Goal: Information Seeking & Learning: Learn about a topic

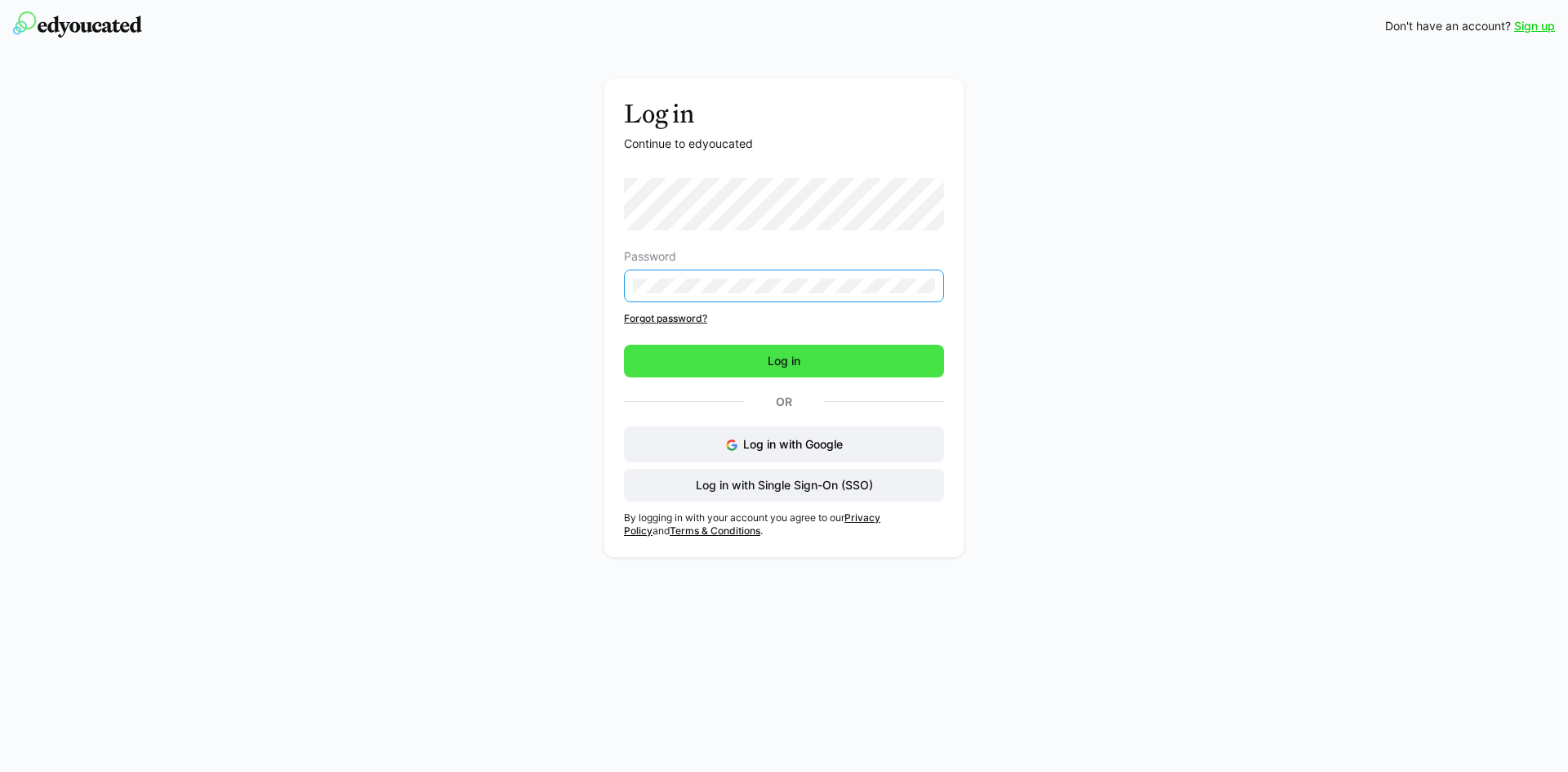
click at [748, 372] on span "Log in" at bounding box center [784, 360] width 320 height 32
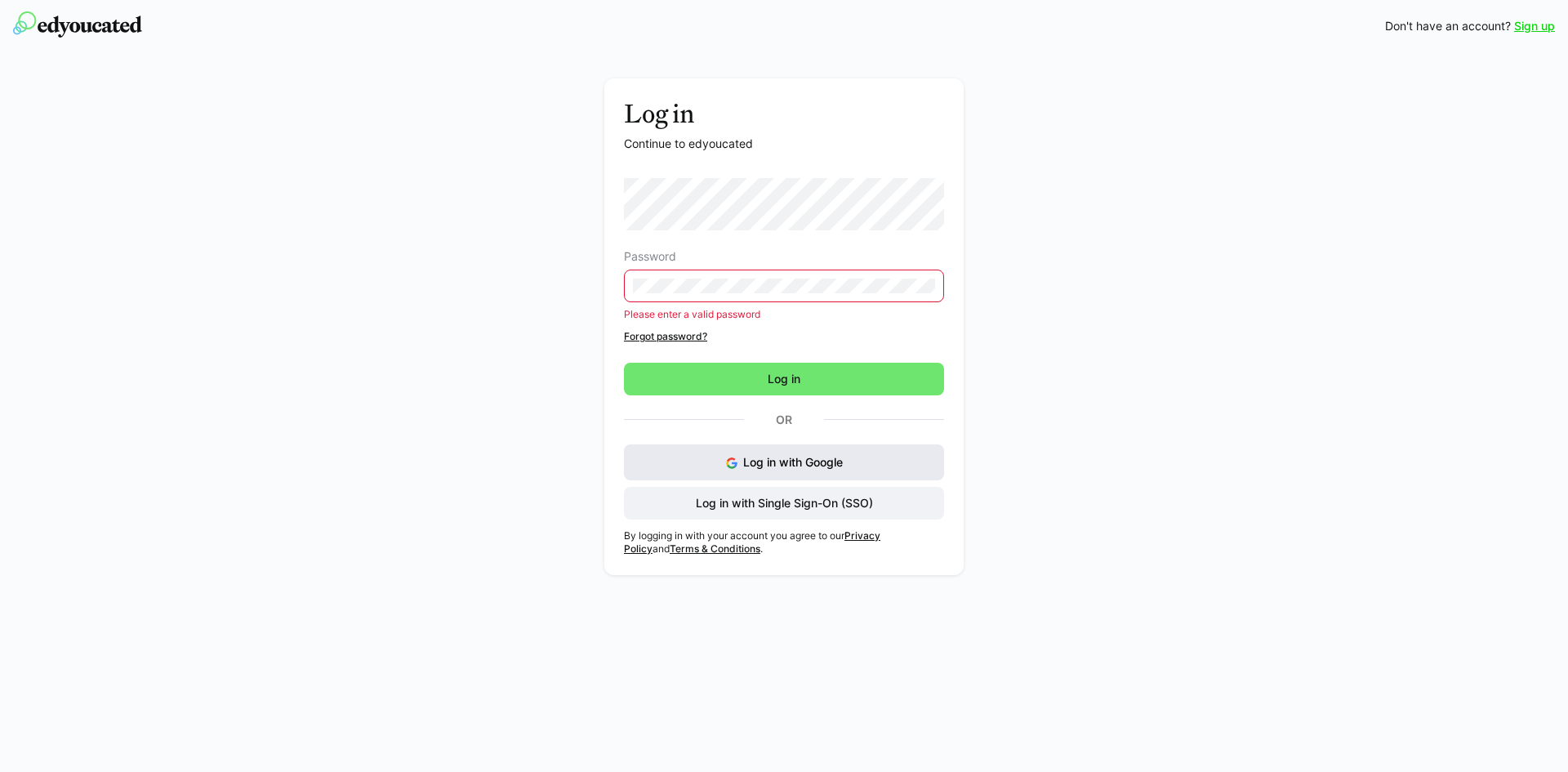
click at [776, 453] on button "Log in with Google" at bounding box center [784, 462] width 320 height 36
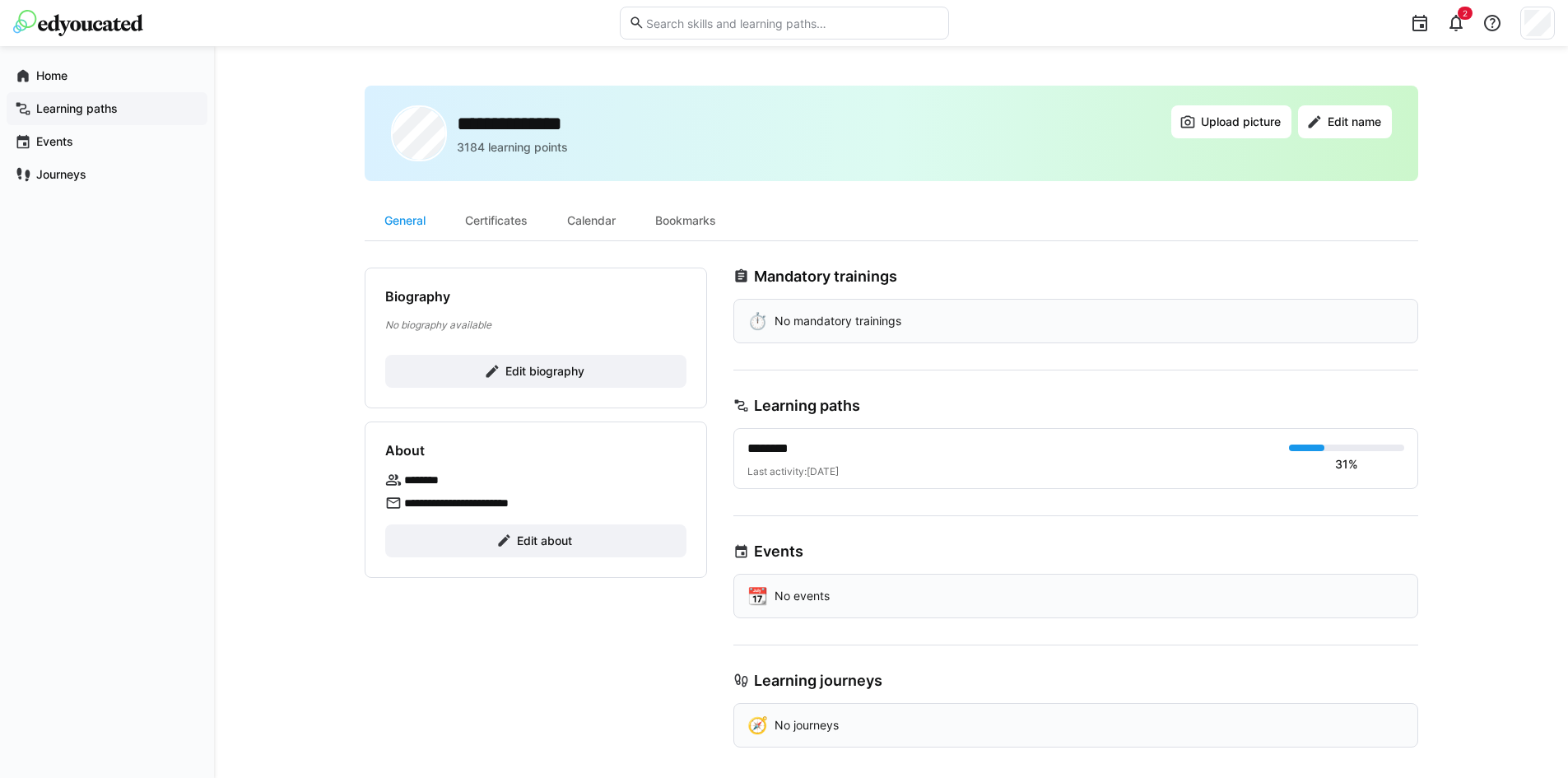
click at [0, 0] on app-navigation-label "Learning paths" at bounding box center [0, 0] width 0 height 0
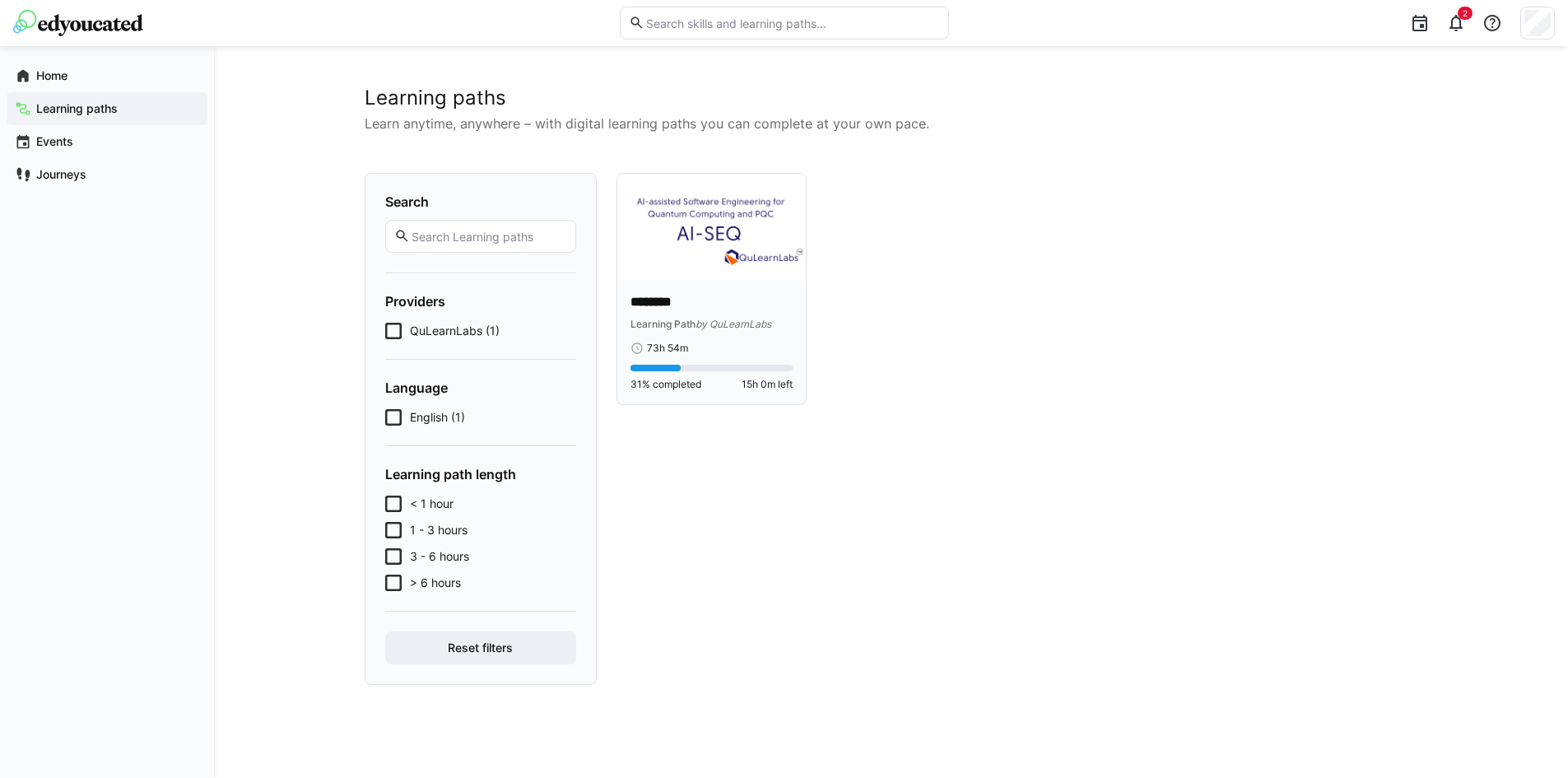
click at [724, 293] on p "********" at bounding box center [712, 302] width 163 height 19
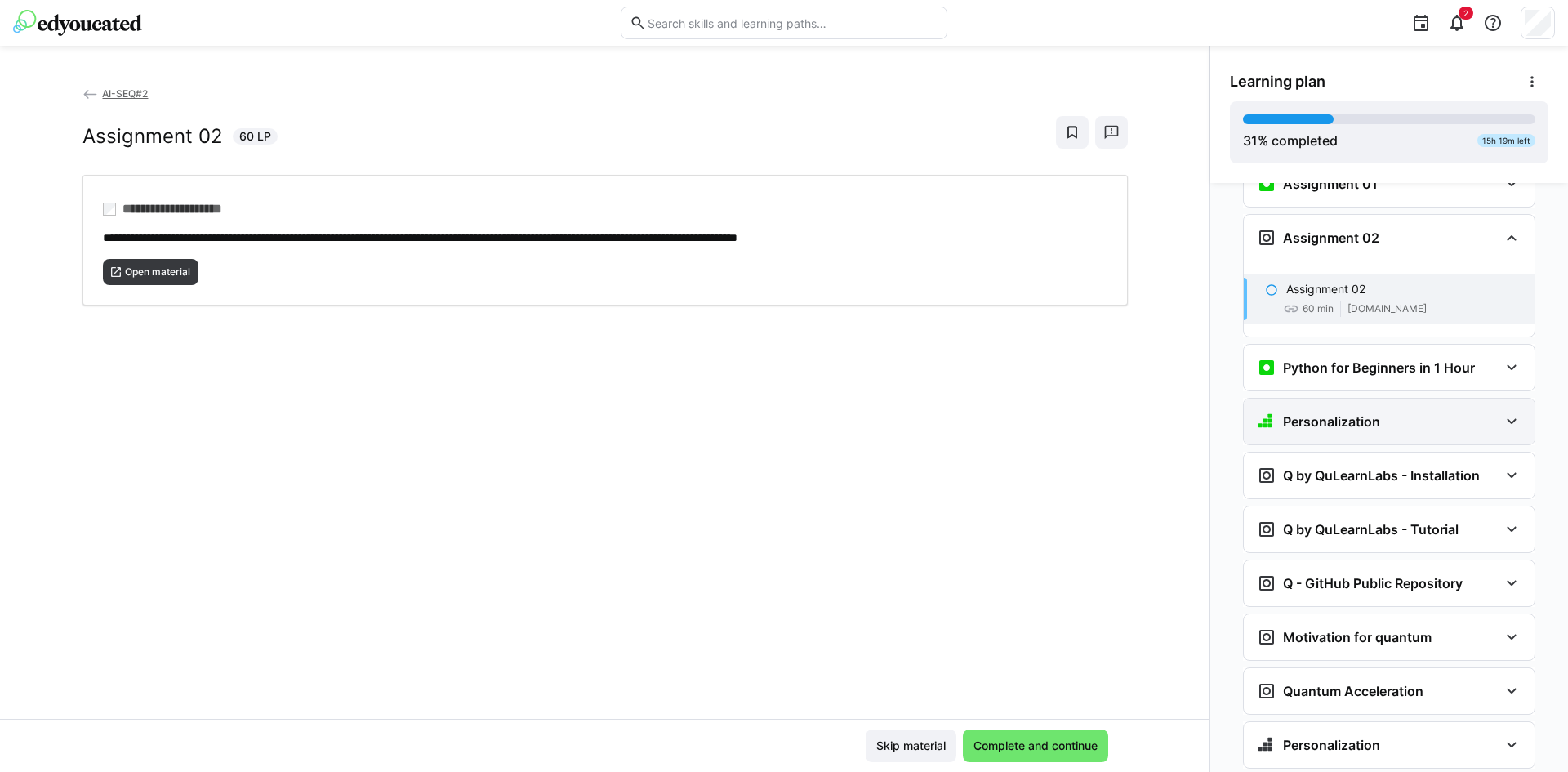
scroll to position [1376, 0]
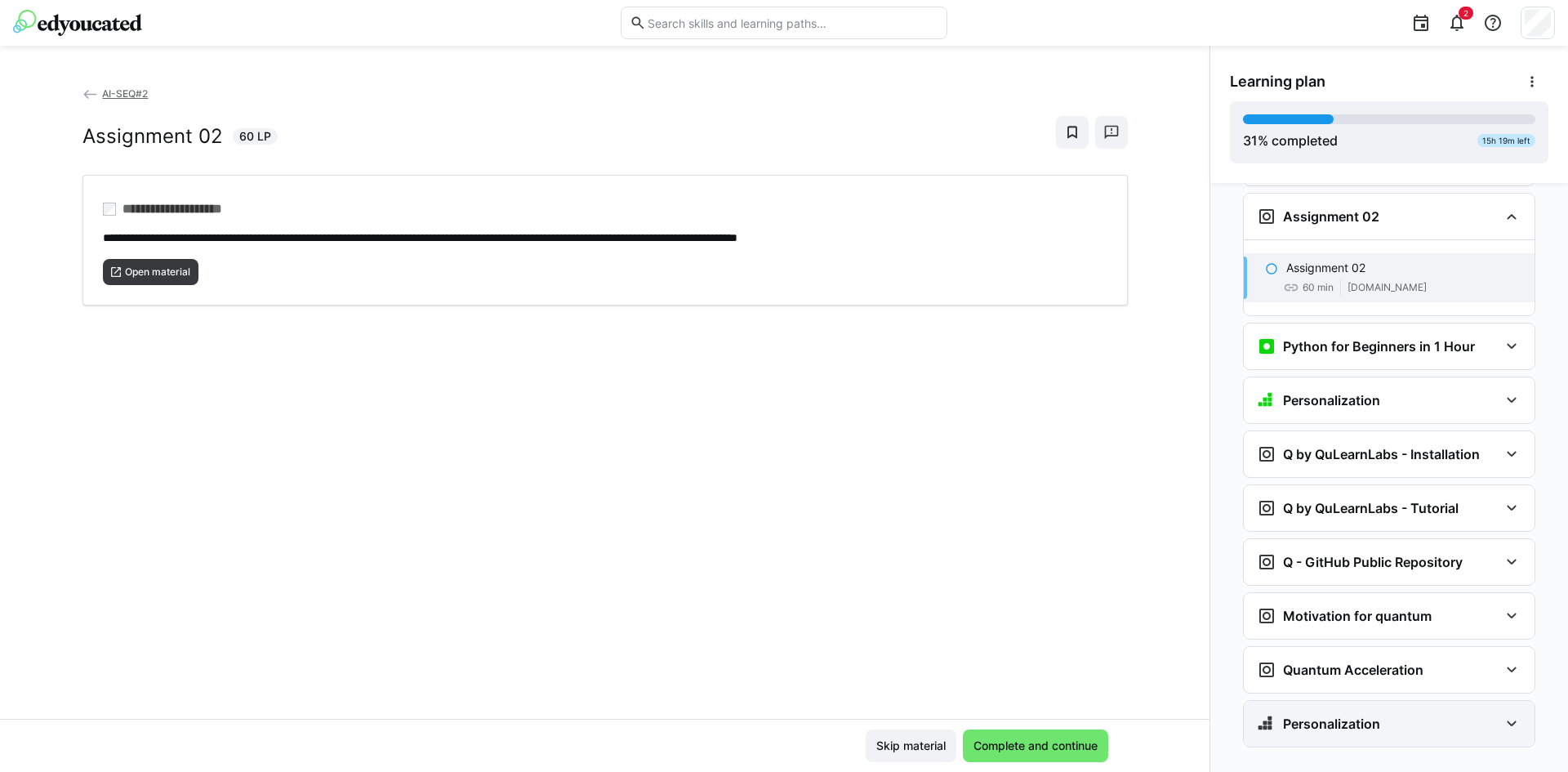
click at [1346, 701] on div "Personalization" at bounding box center [1389, 723] width 291 height 46
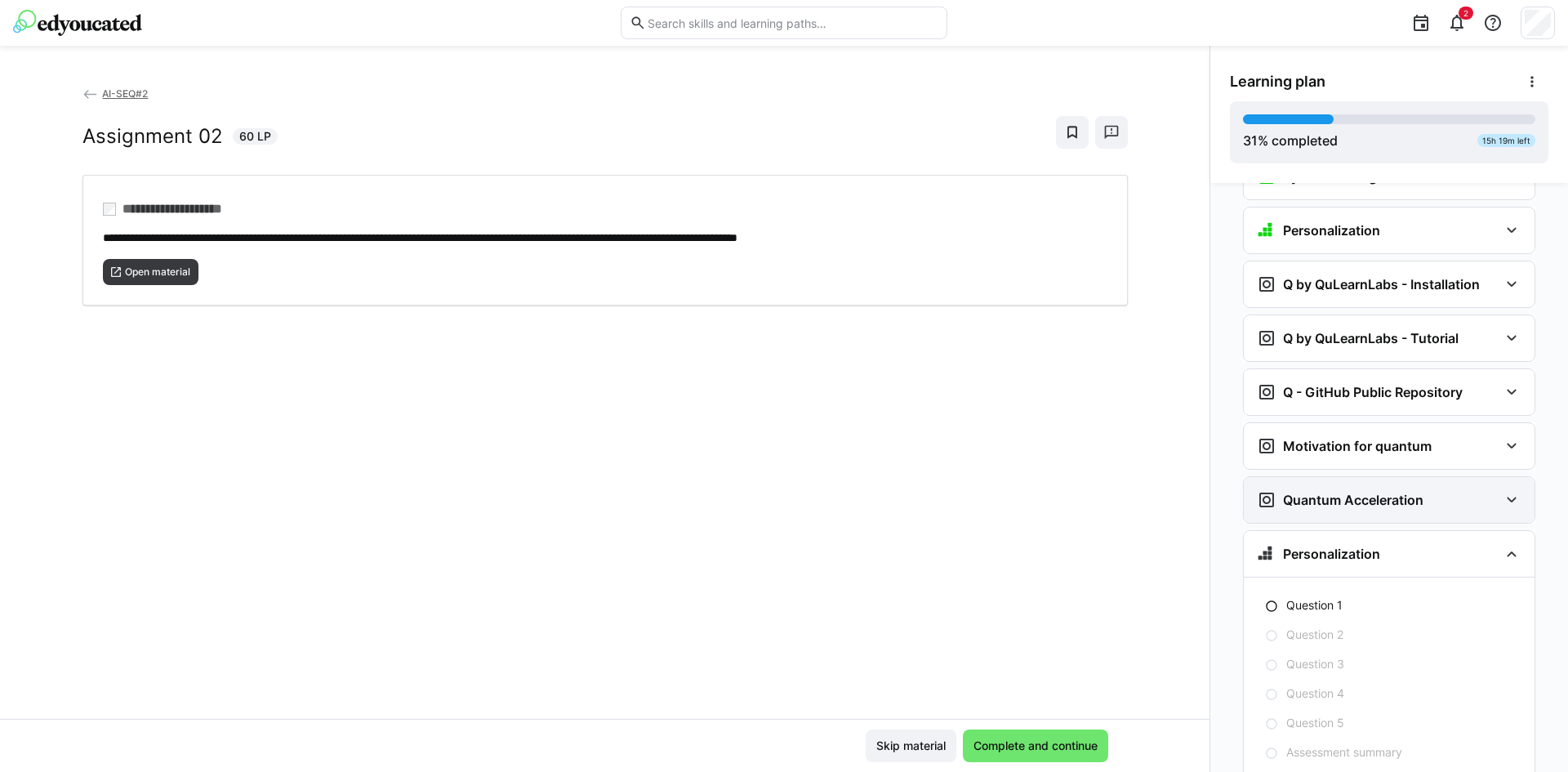
scroll to position [1579, 0]
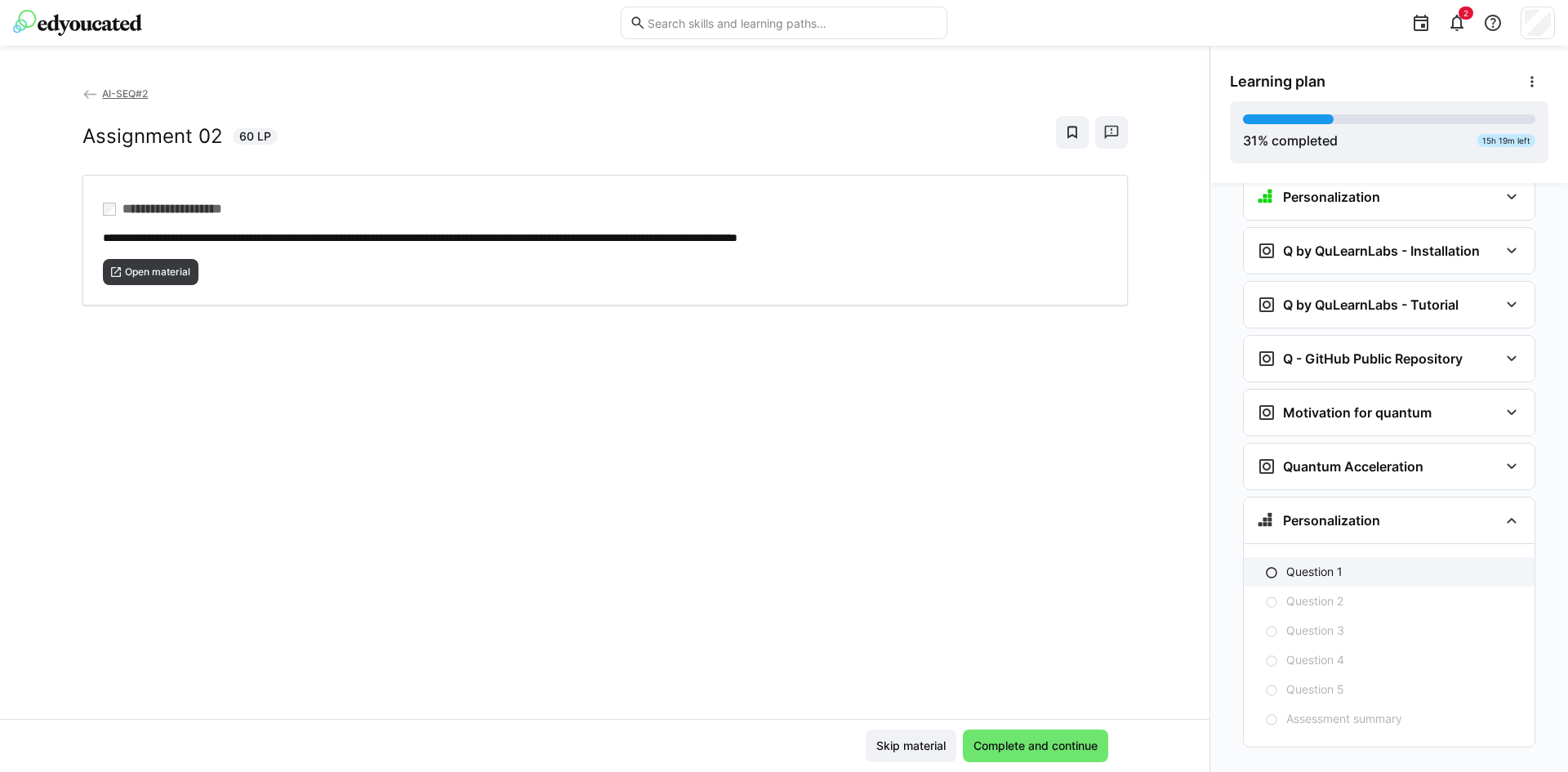
click at [1300, 564] on p "Question 1" at bounding box center [1315, 572] width 57 height 17
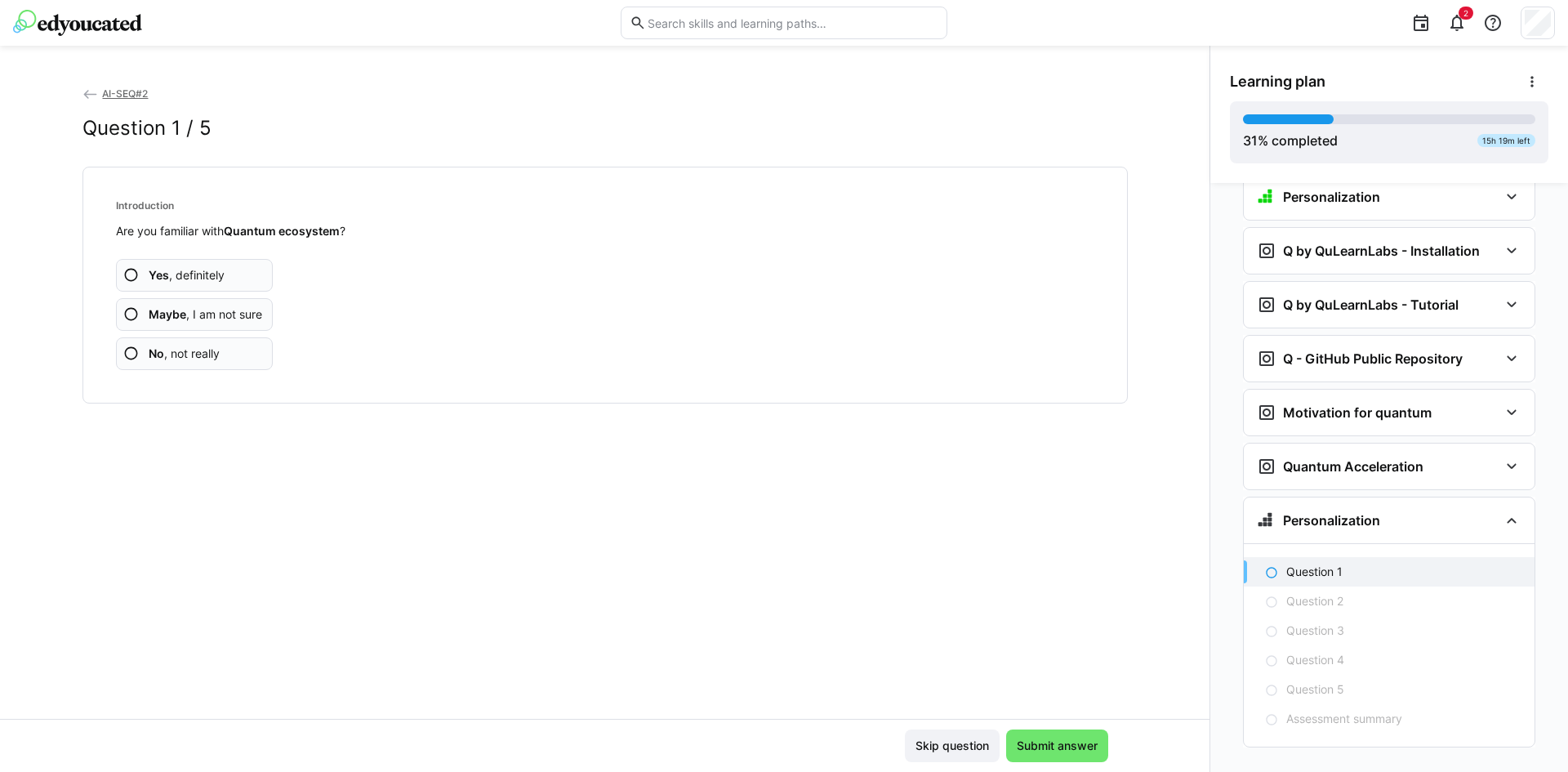
click at [194, 351] on span "No , not really" at bounding box center [183, 353] width 71 height 17
click at [219, 283] on span "Yes , definitely" at bounding box center [186, 275] width 76 height 17
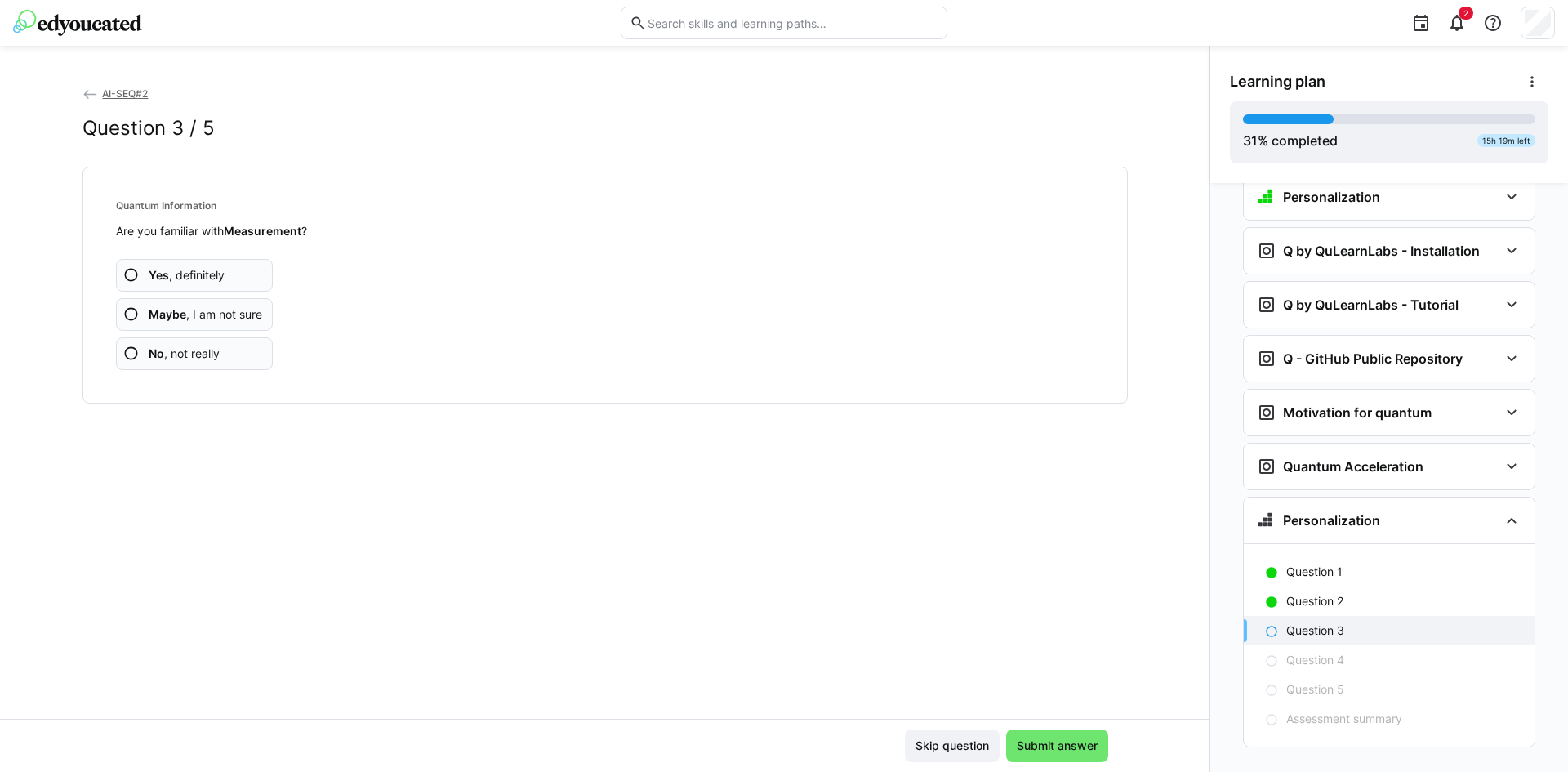
click at [214, 353] on span "No , not really" at bounding box center [183, 353] width 71 height 17
click at [215, 277] on span "Yes , definitely" at bounding box center [186, 275] width 76 height 17
click at [206, 359] on span "No , not really" at bounding box center [183, 353] width 71 height 17
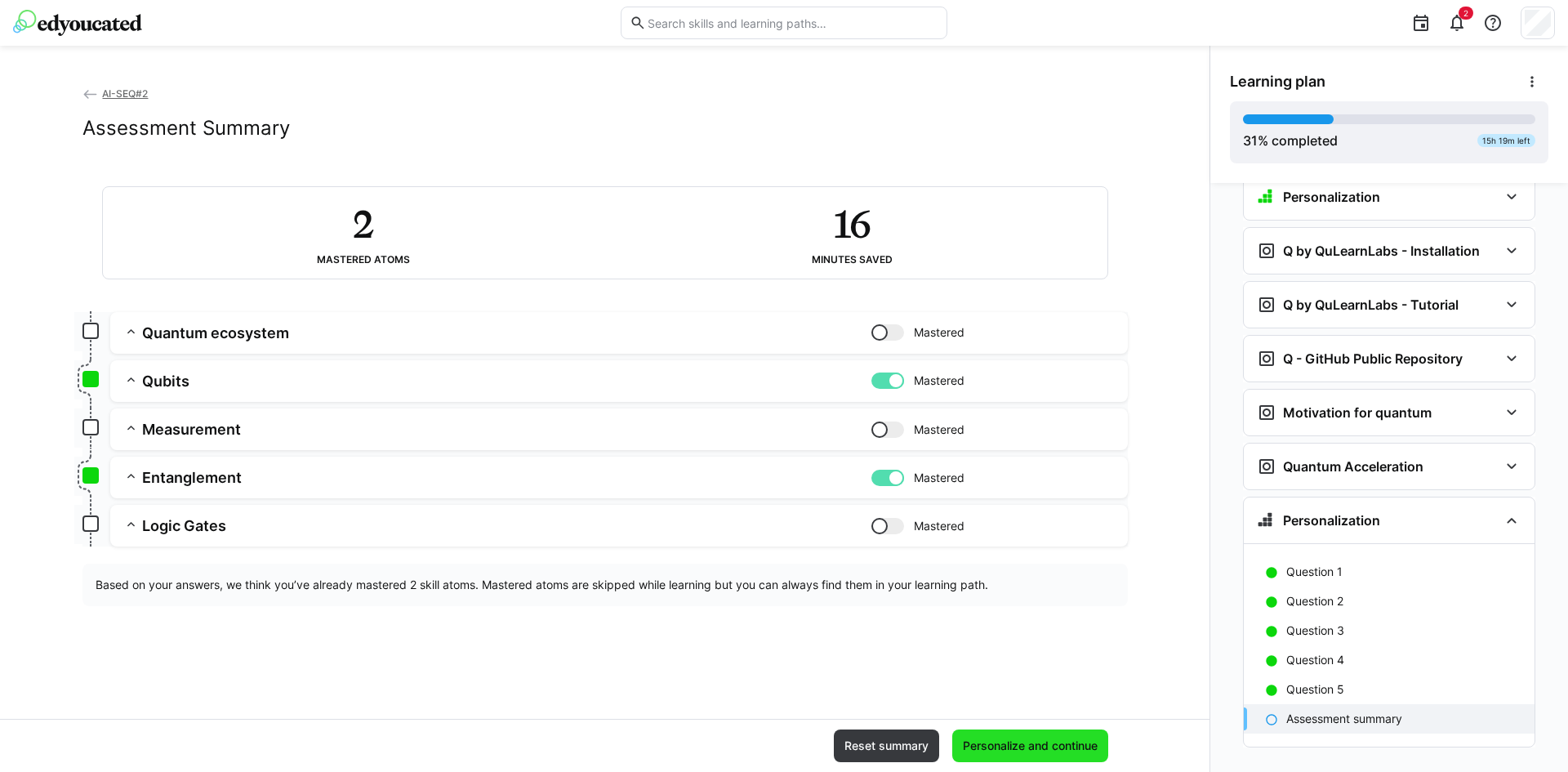
click at [1035, 741] on span "Personalize and continue" at bounding box center [1030, 746] width 140 height 17
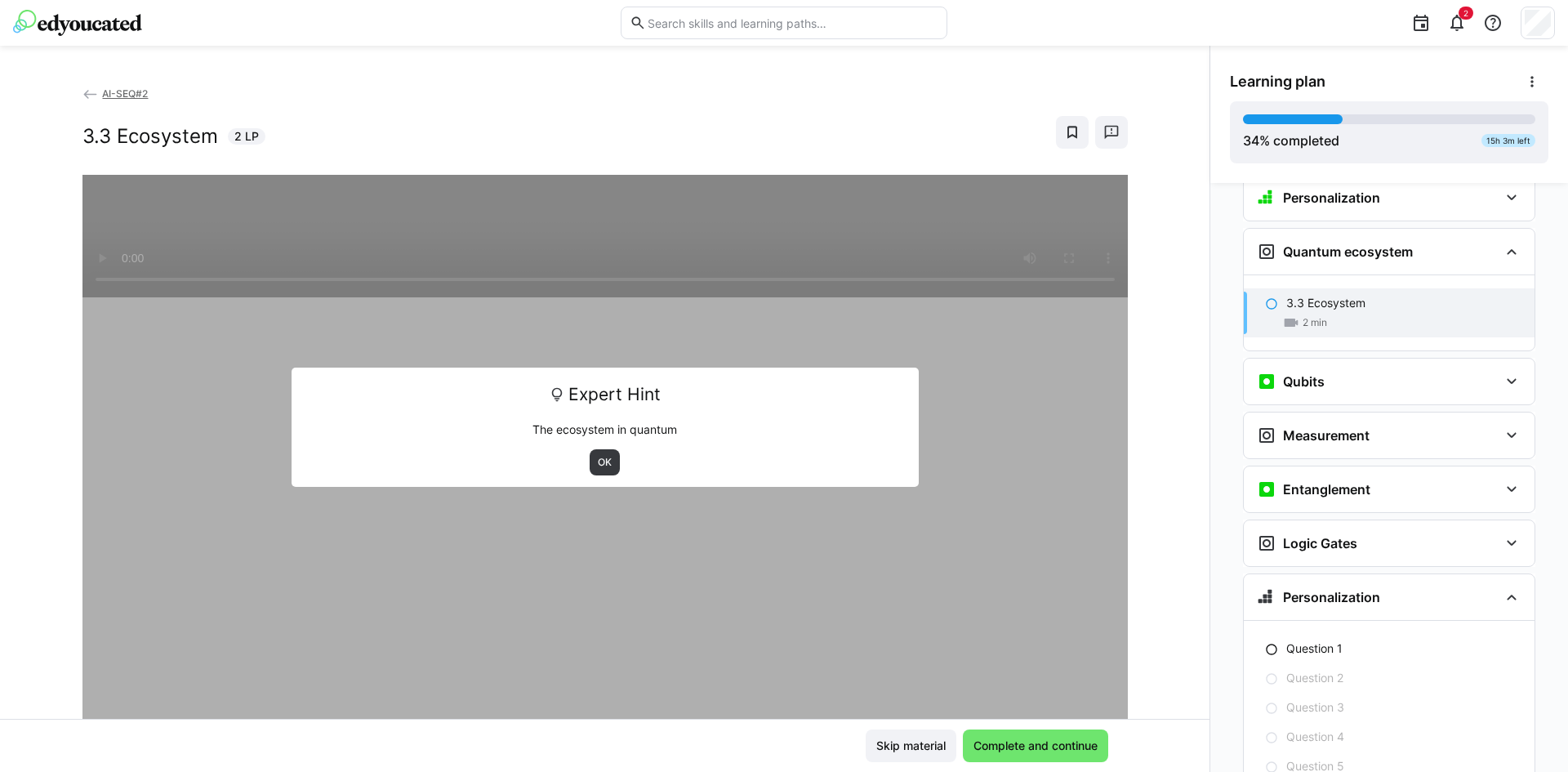
scroll to position [1903, 0]
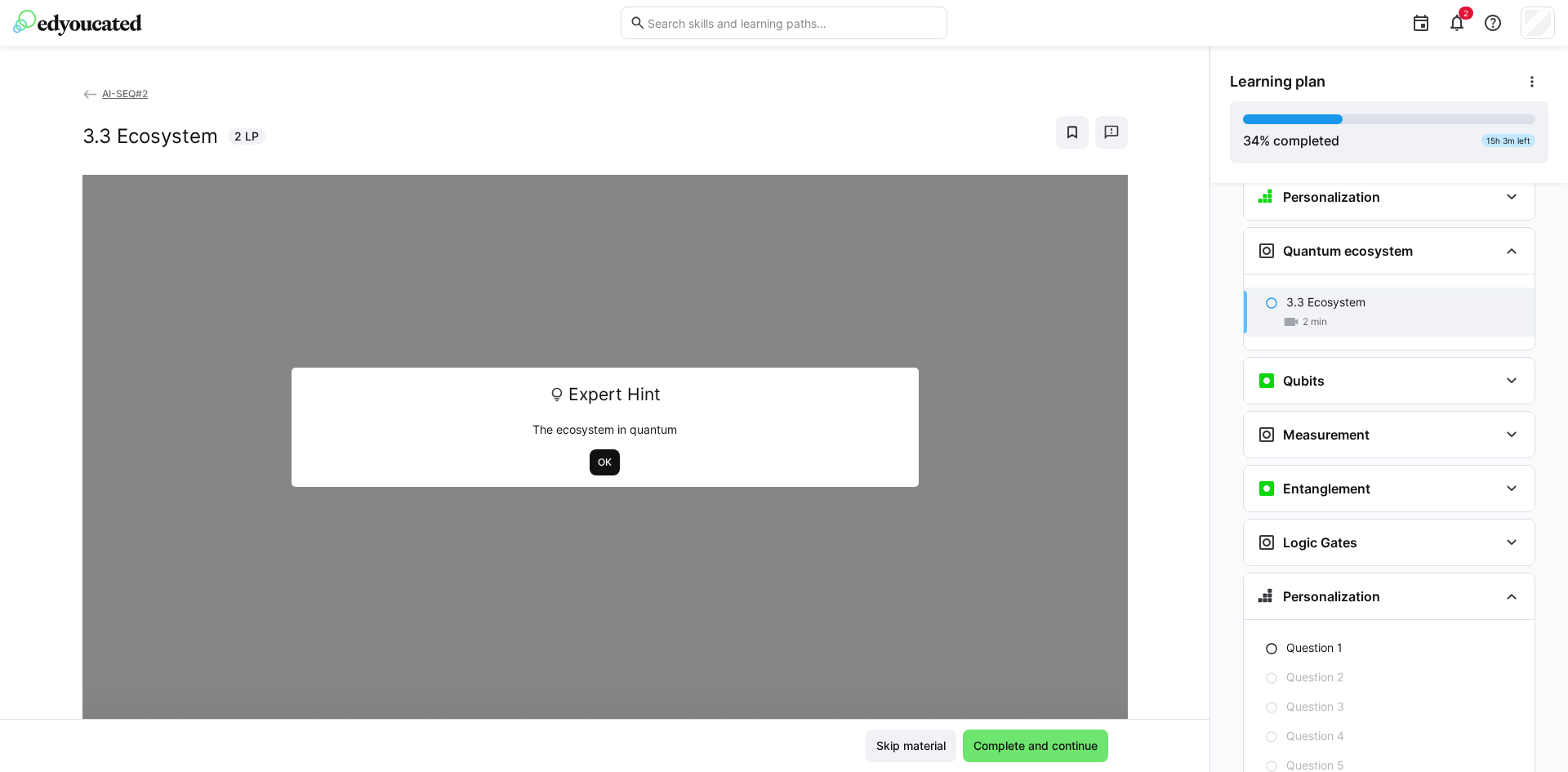
click at [596, 465] on span "OK" at bounding box center [605, 462] width 18 height 13
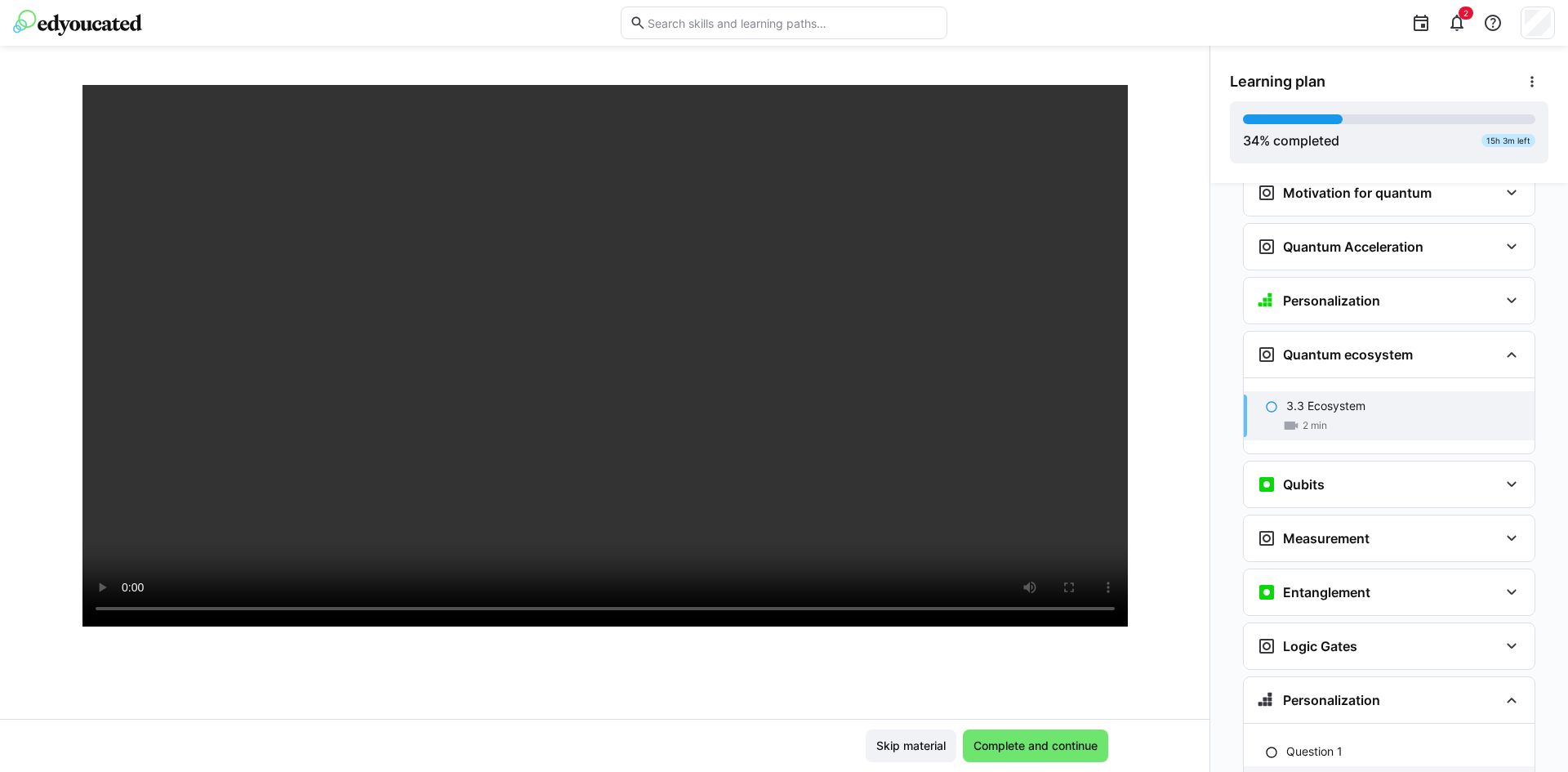
scroll to position [1979, 0]
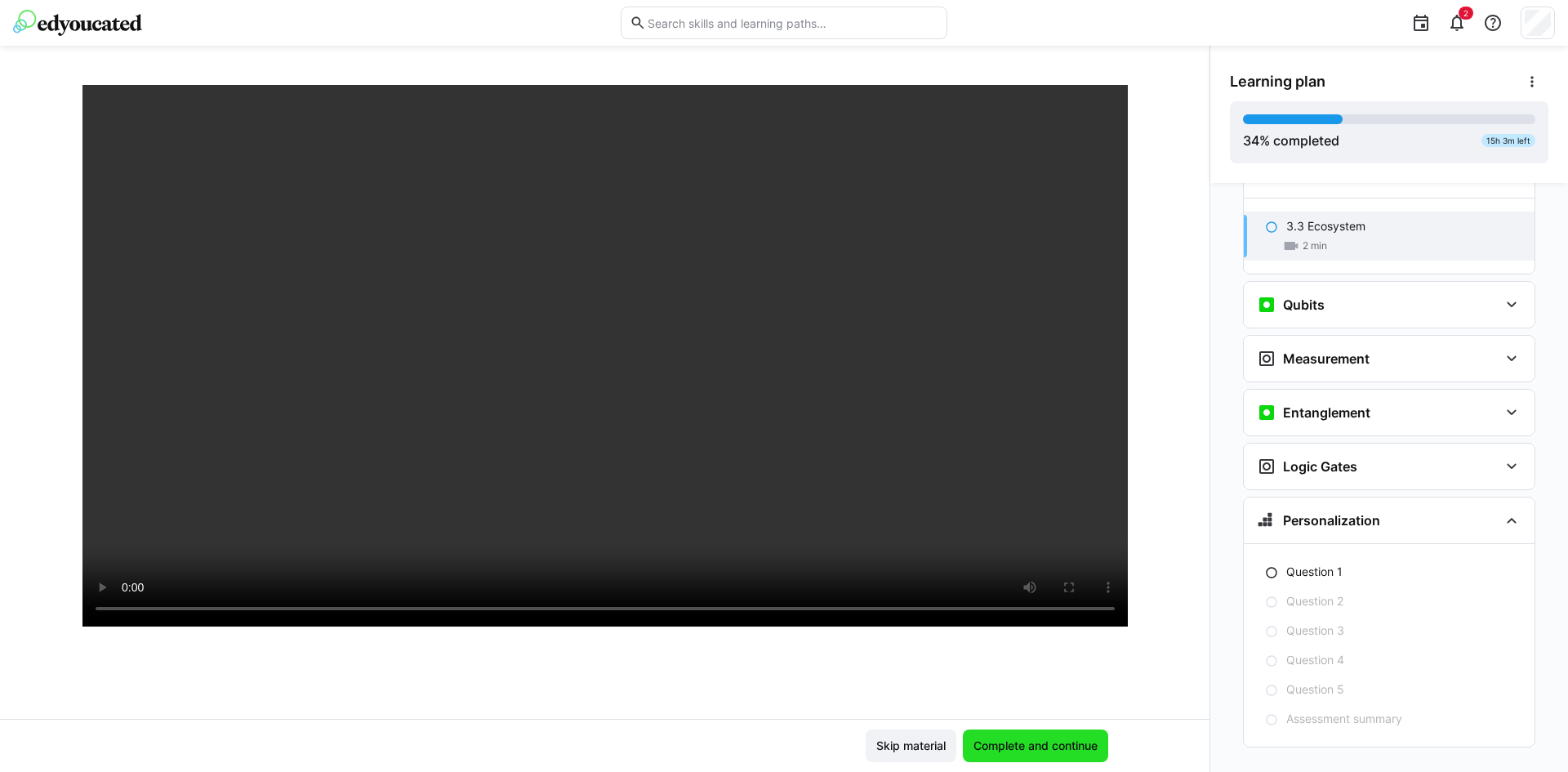
click at [1011, 752] on span "Complete and continue" at bounding box center [1035, 746] width 129 height 17
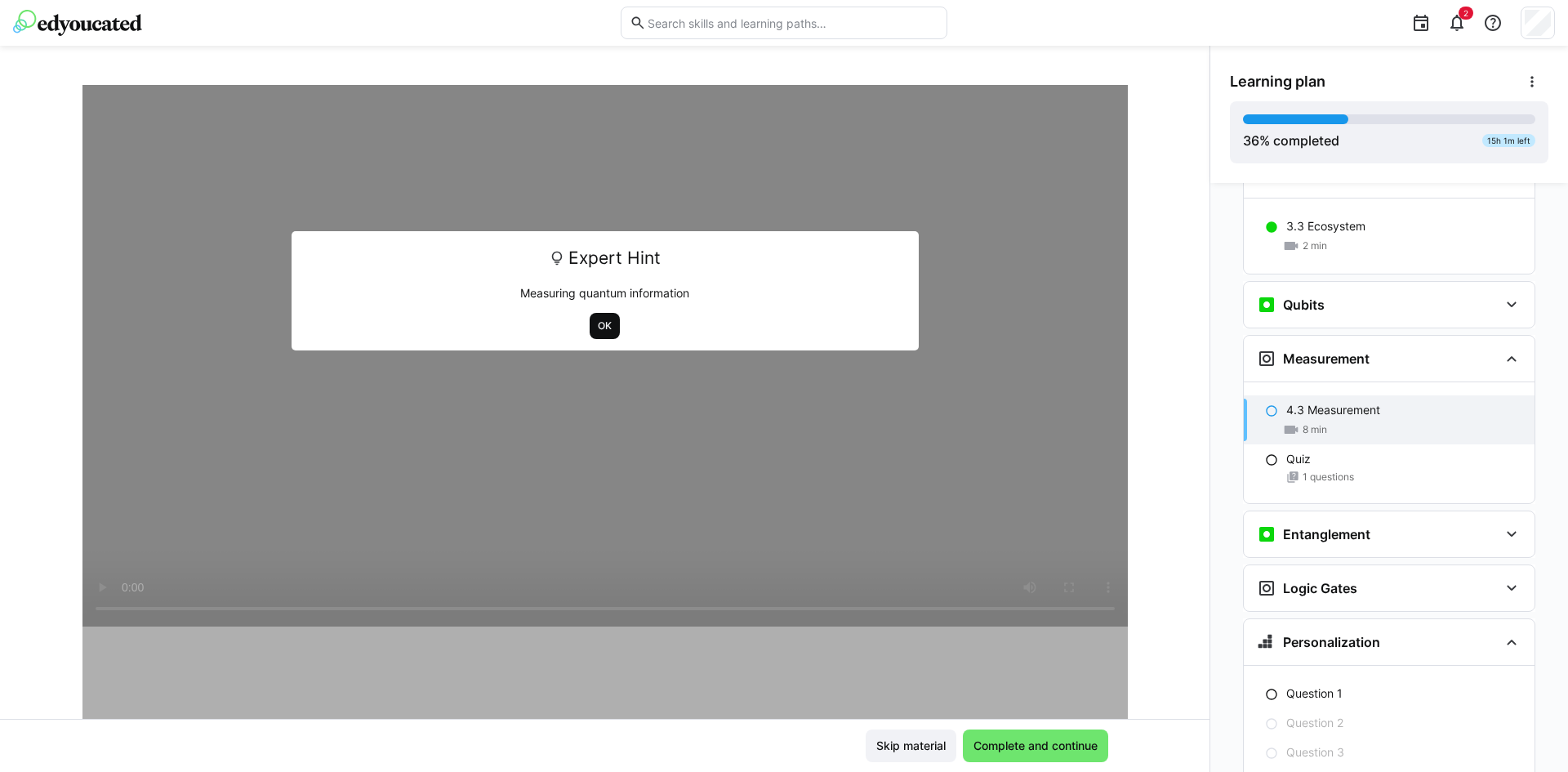
click at [600, 326] on span "OK" at bounding box center [605, 325] width 18 height 13
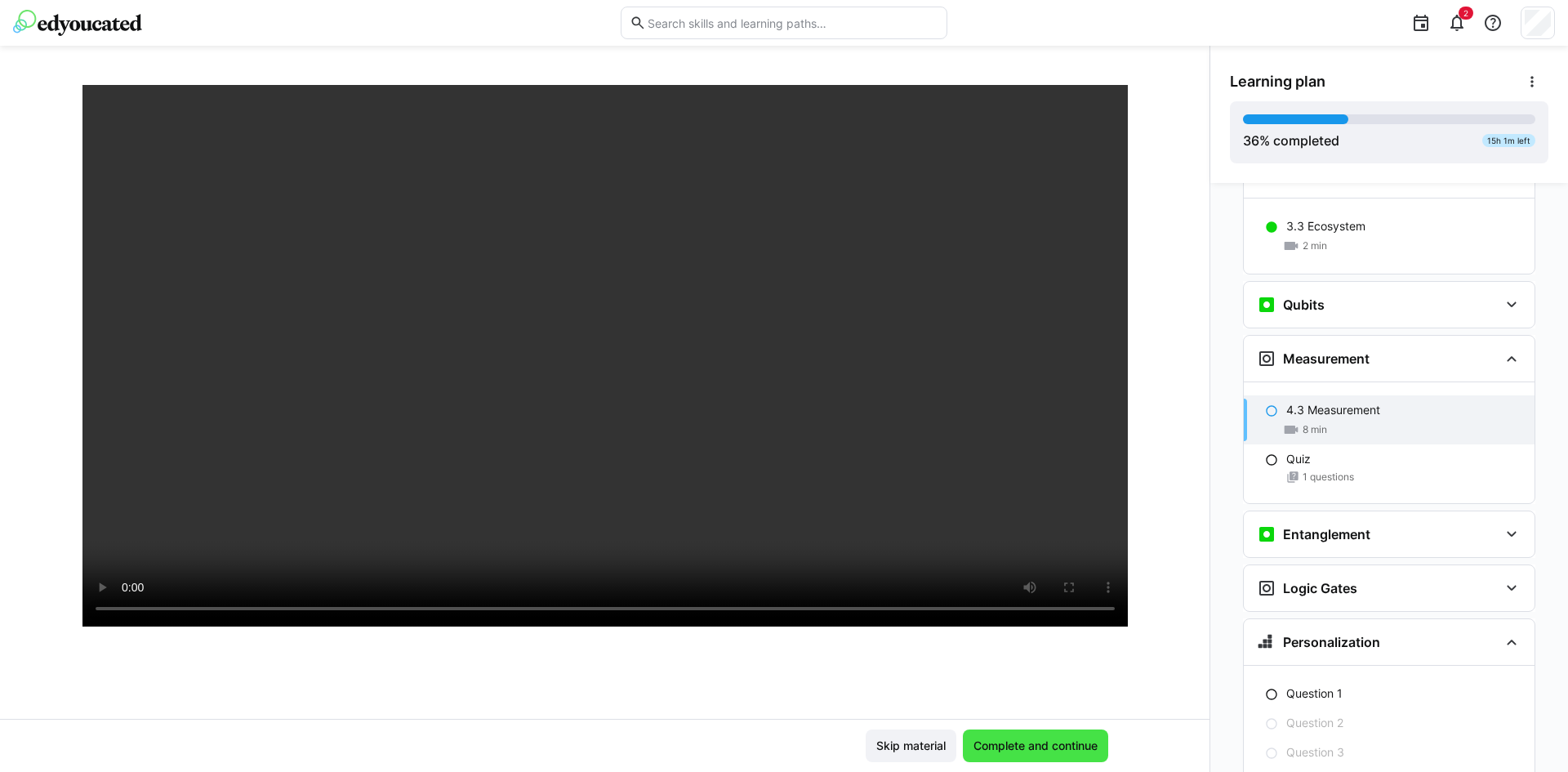
click at [1041, 753] on span "Complete and continue" at bounding box center [1035, 746] width 129 height 17
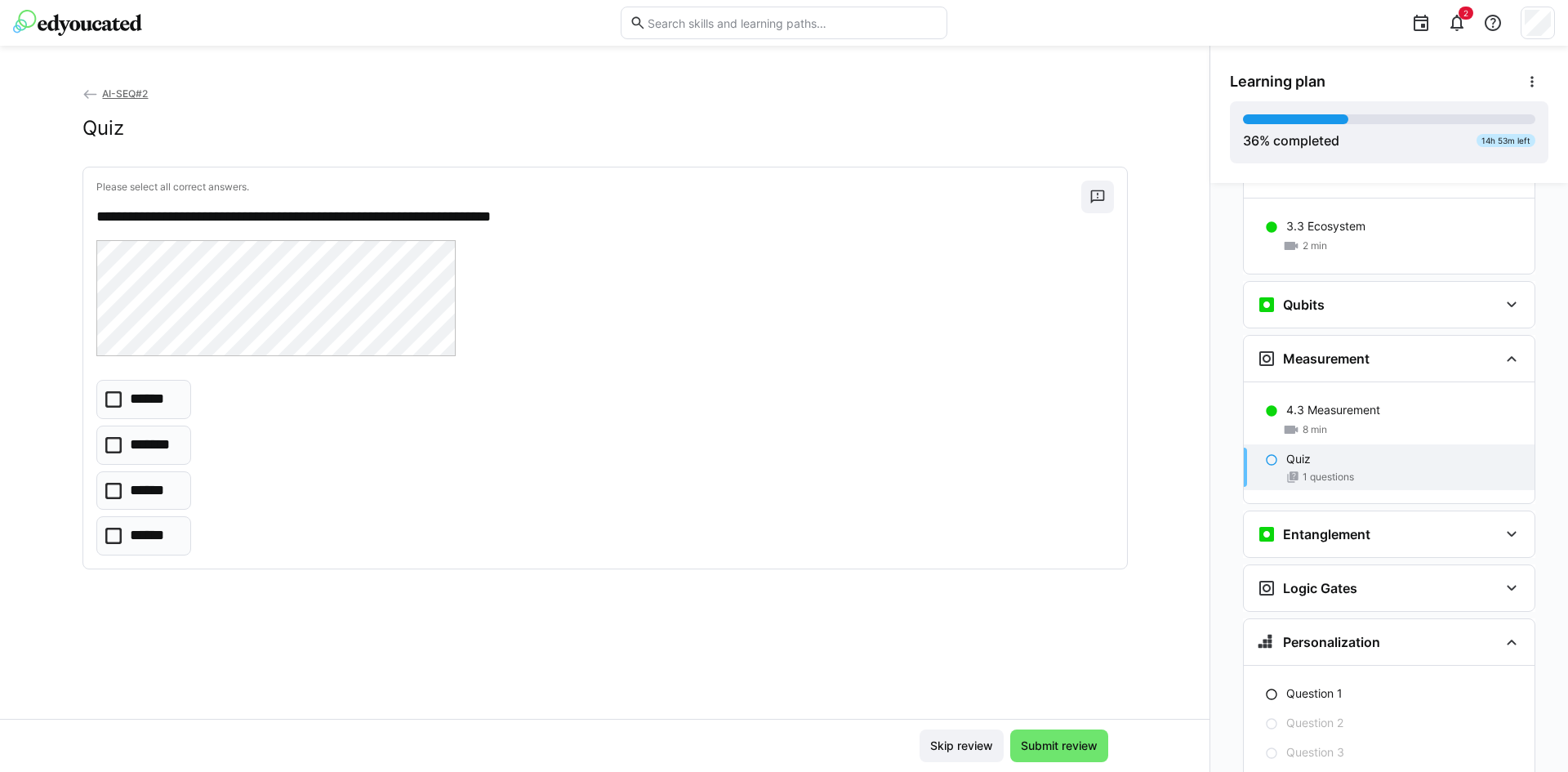
click at [153, 403] on p "******" at bounding box center [151, 400] width 43 height 21
click at [1044, 738] on span "Submit review" at bounding box center [1060, 746] width 82 height 17
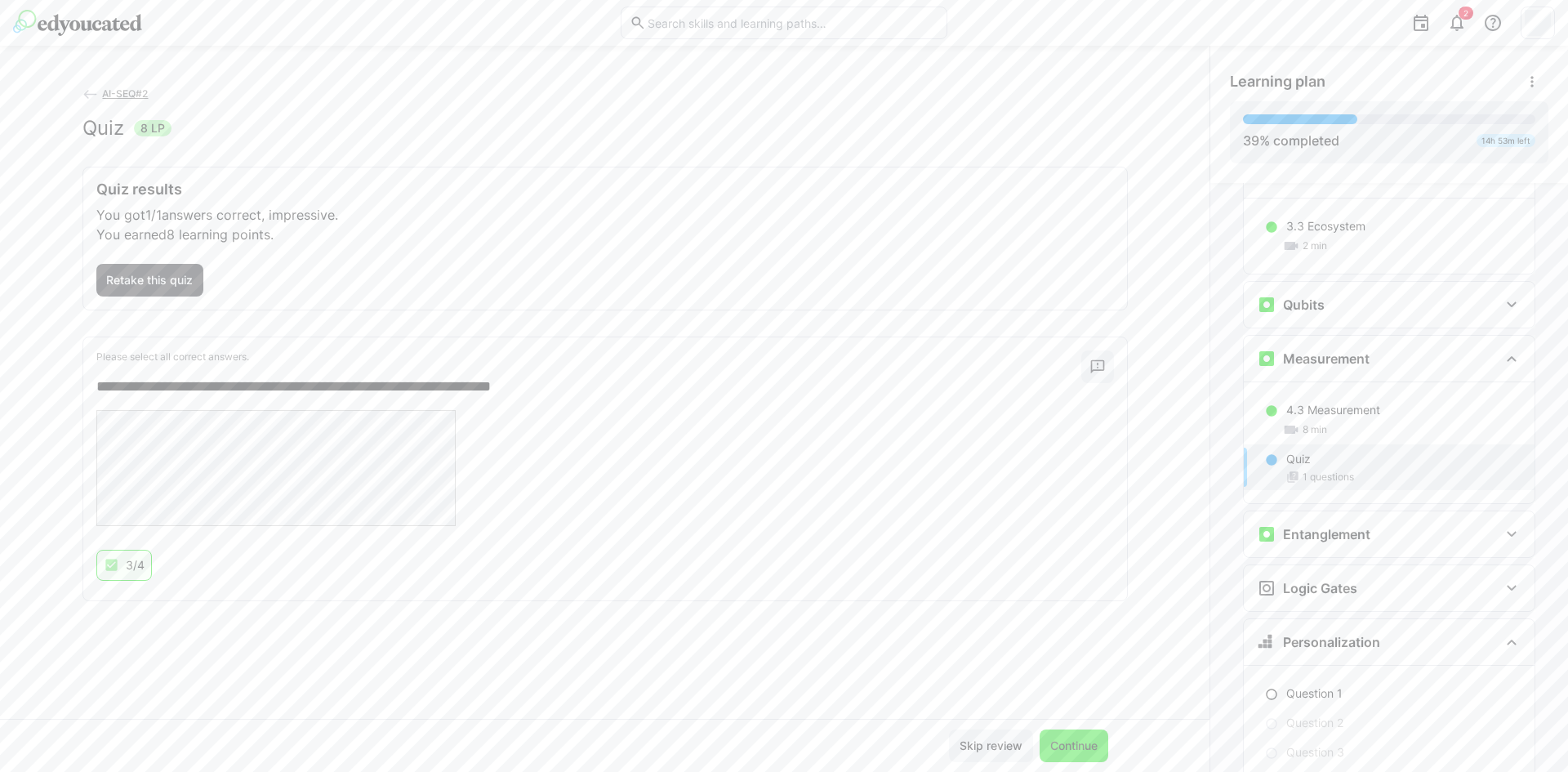
click at [1077, 744] on span "Continue" at bounding box center [1074, 746] width 53 height 17
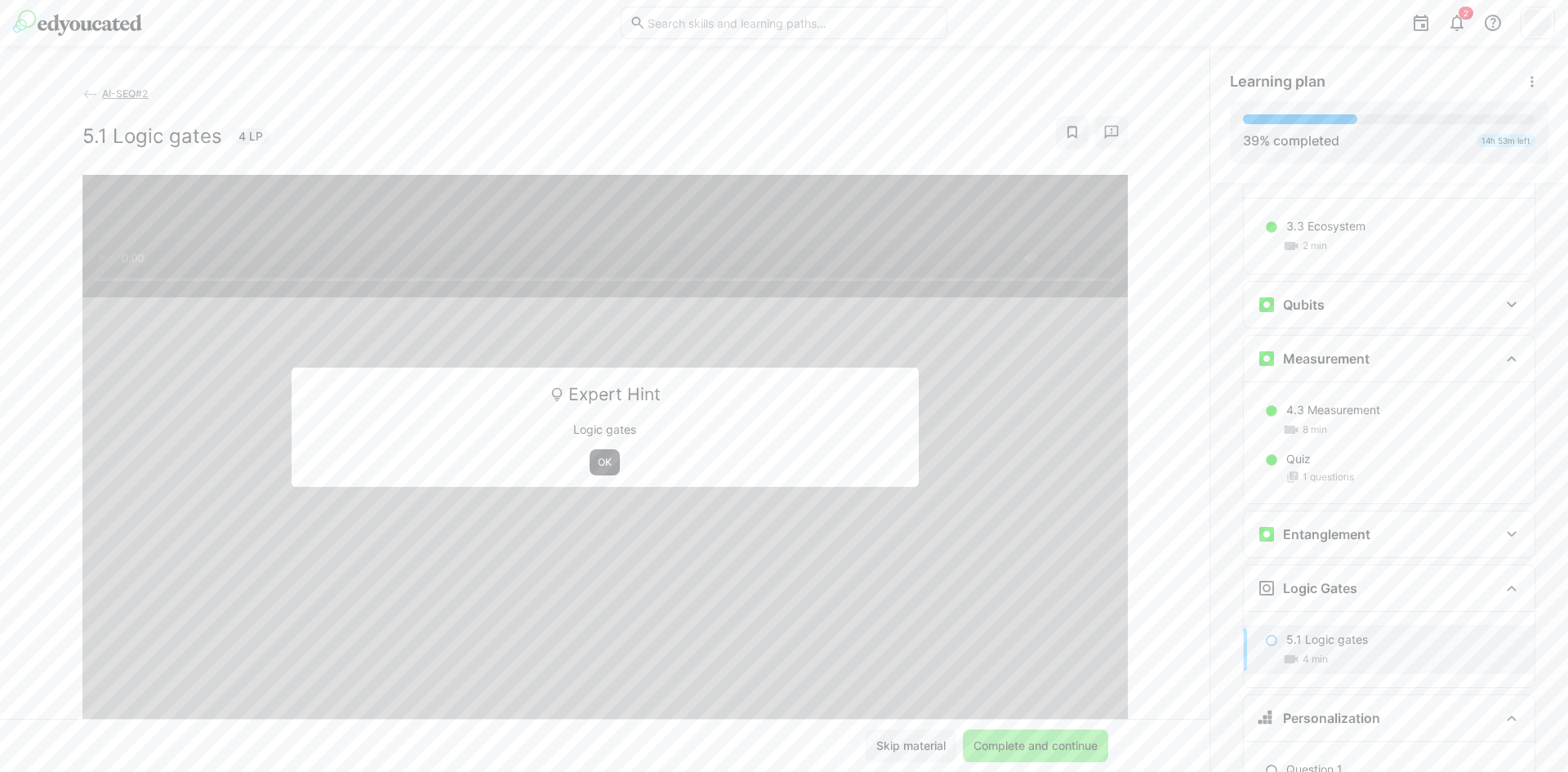
scroll to position [2100, 0]
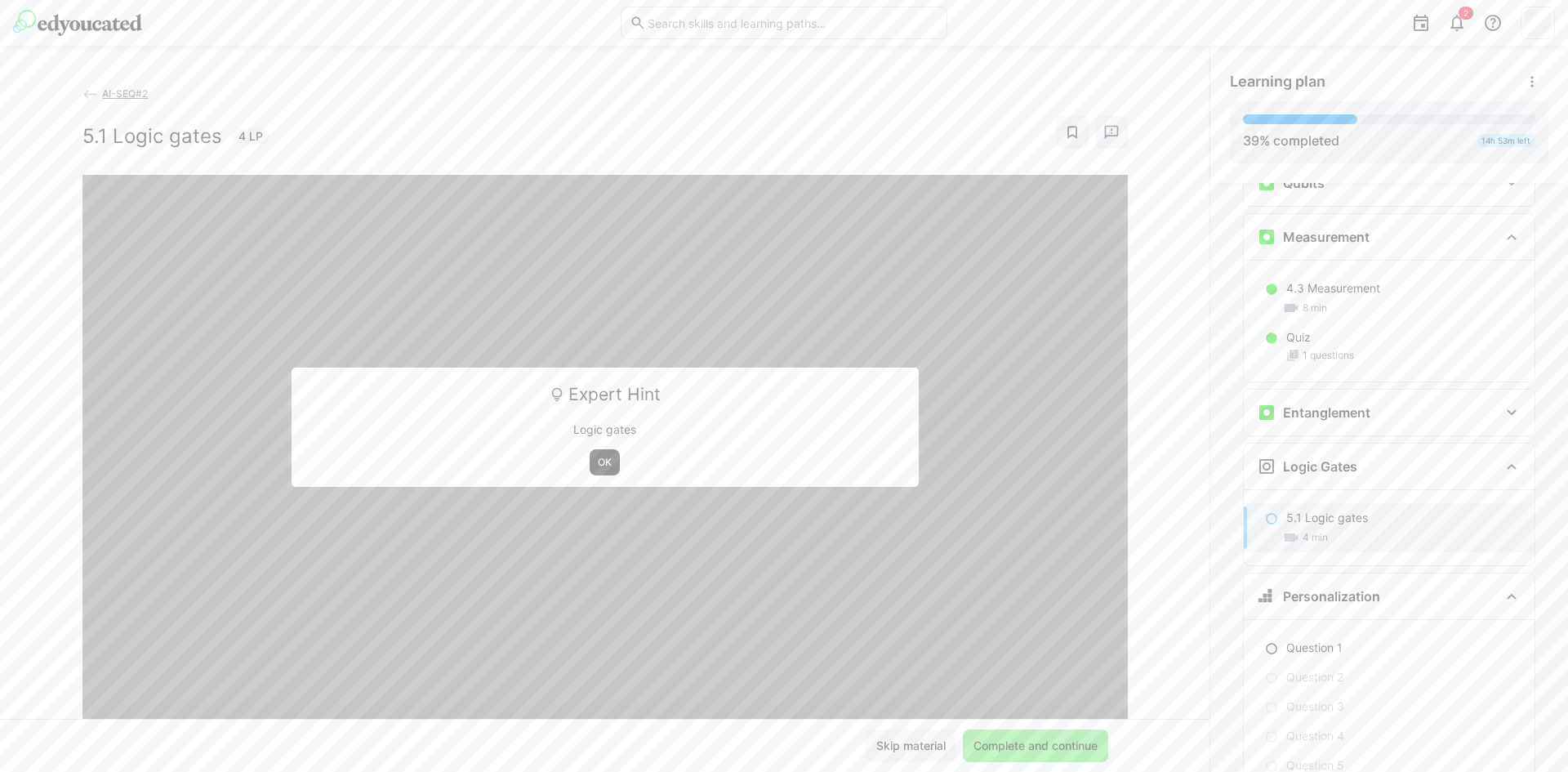
click at [596, 462] on span "OK" at bounding box center [605, 462] width 18 height 13
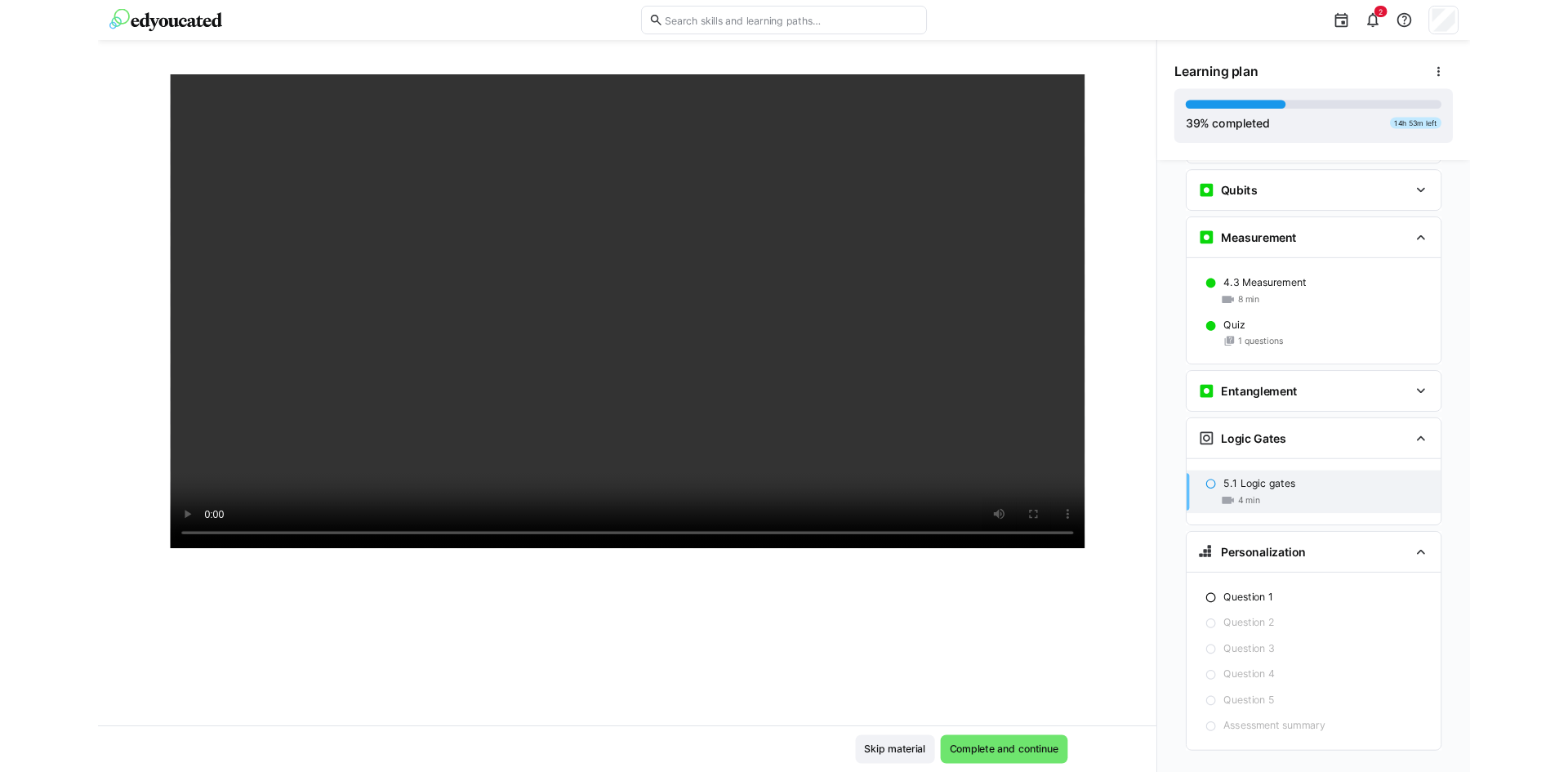
scroll to position [2176, 0]
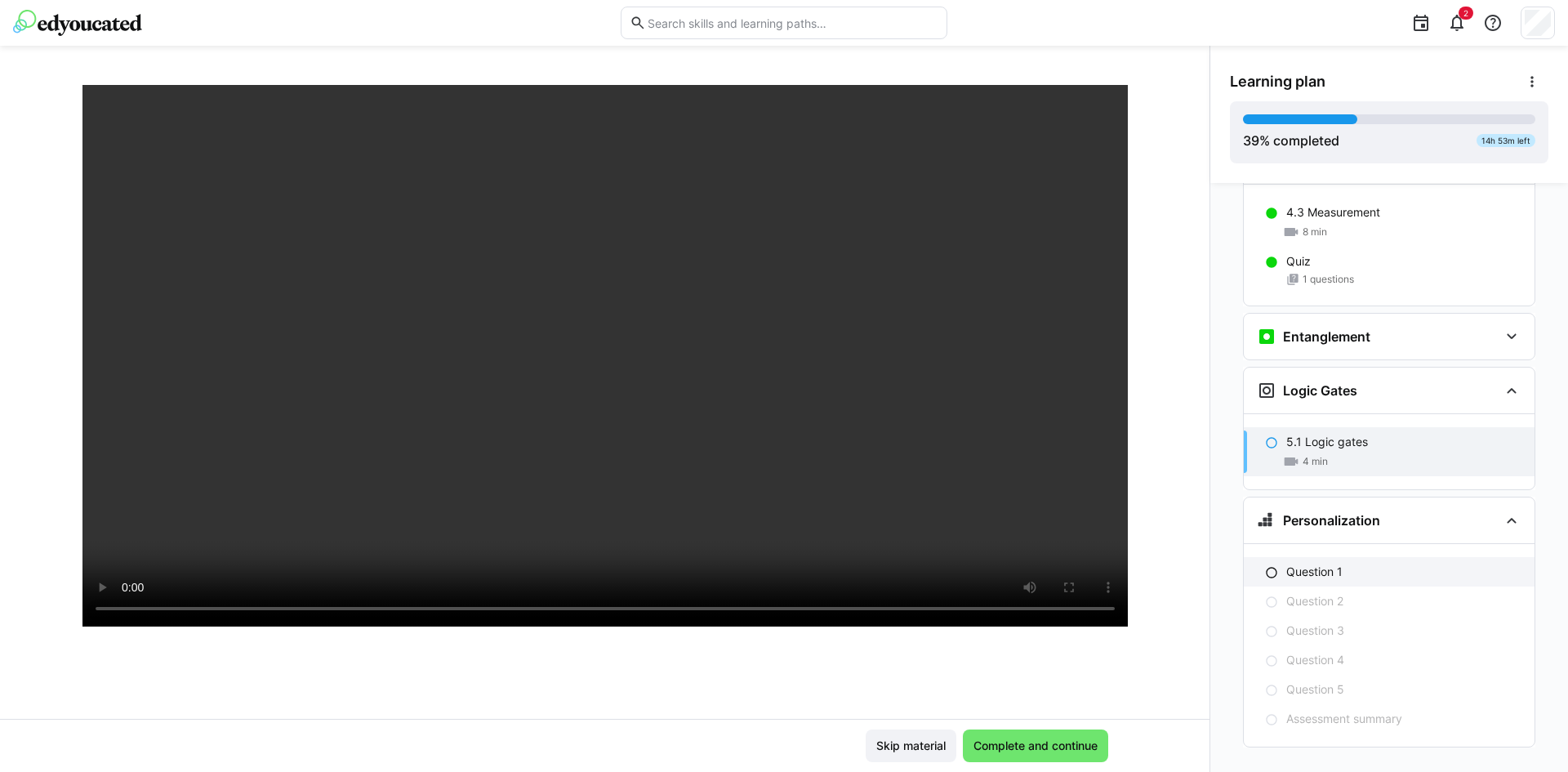
click at [1303, 564] on p "Question 1" at bounding box center [1315, 572] width 57 height 17
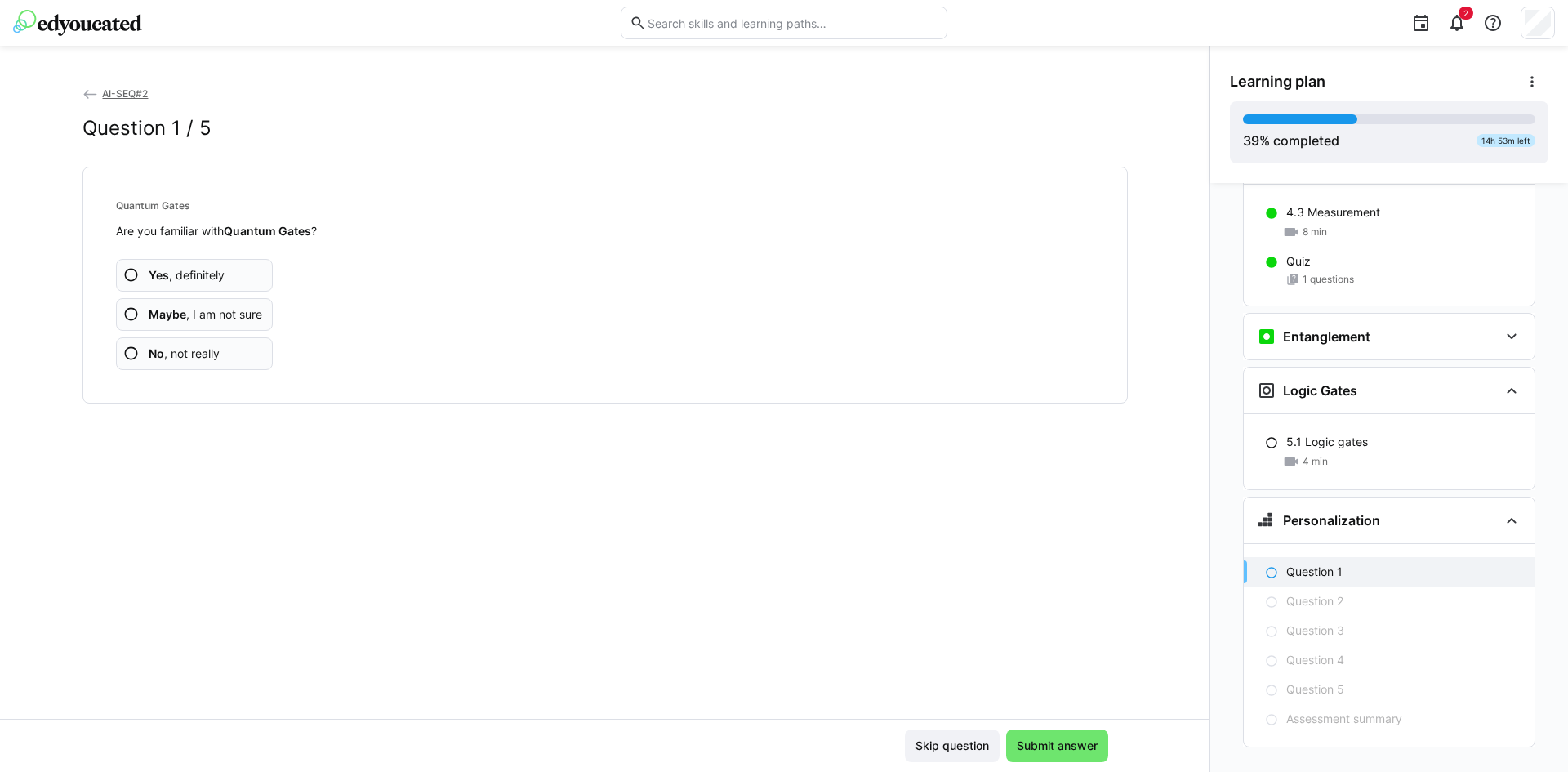
click at [196, 351] on span "No , not really" at bounding box center [183, 353] width 71 height 17
click at [196, 352] on span "No , not really" at bounding box center [183, 353] width 71 height 17
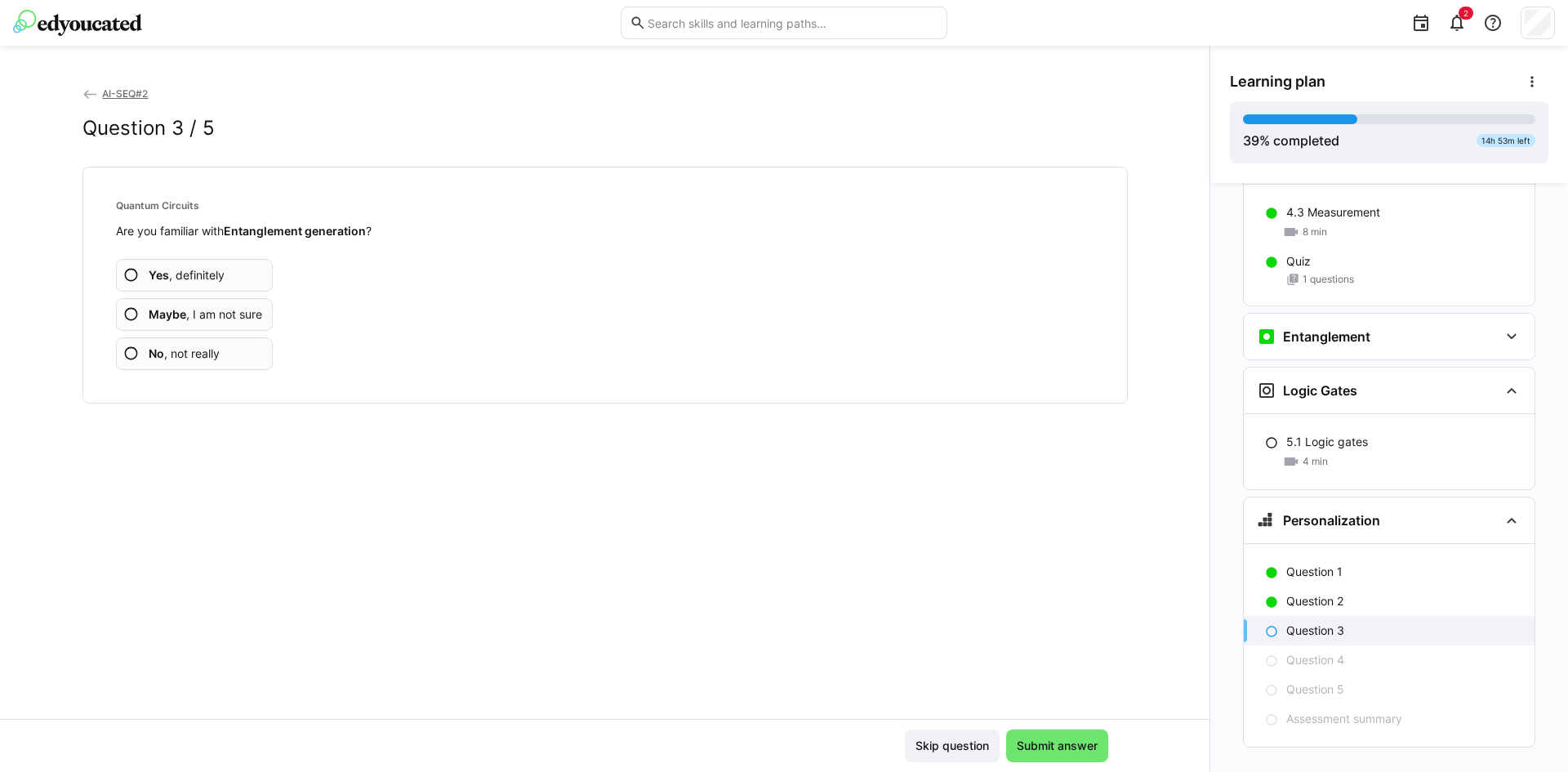
click at [196, 352] on span "No , not really" at bounding box center [183, 353] width 71 height 17
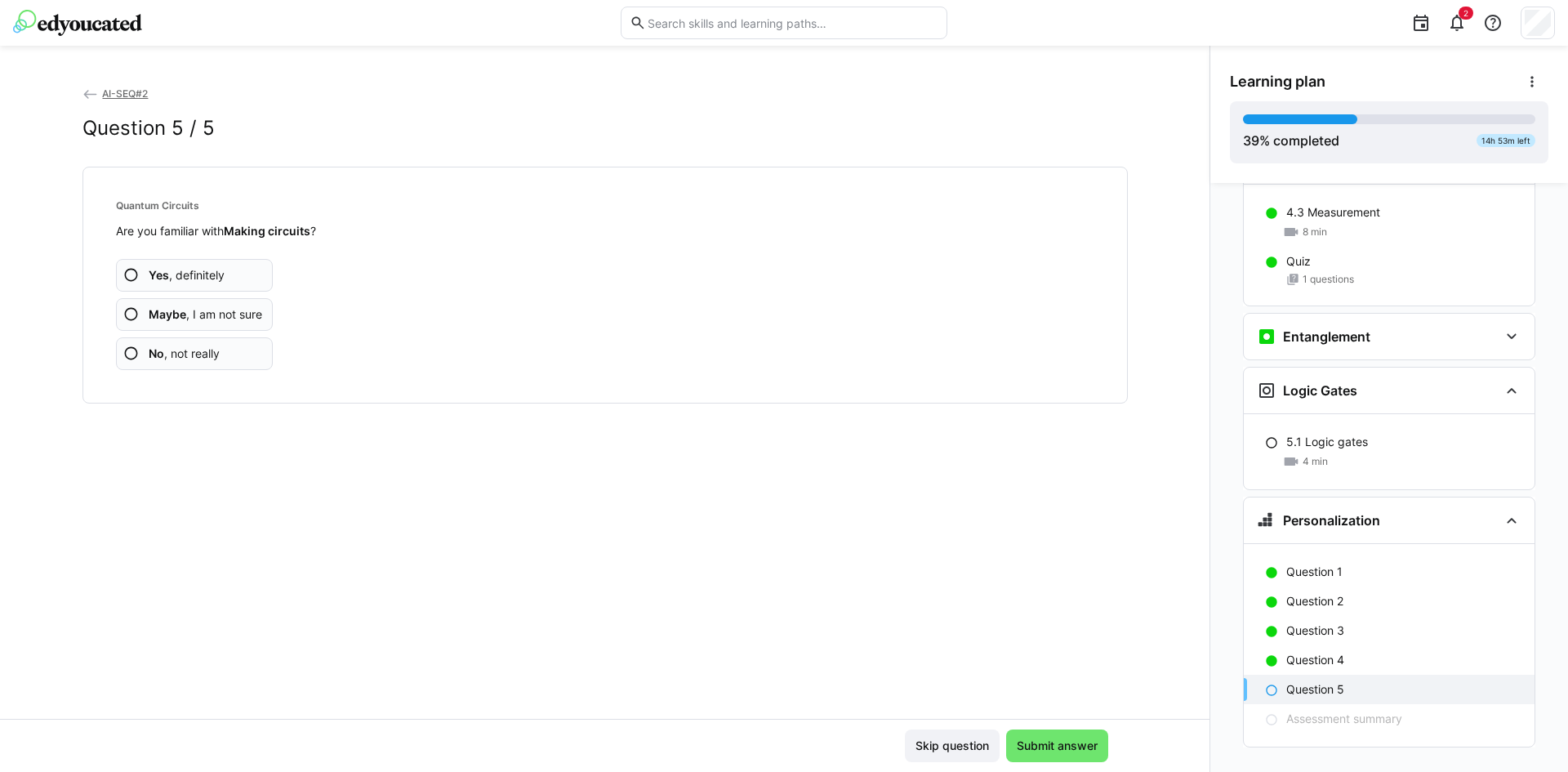
click at [196, 352] on span "No , not really" at bounding box center [183, 353] width 71 height 17
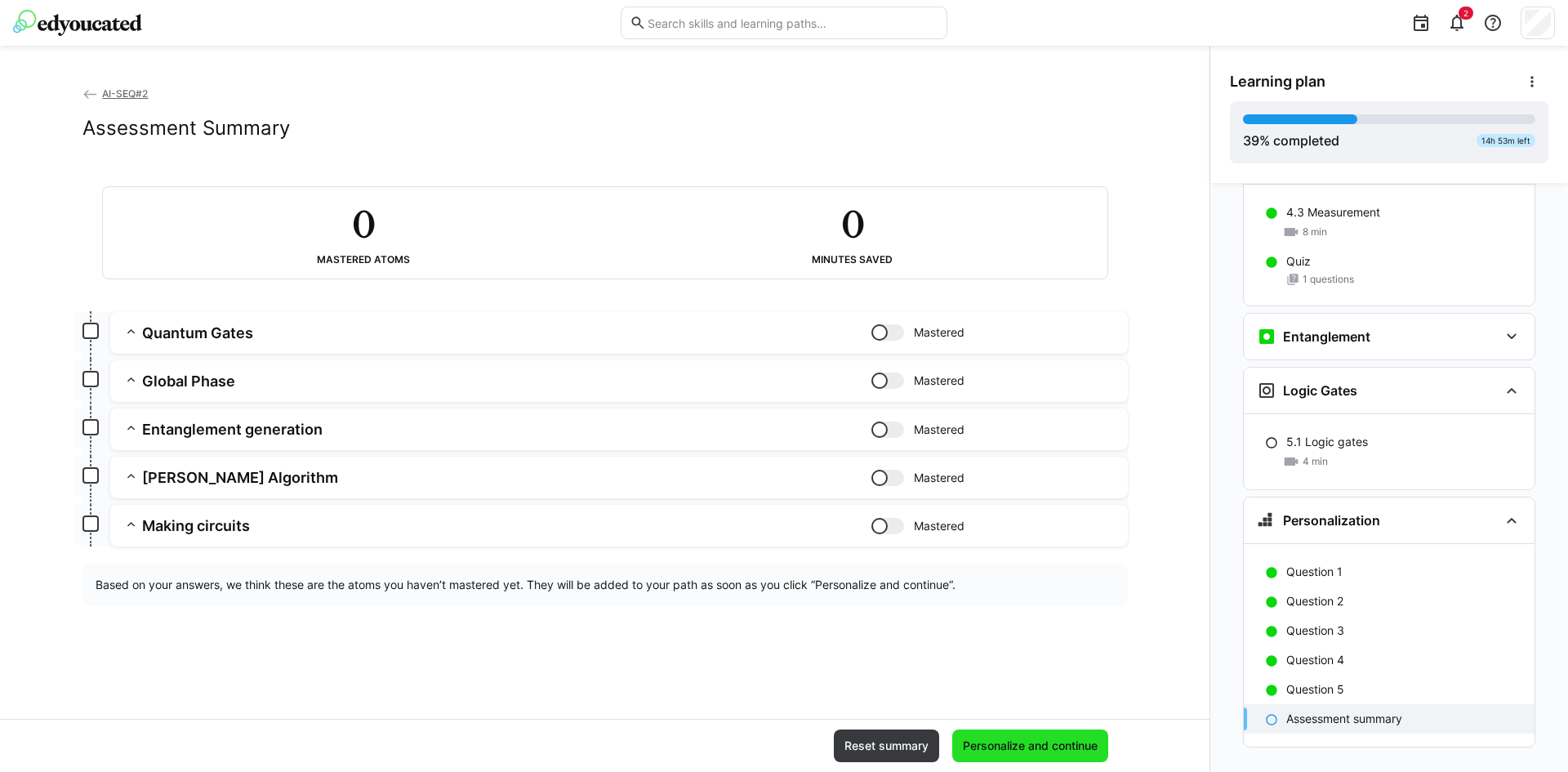
click at [1035, 745] on span "Personalize and continue" at bounding box center [1030, 746] width 140 height 17
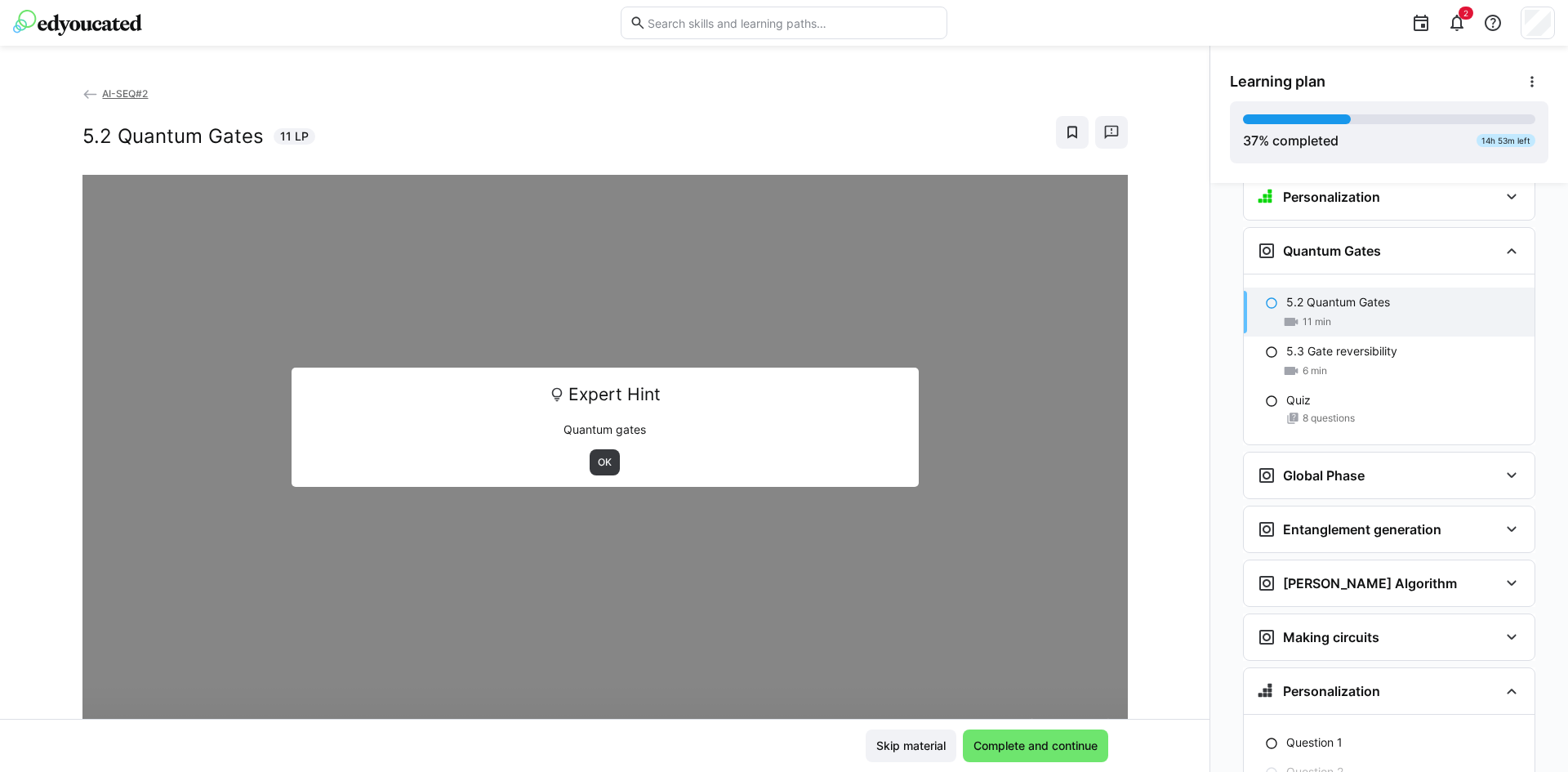
scroll to position [137, 0]
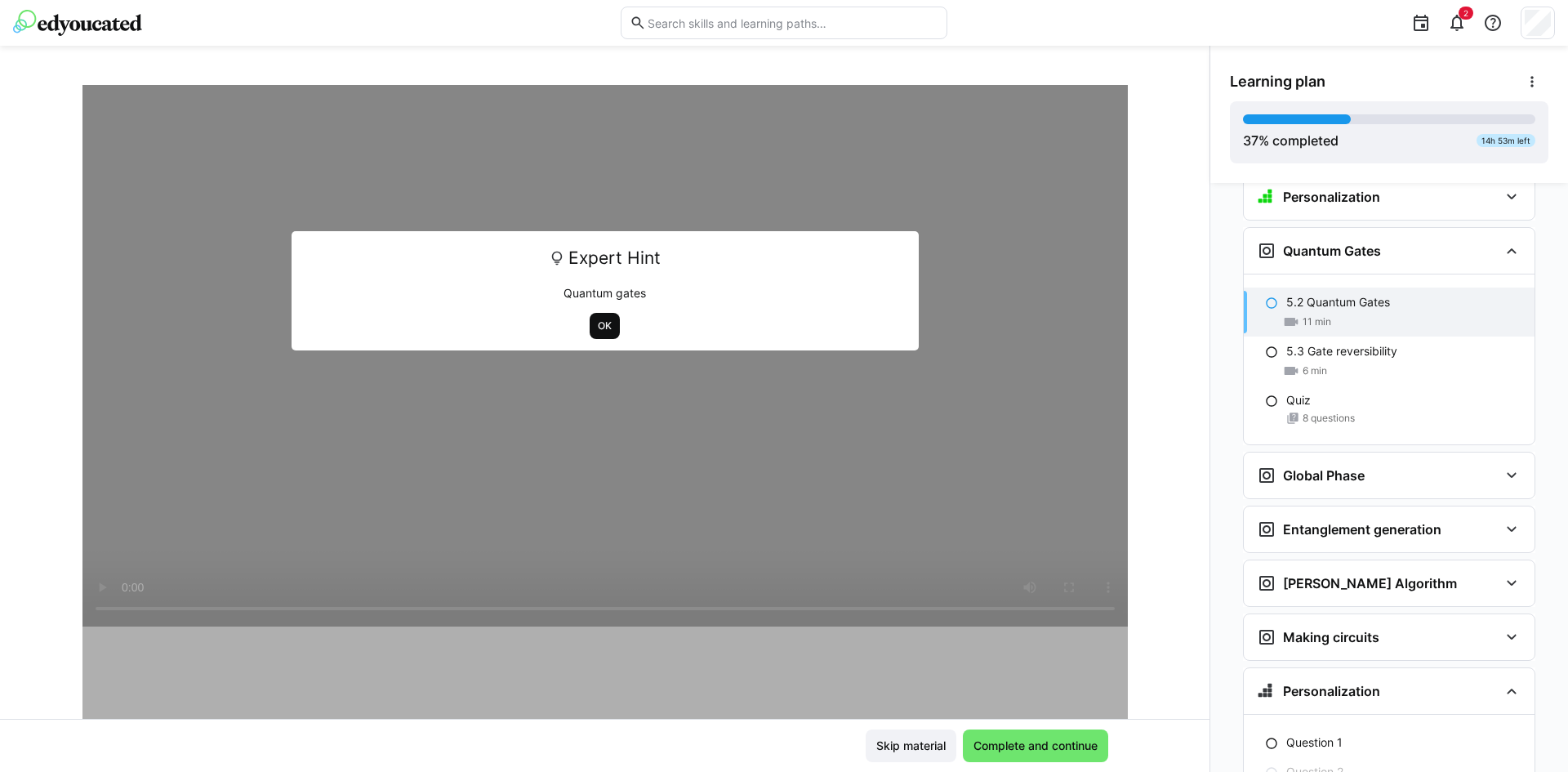
click at [603, 331] on span "OK" at bounding box center [605, 325] width 18 height 13
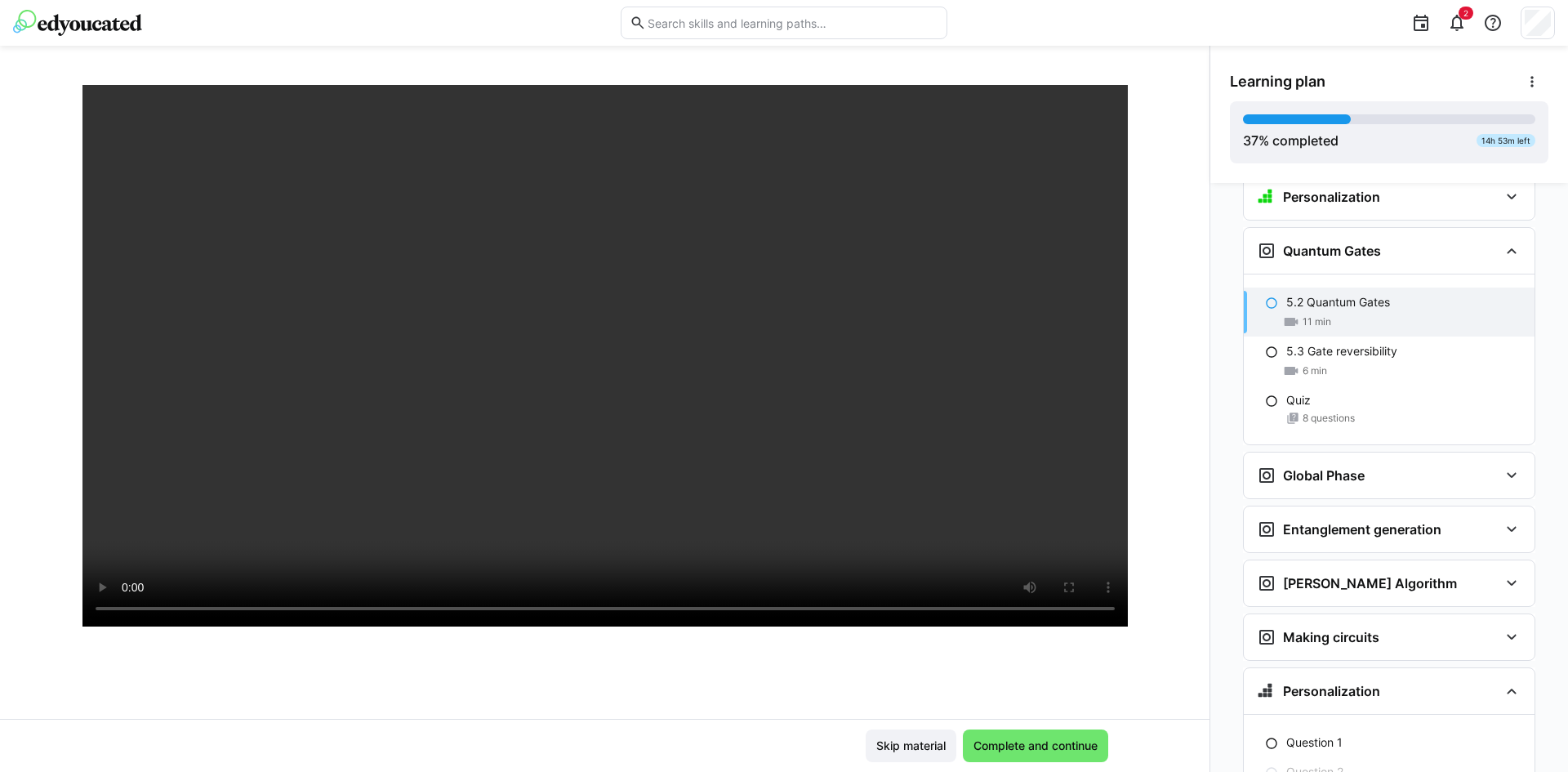
scroll to position [2637, 0]
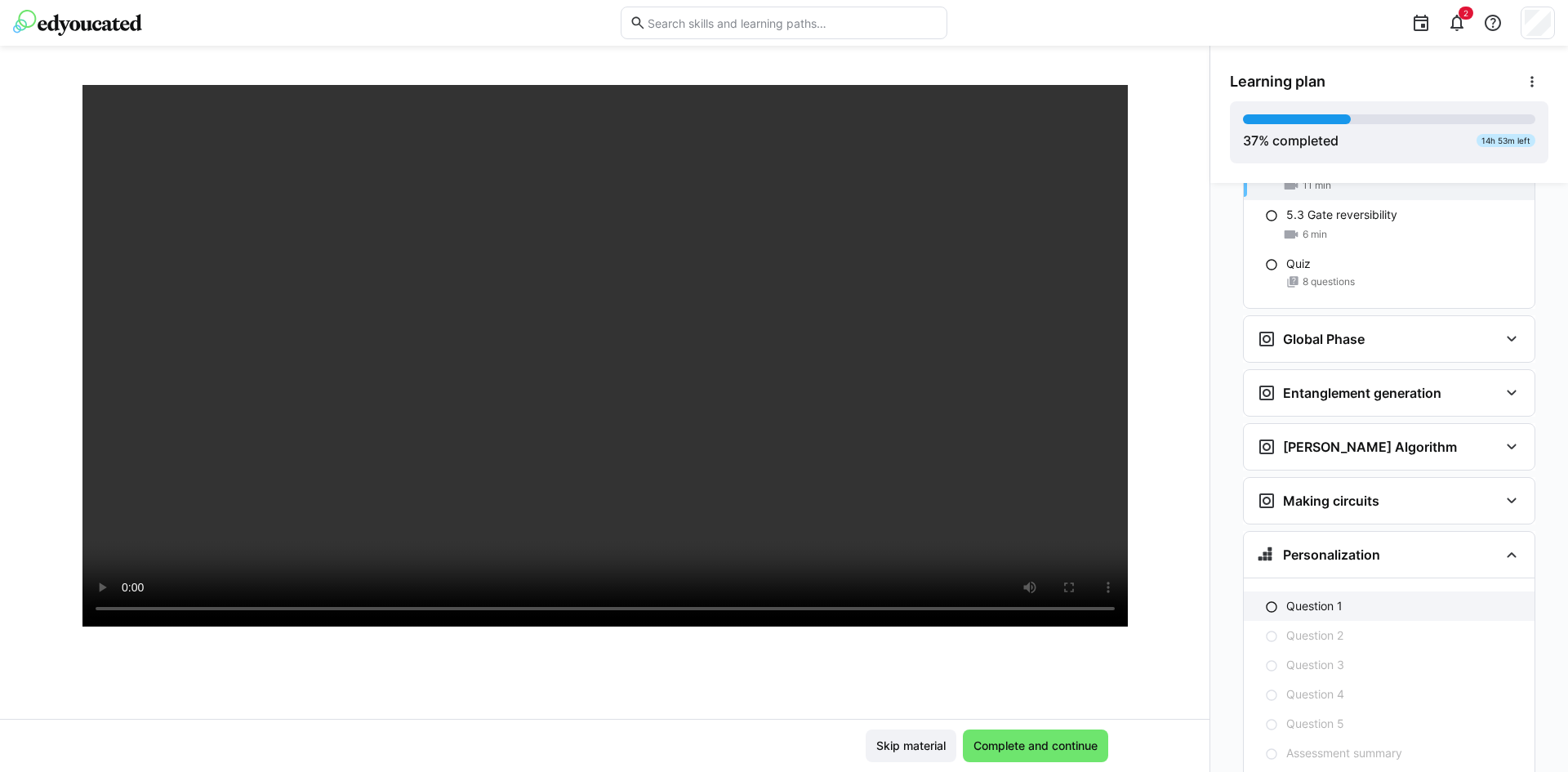
click at [1300, 598] on p "Question 1" at bounding box center [1315, 606] width 57 height 17
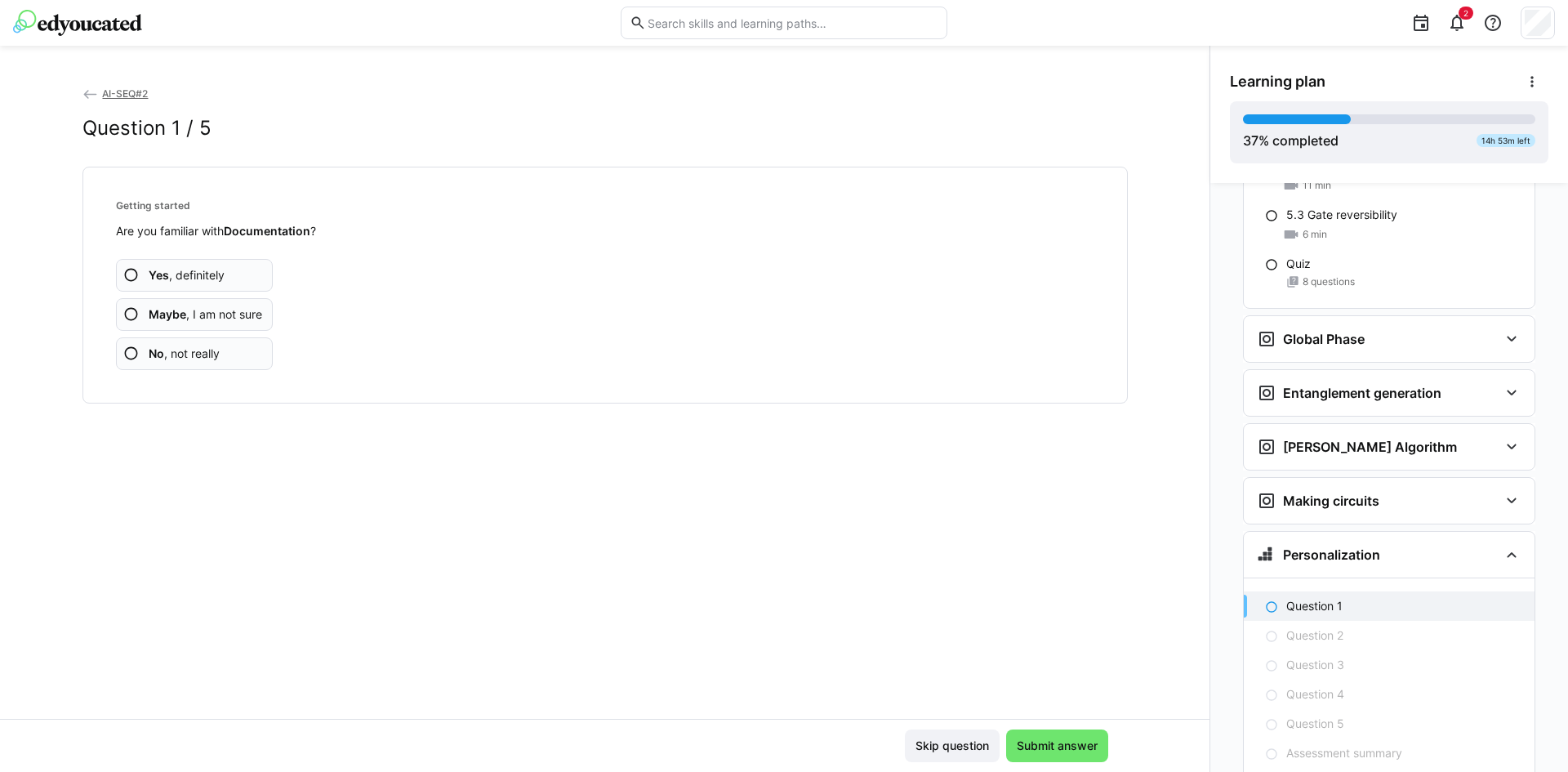
scroll to position [2671, 0]
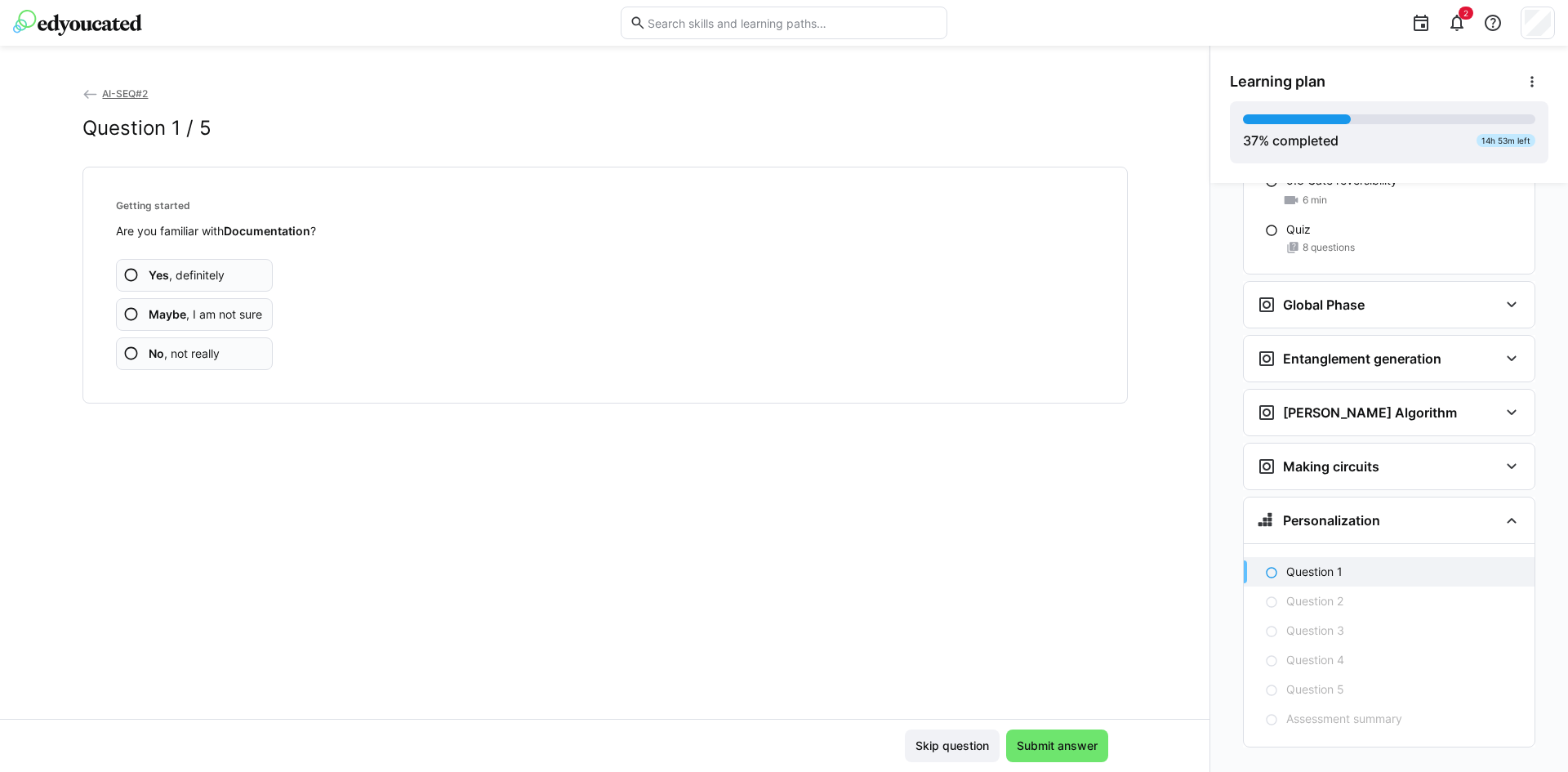
click at [208, 354] on span "No , not really" at bounding box center [183, 353] width 71 height 17
click at [222, 352] on app-assessment-question-radio "No , not really" at bounding box center [195, 353] width 158 height 32
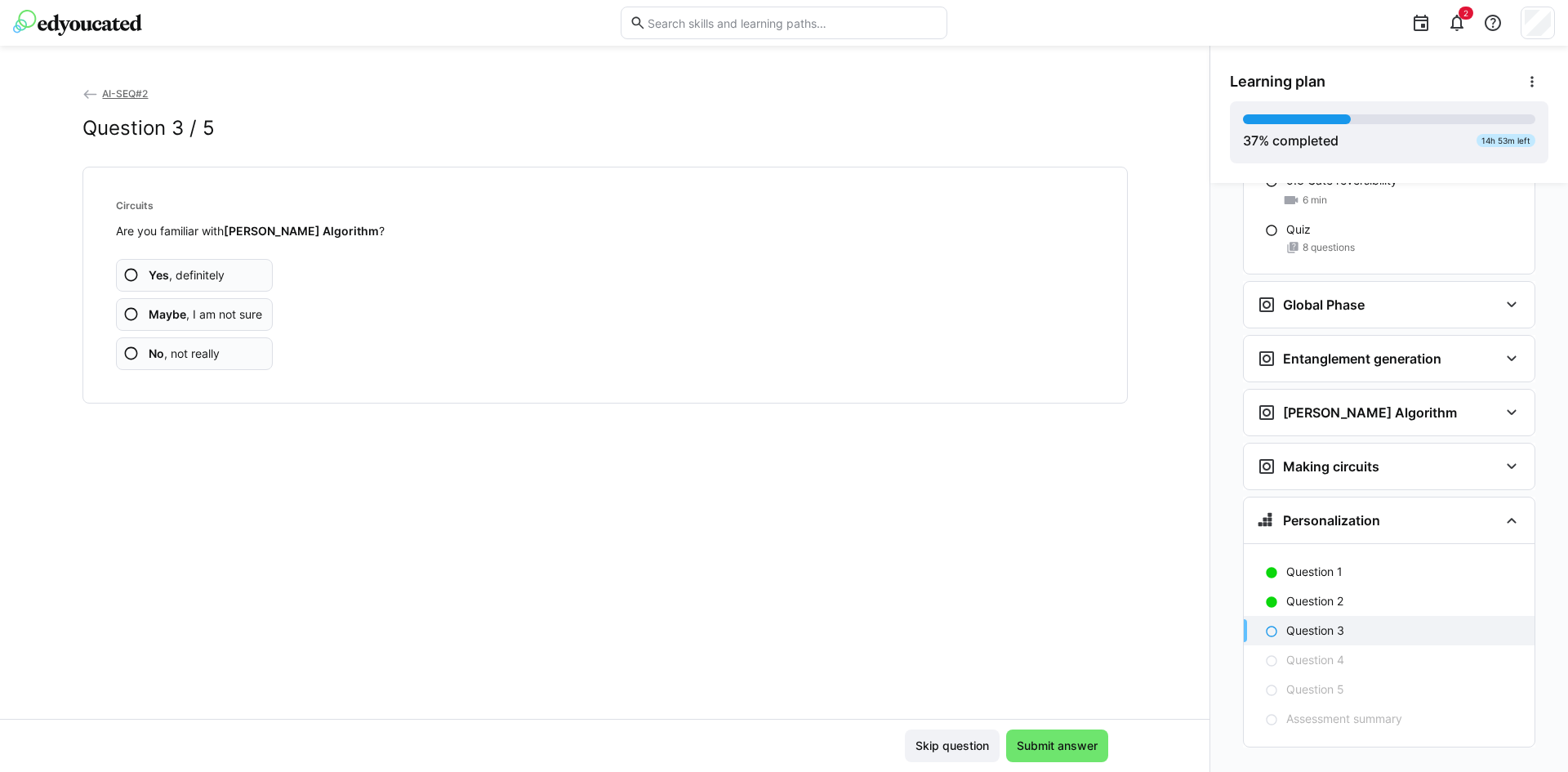
click at [222, 352] on app-assessment-question-radio "No , not really" at bounding box center [195, 353] width 158 height 32
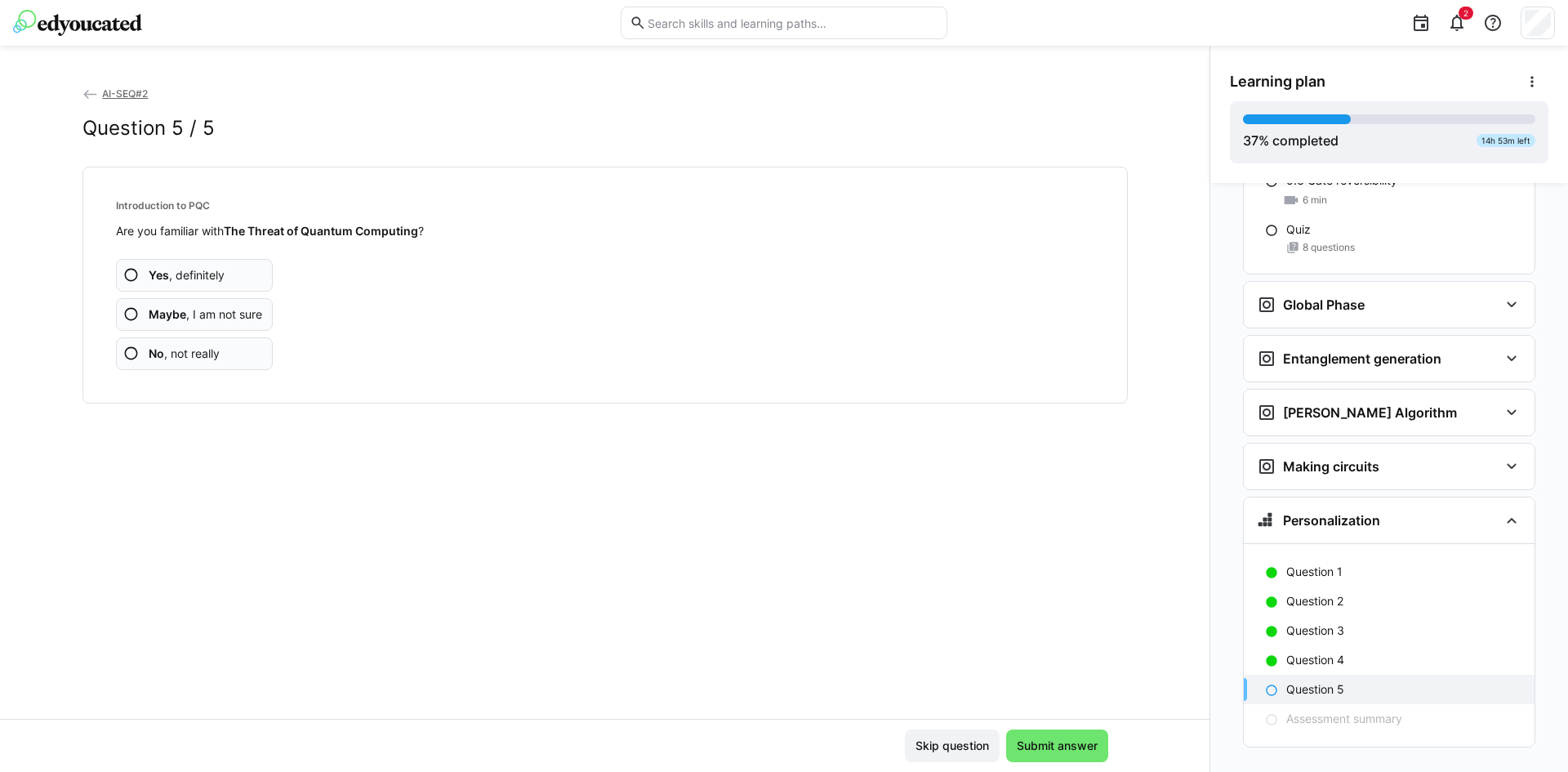
click at [222, 352] on app-assessment-question-radio "No , not really" at bounding box center [195, 353] width 158 height 32
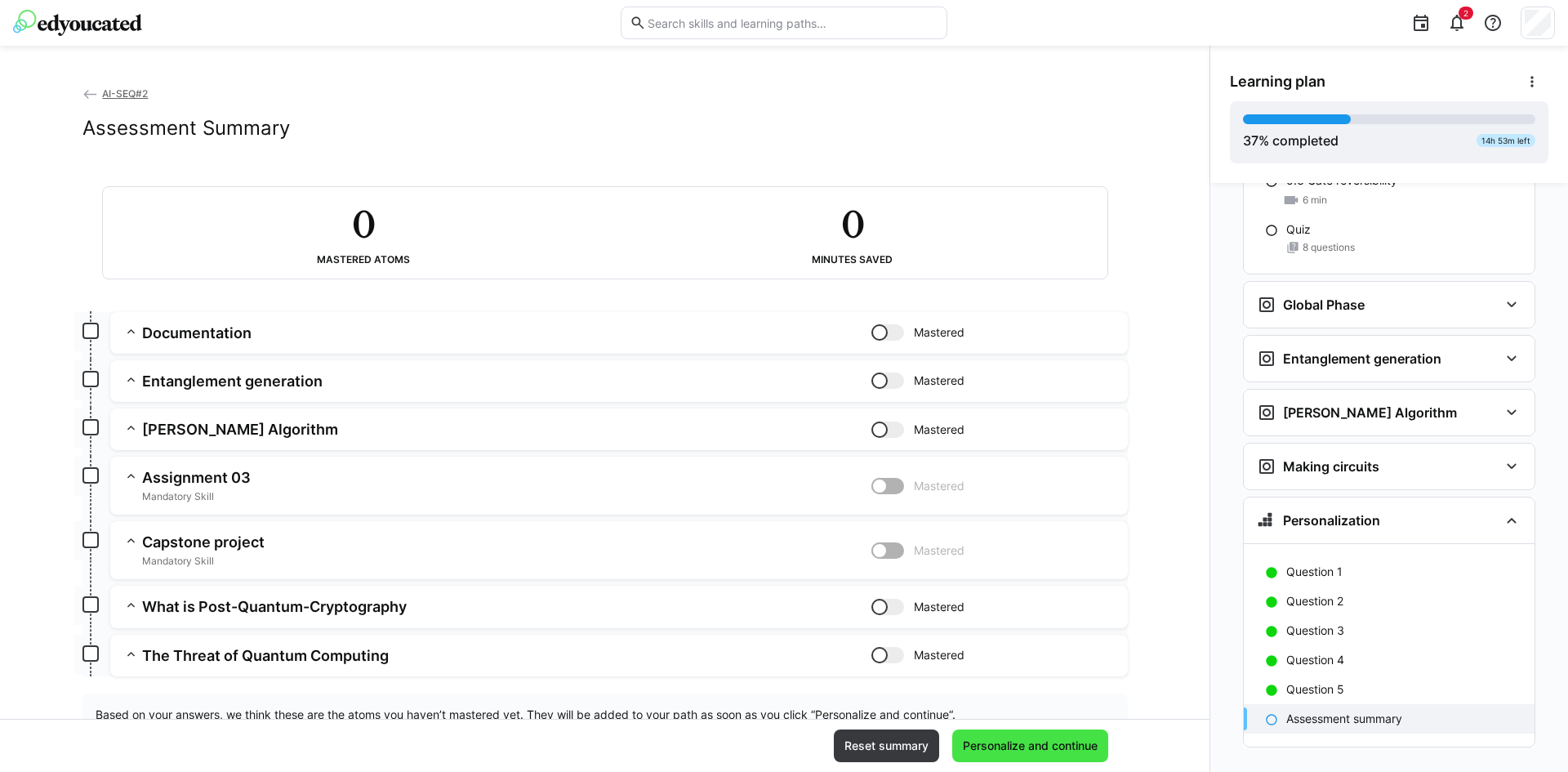
click at [1046, 740] on span "Personalize and continue" at bounding box center [1030, 746] width 140 height 17
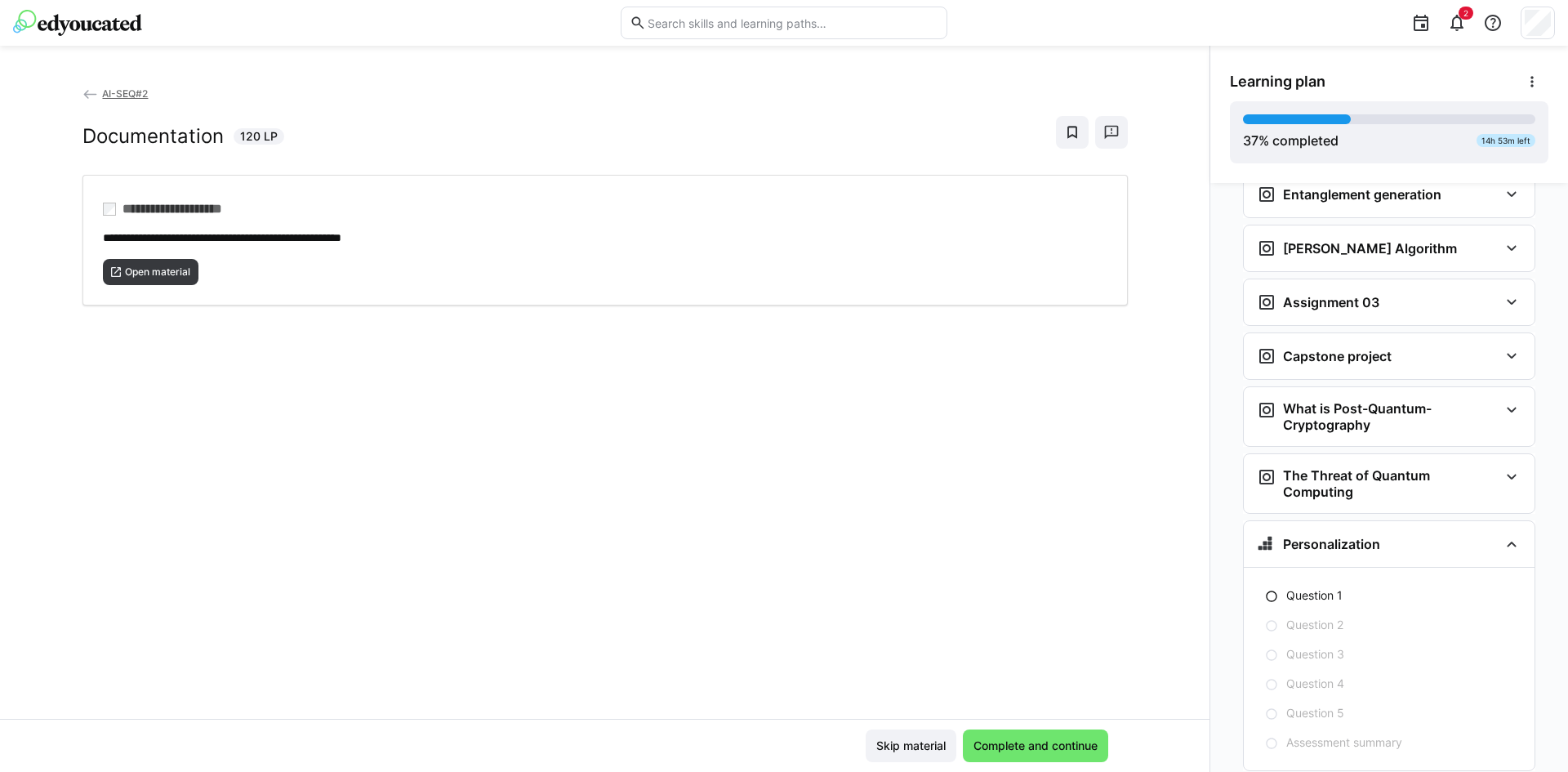
scroll to position [3204, 0]
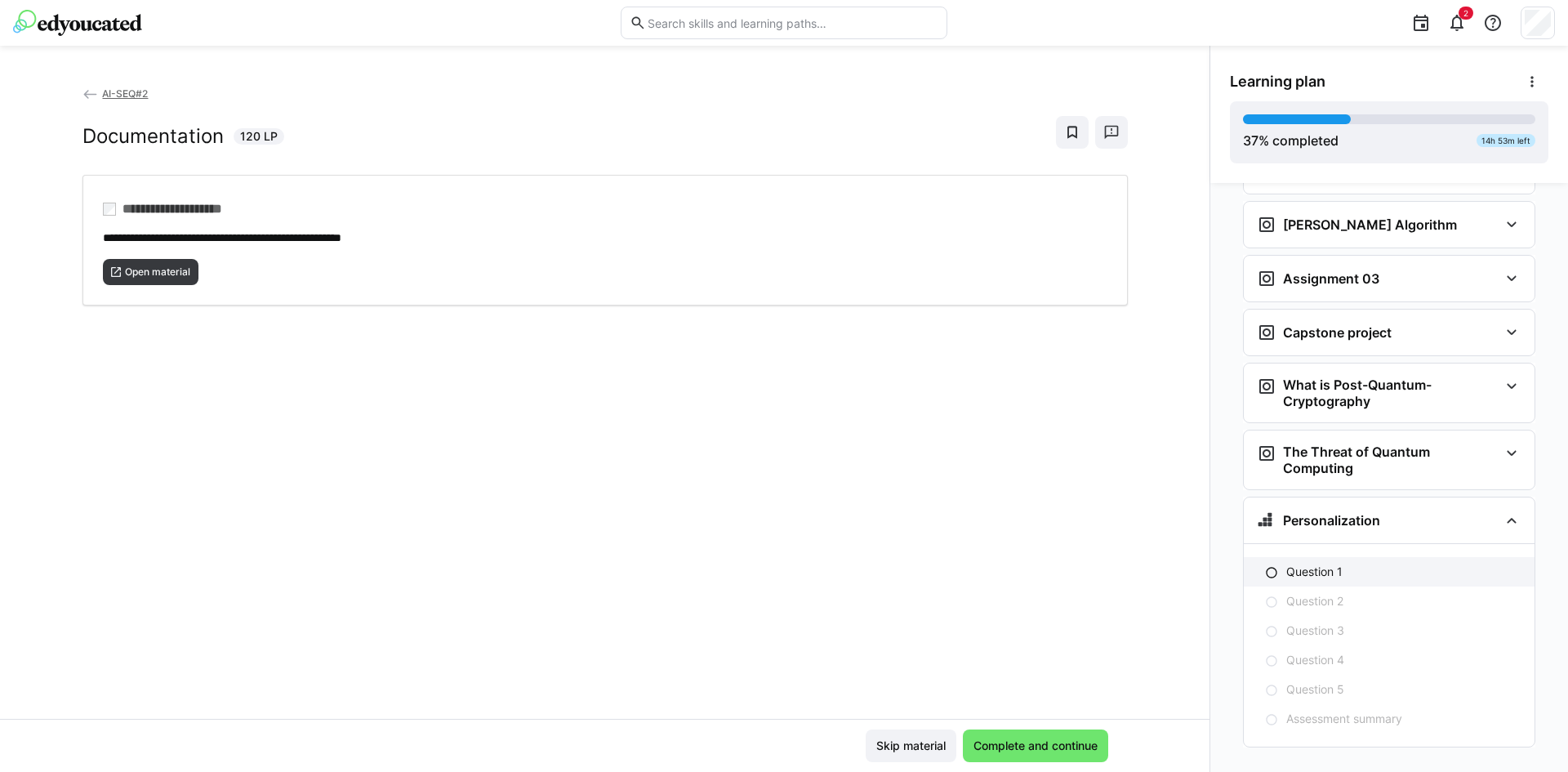
click at [1291, 564] on p "Question 1" at bounding box center [1315, 572] width 57 height 17
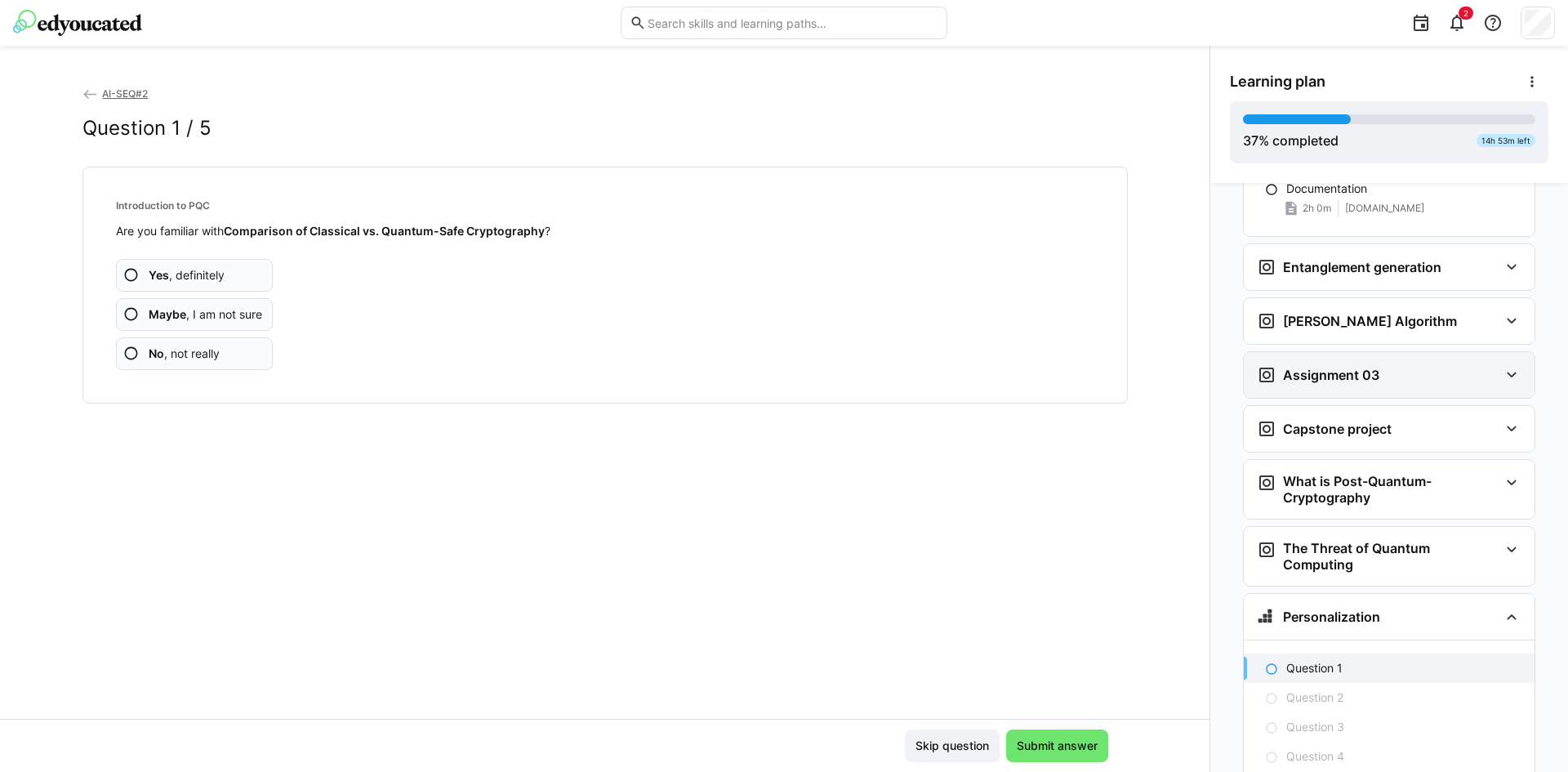
scroll to position [3068, 0]
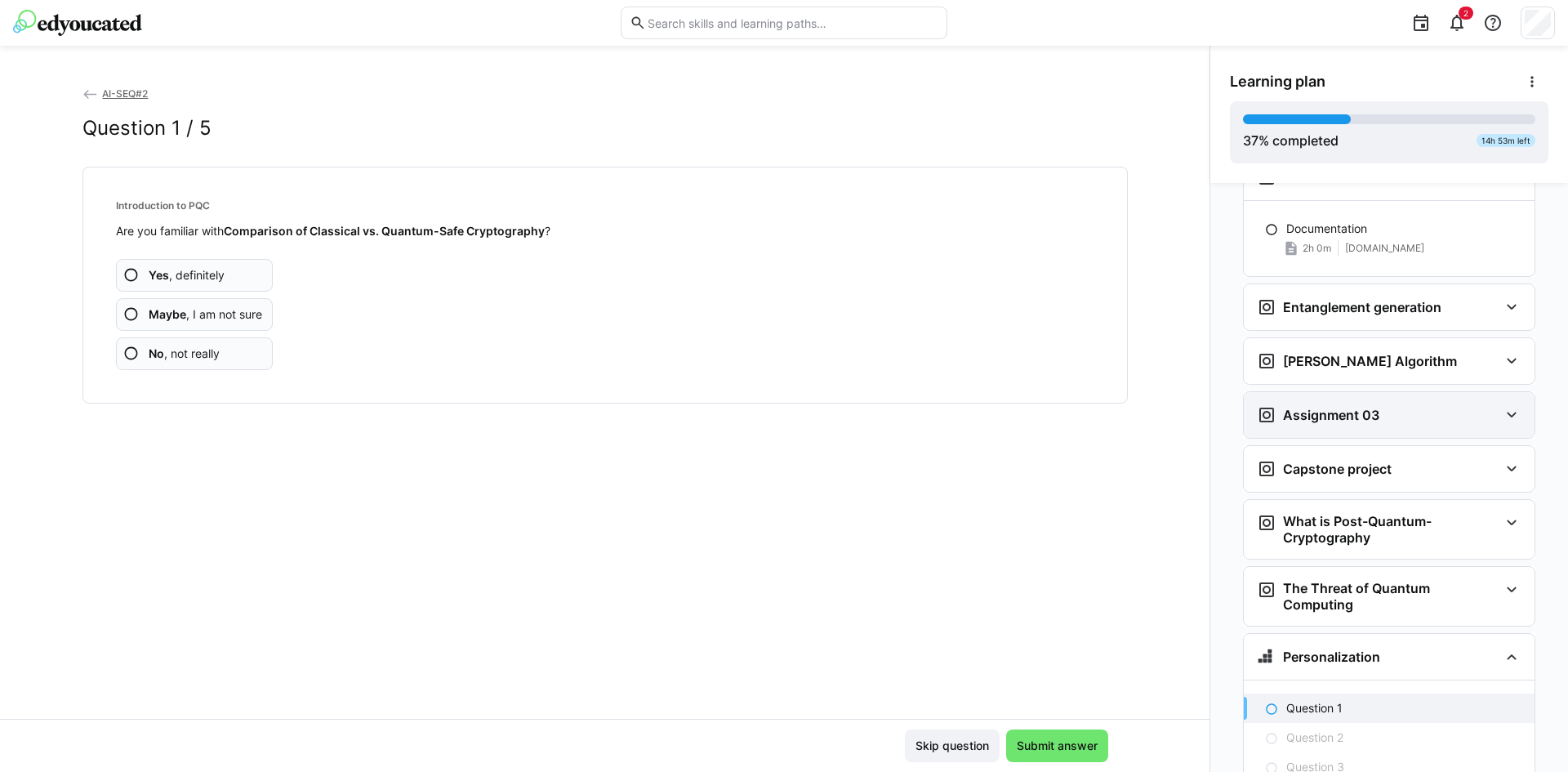
click at [1336, 405] on div "Assignment 03" at bounding box center [1318, 415] width 123 height 20
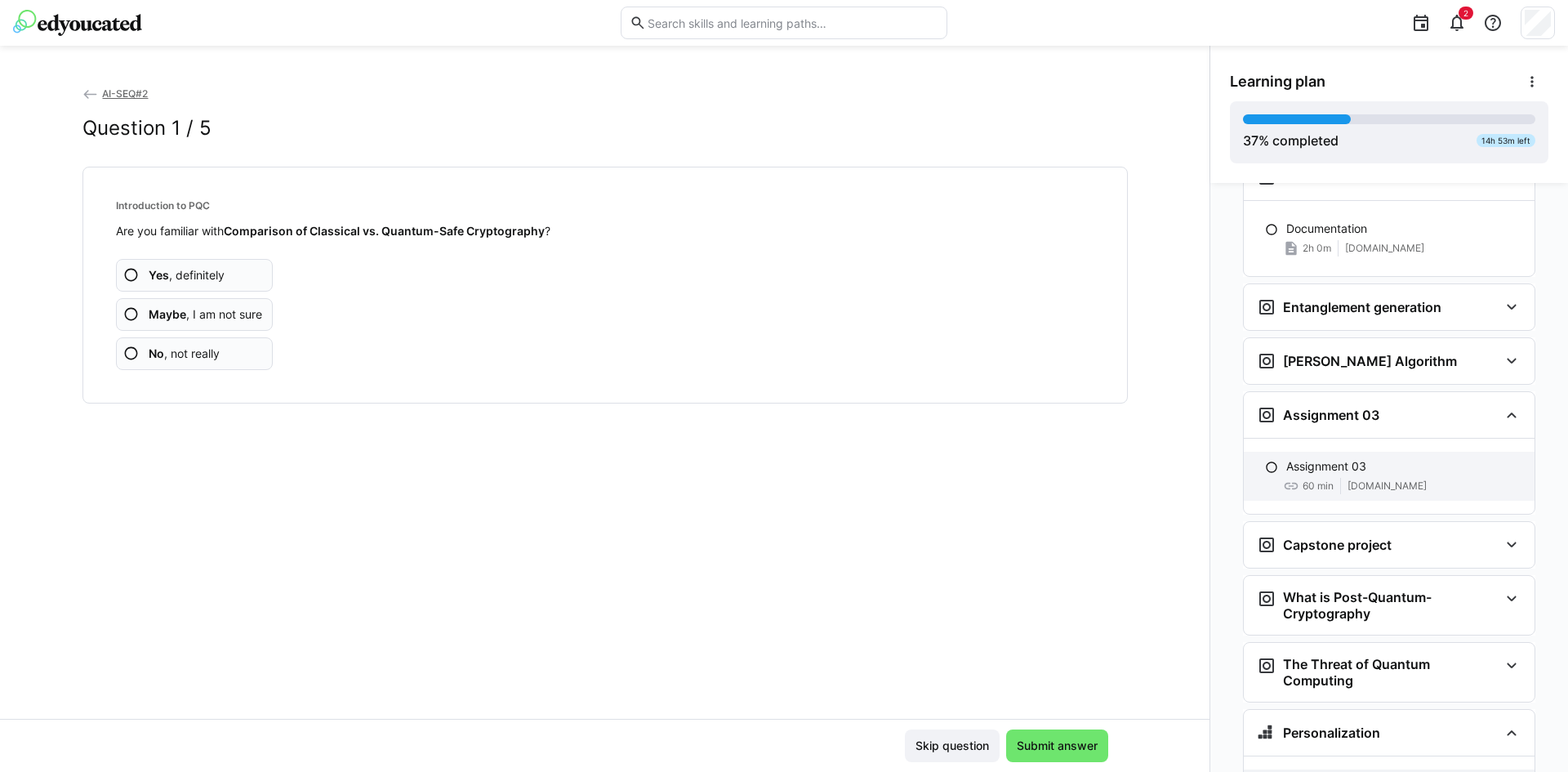
click at [1344, 459] on p "Assignment 03" at bounding box center [1327, 467] width 80 height 17
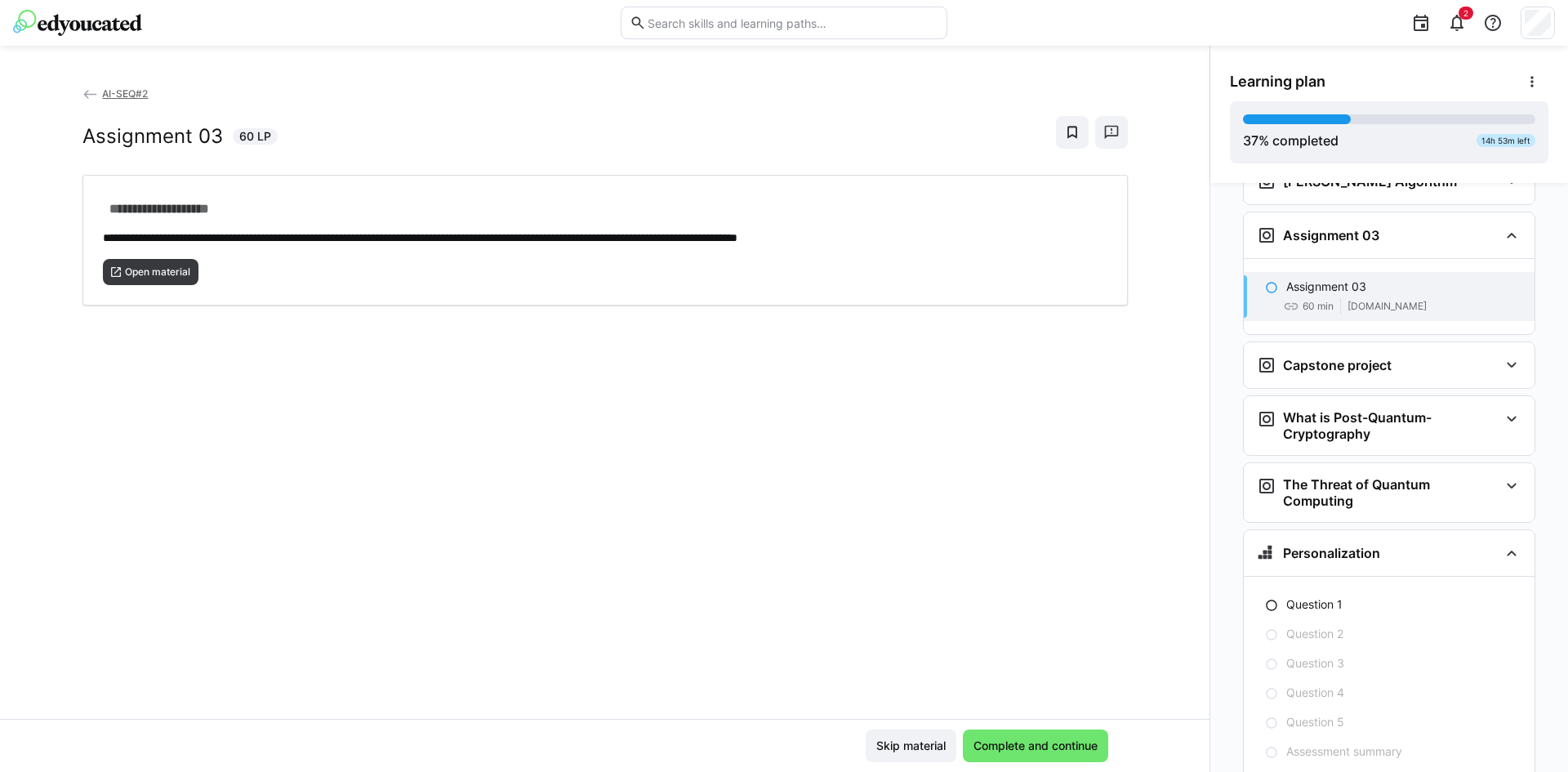
scroll to position [3250, 0]
click at [148, 268] on span "Open material" at bounding box center [157, 271] width 68 height 13
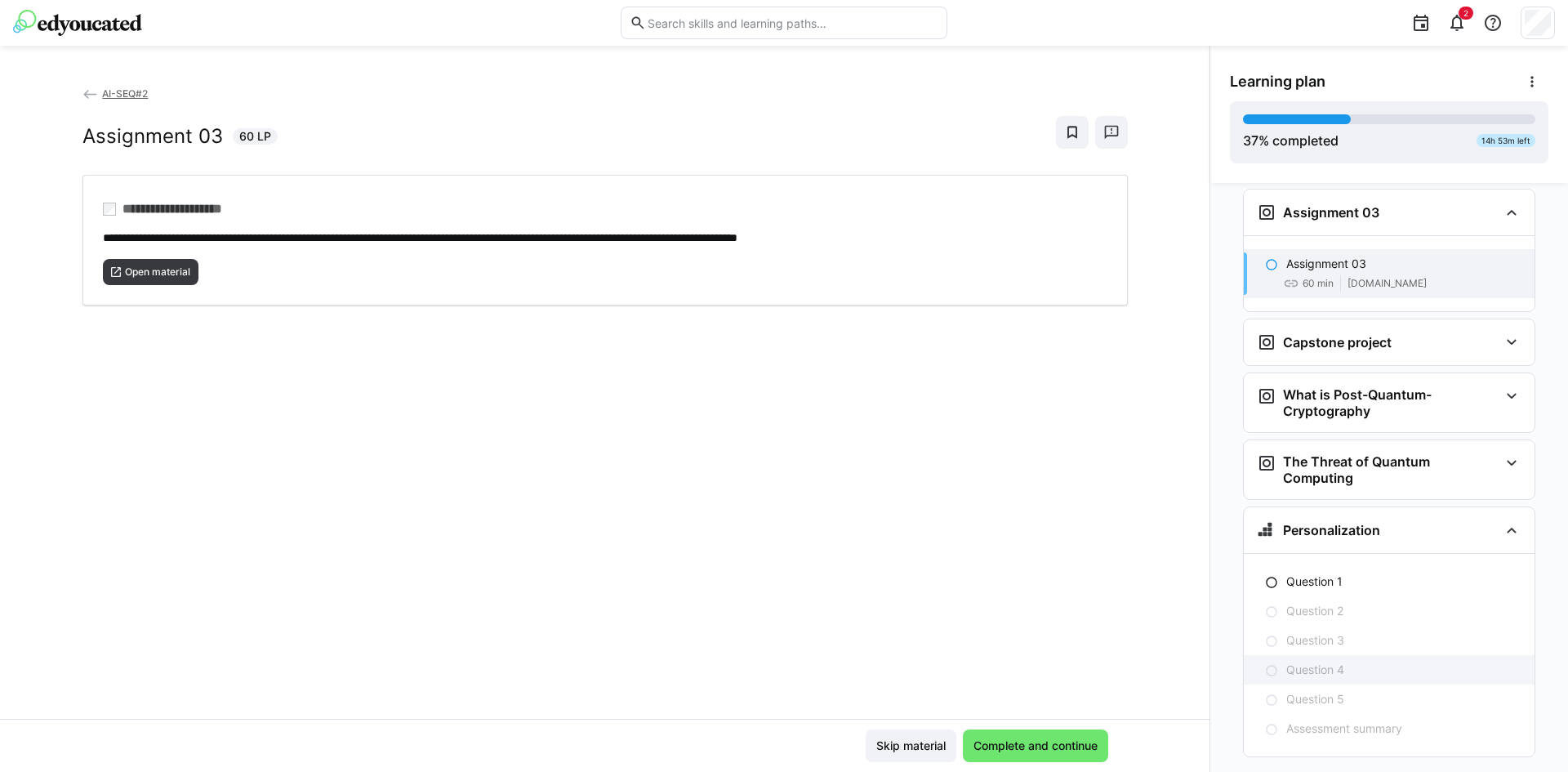
scroll to position [3280, 0]
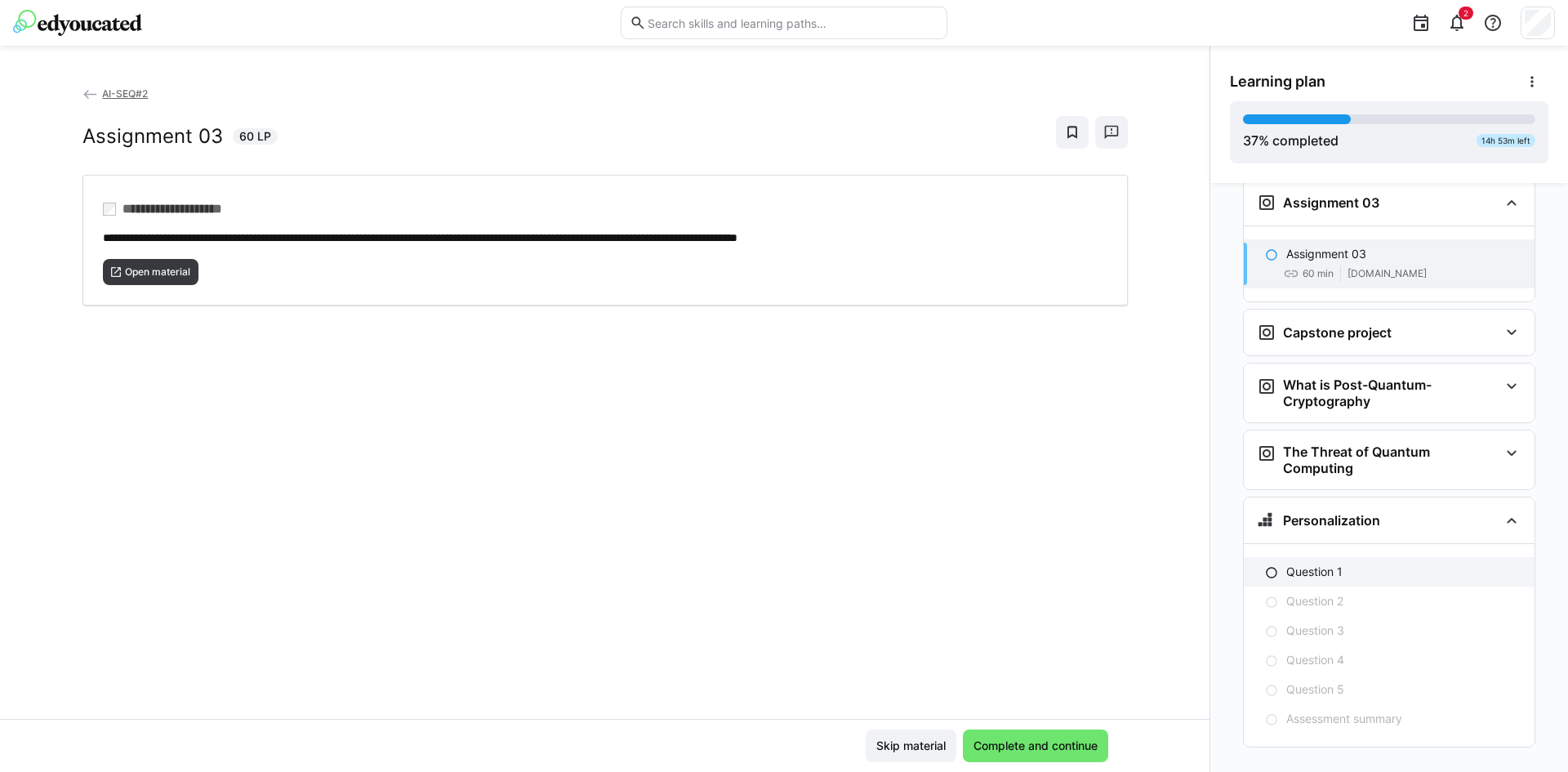
click at [1292, 564] on p "Question 1" at bounding box center [1315, 572] width 57 height 17
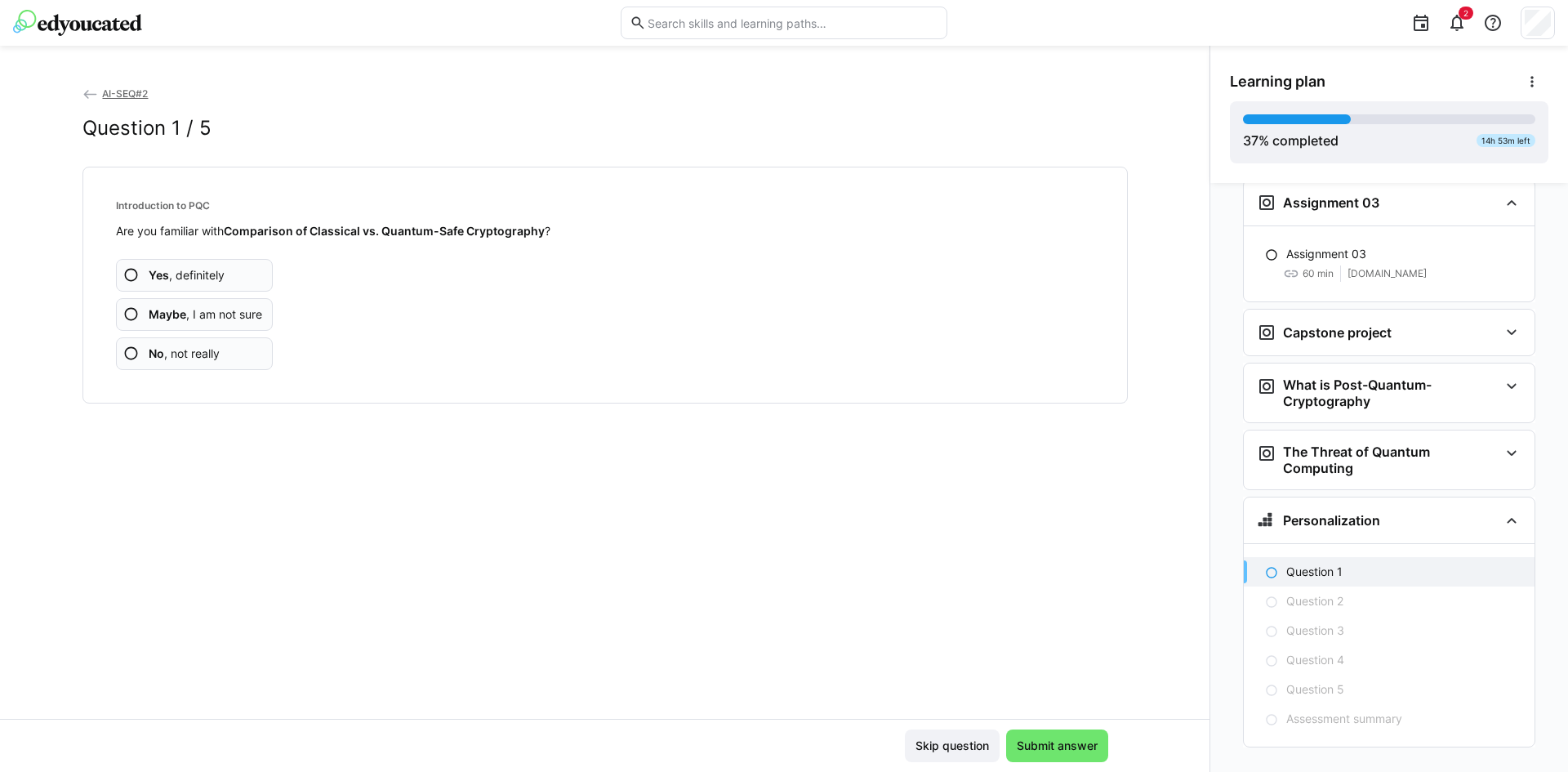
click at [199, 356] on span "No , not really" at bounding box center [183, 353] width 71 height 17
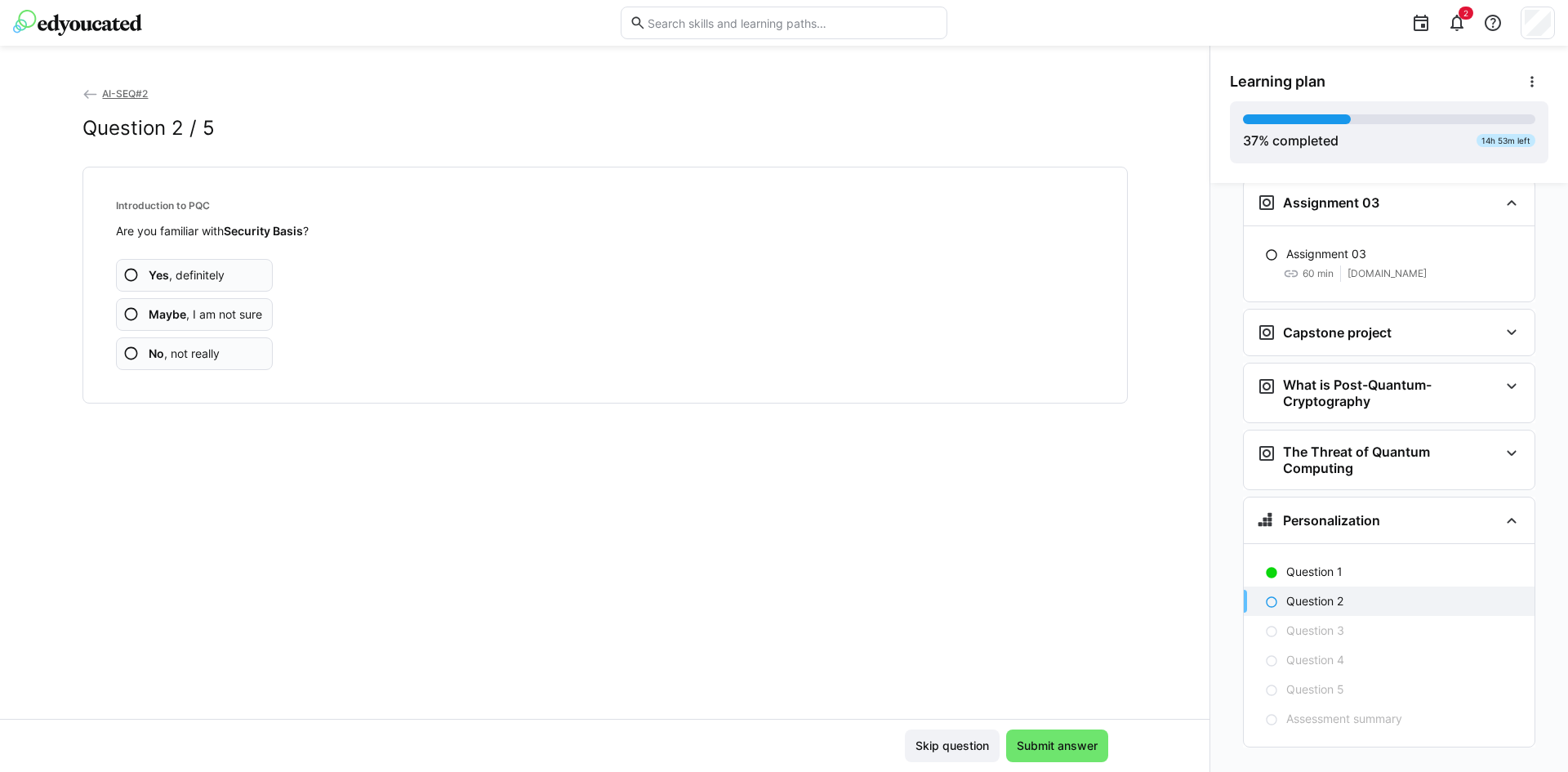
click at [199, 357] on span "No , not really" at bounding box center [183, 353] width 71 height 17
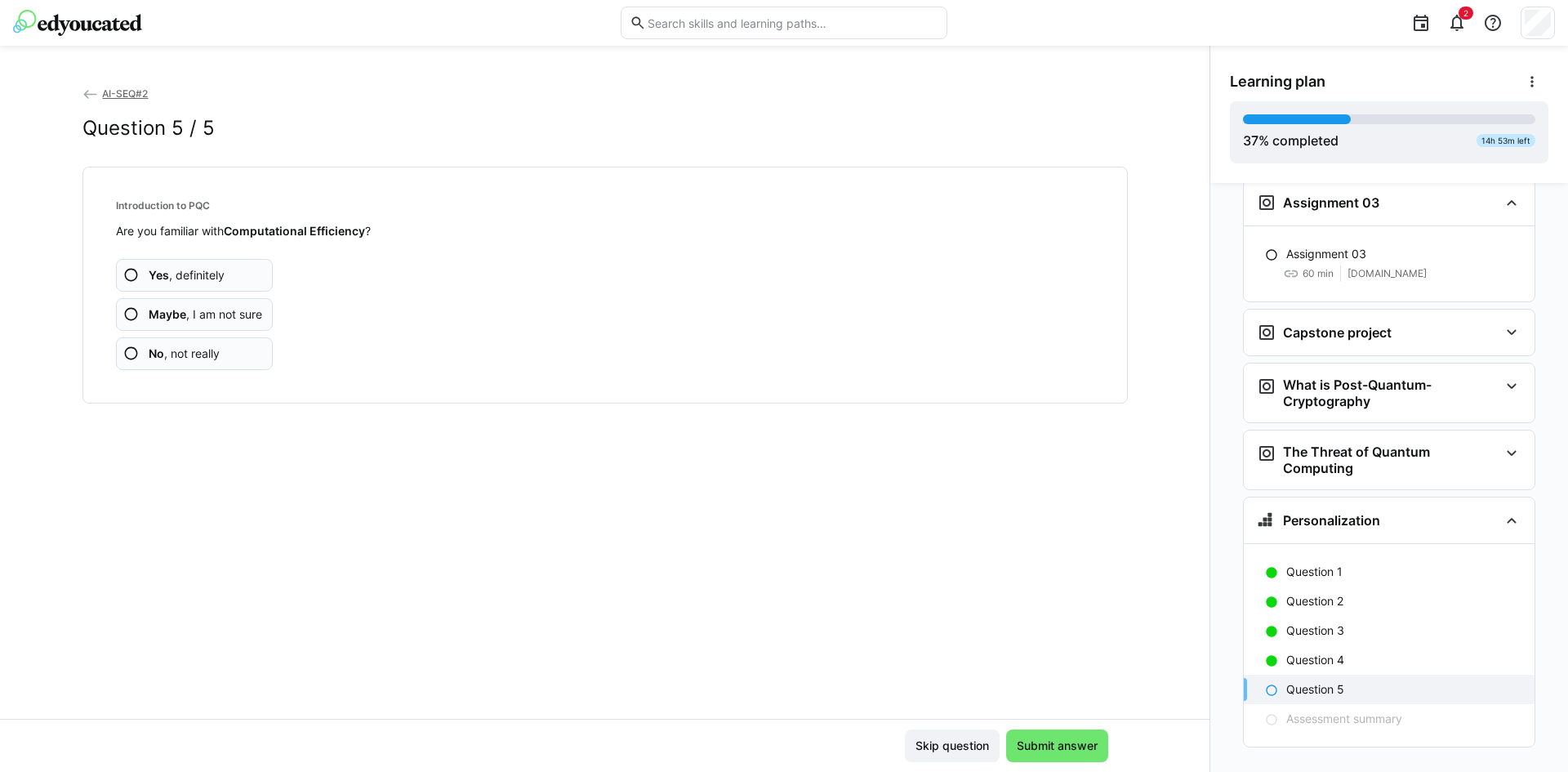
click at [199, 357] on span "No , not really" at bounding box center [183, 353] width 71 height 17
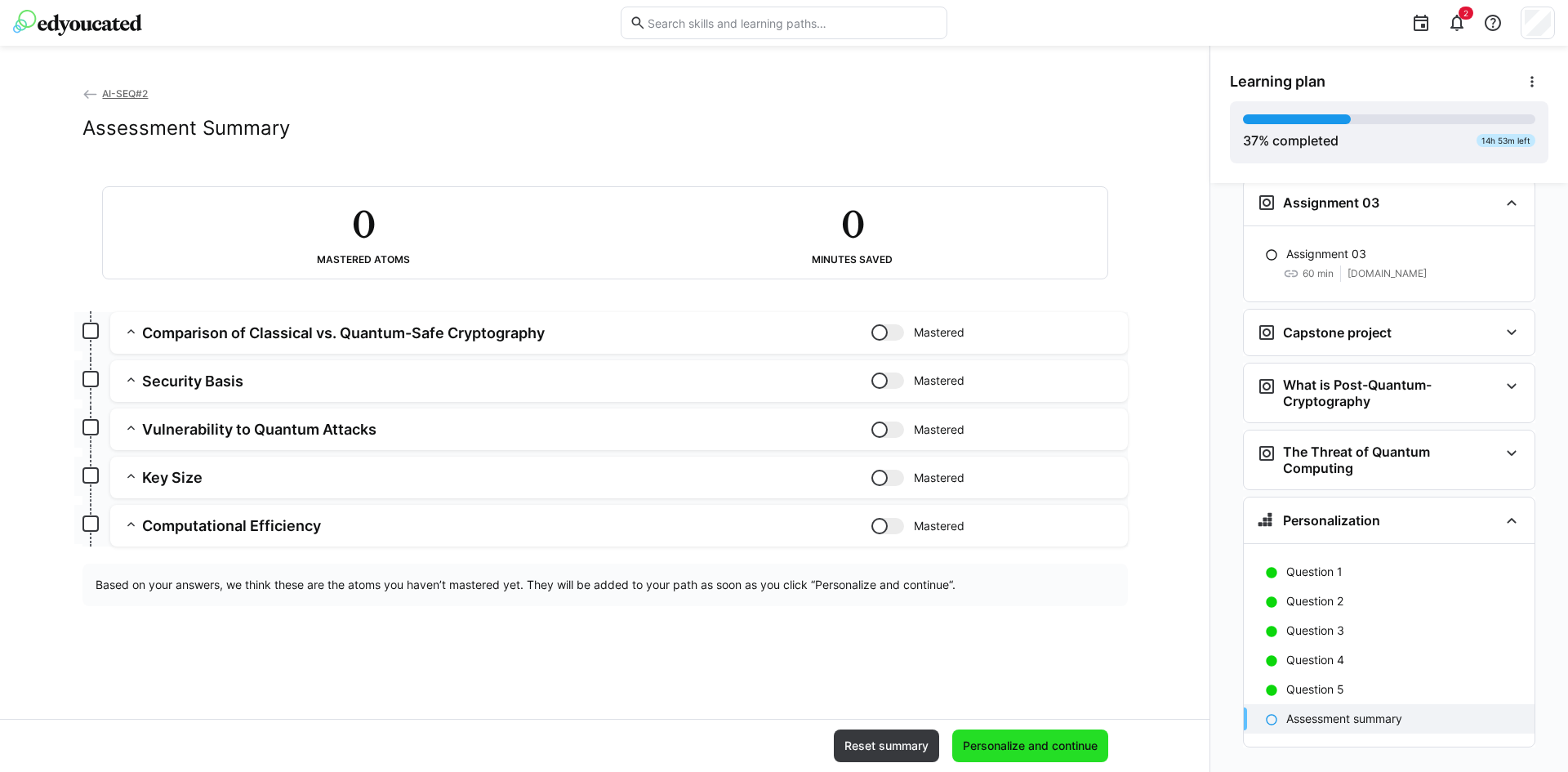
click at [1002, 751] on span "Personalize and continue" at bounding box center [1030, 746] width 140 height 17
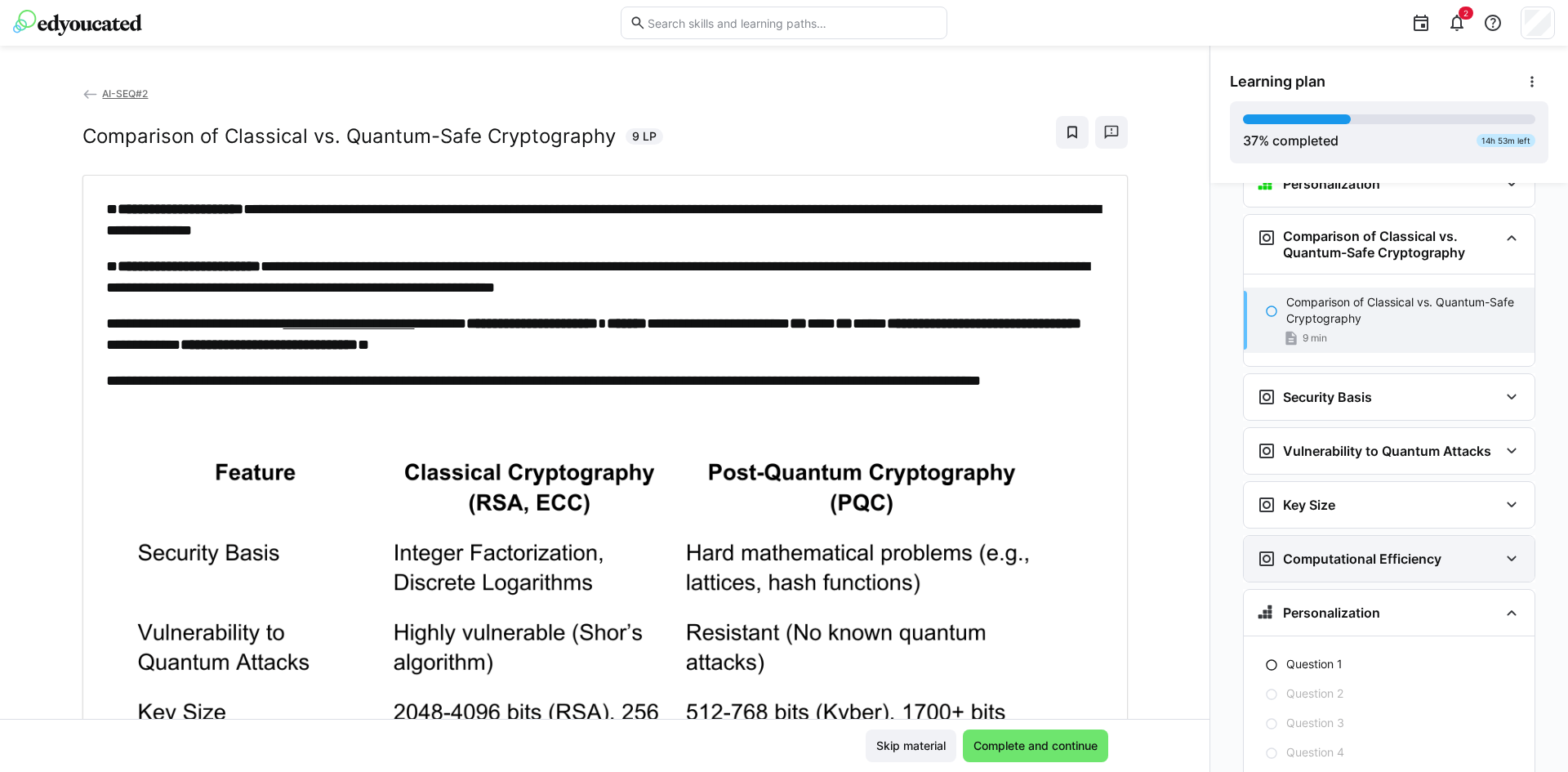
scroll to position [3710, 0]
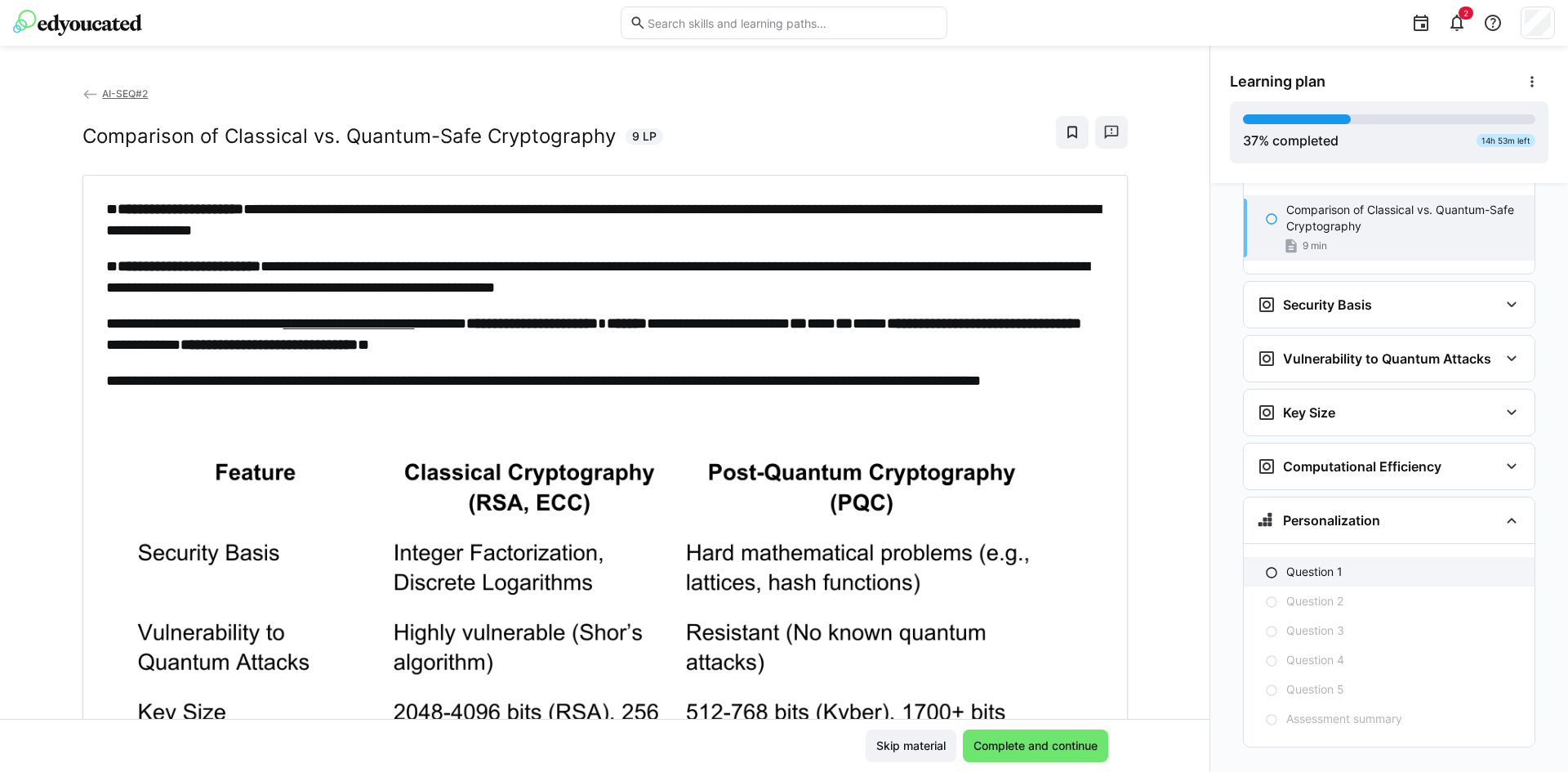
click at [1275, 557] on div "Question 1" at bounding box center [1389, 572] width 291 height 29
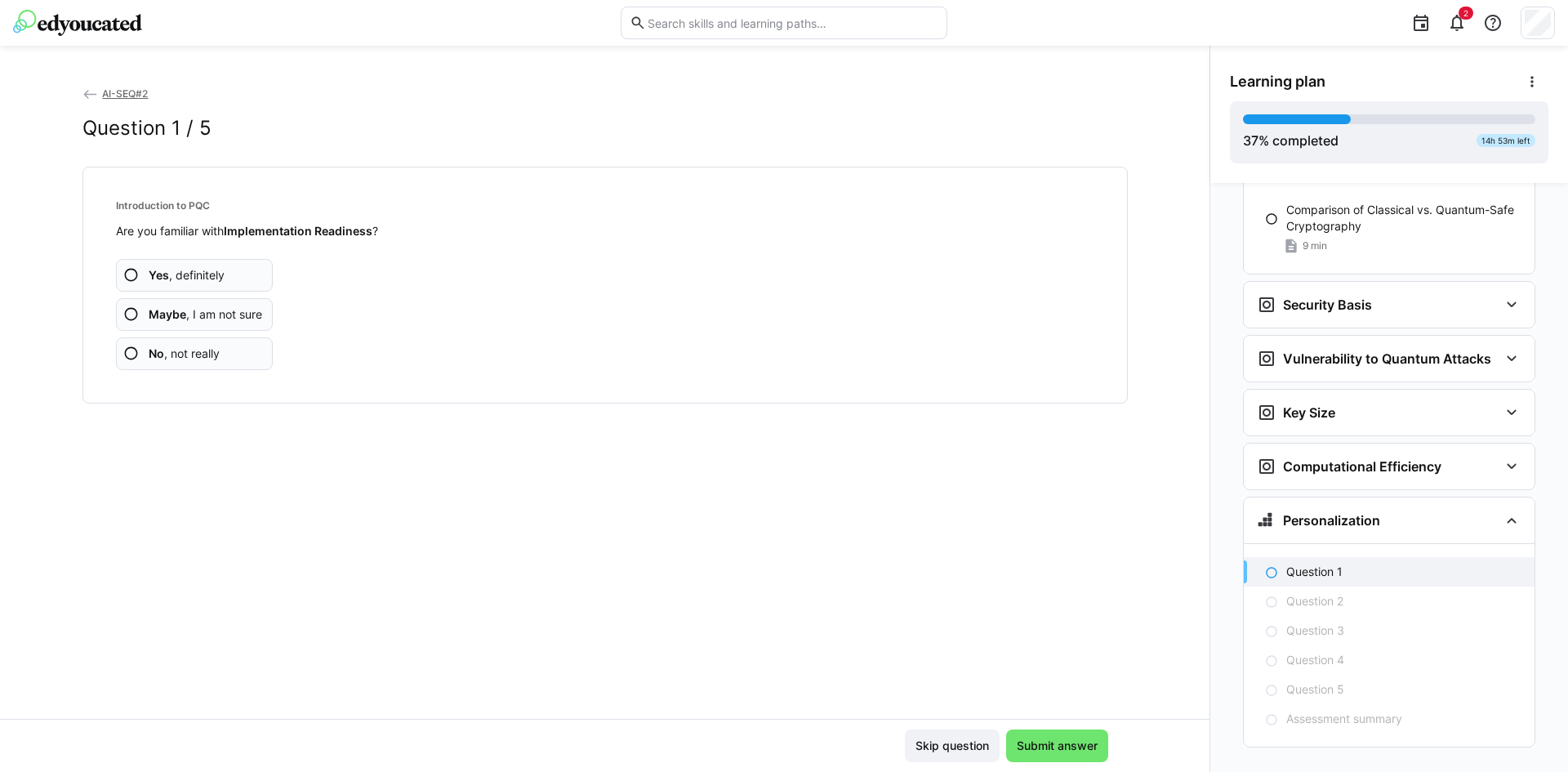
click at [189, 355] on span "No , not really" at bounding box center [183, 353] width 71 height 17
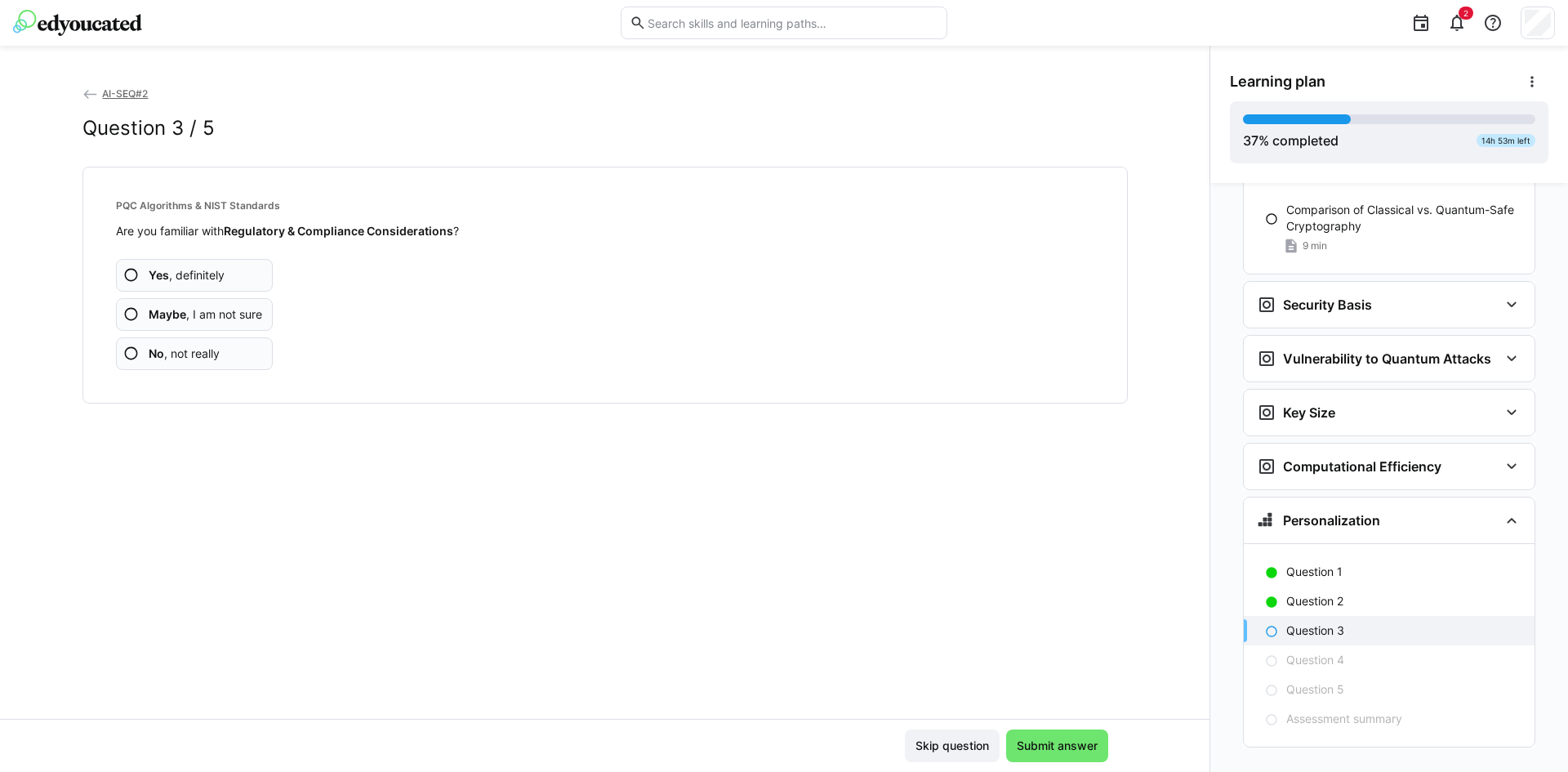
click at [189, 355] on span "No , not really" at bounding box center [183, 353] width 71 height 17
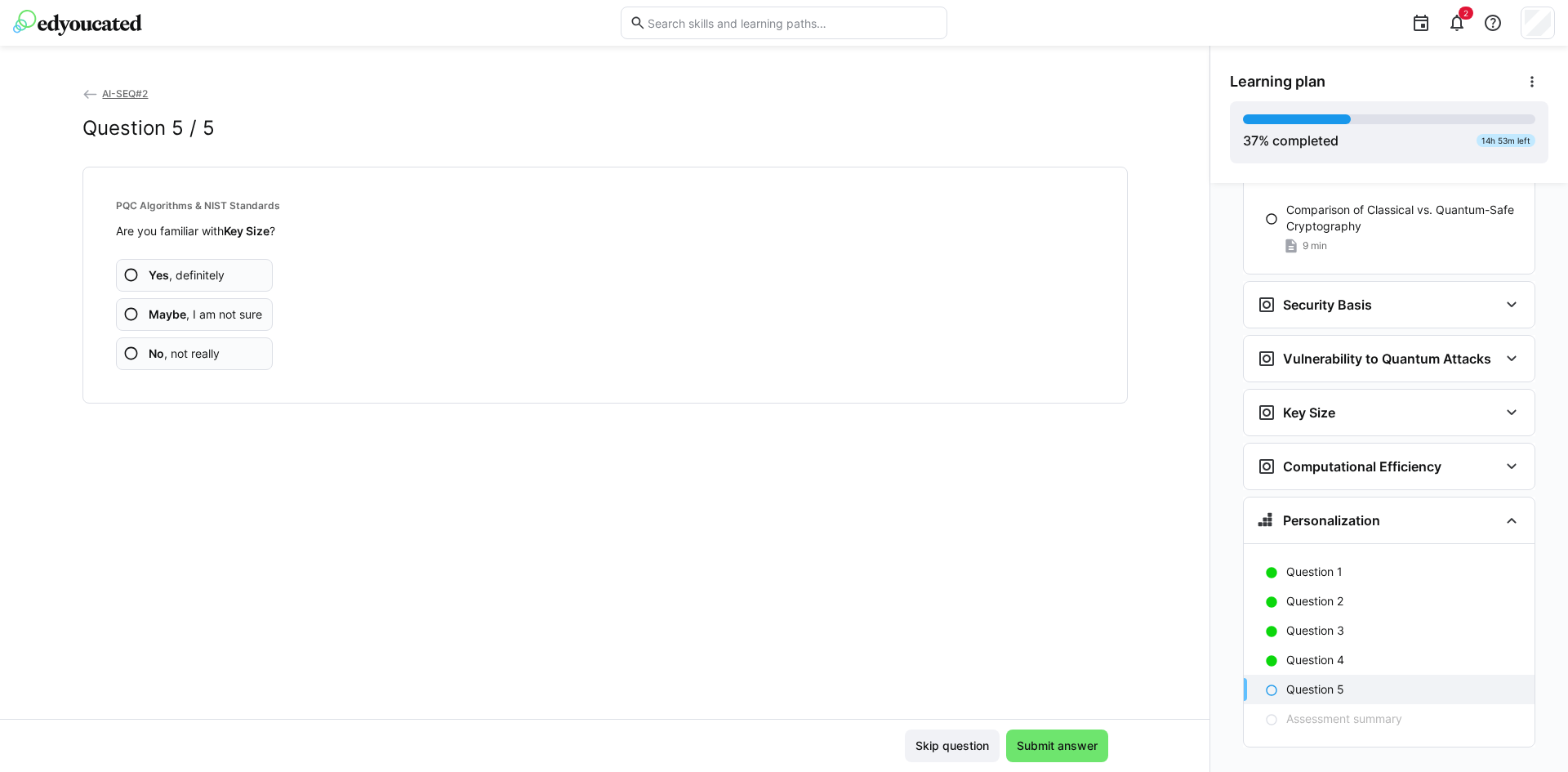
click at [189, 355] on span "No , not really" at bounding box center [183, 353] width 71 height 17
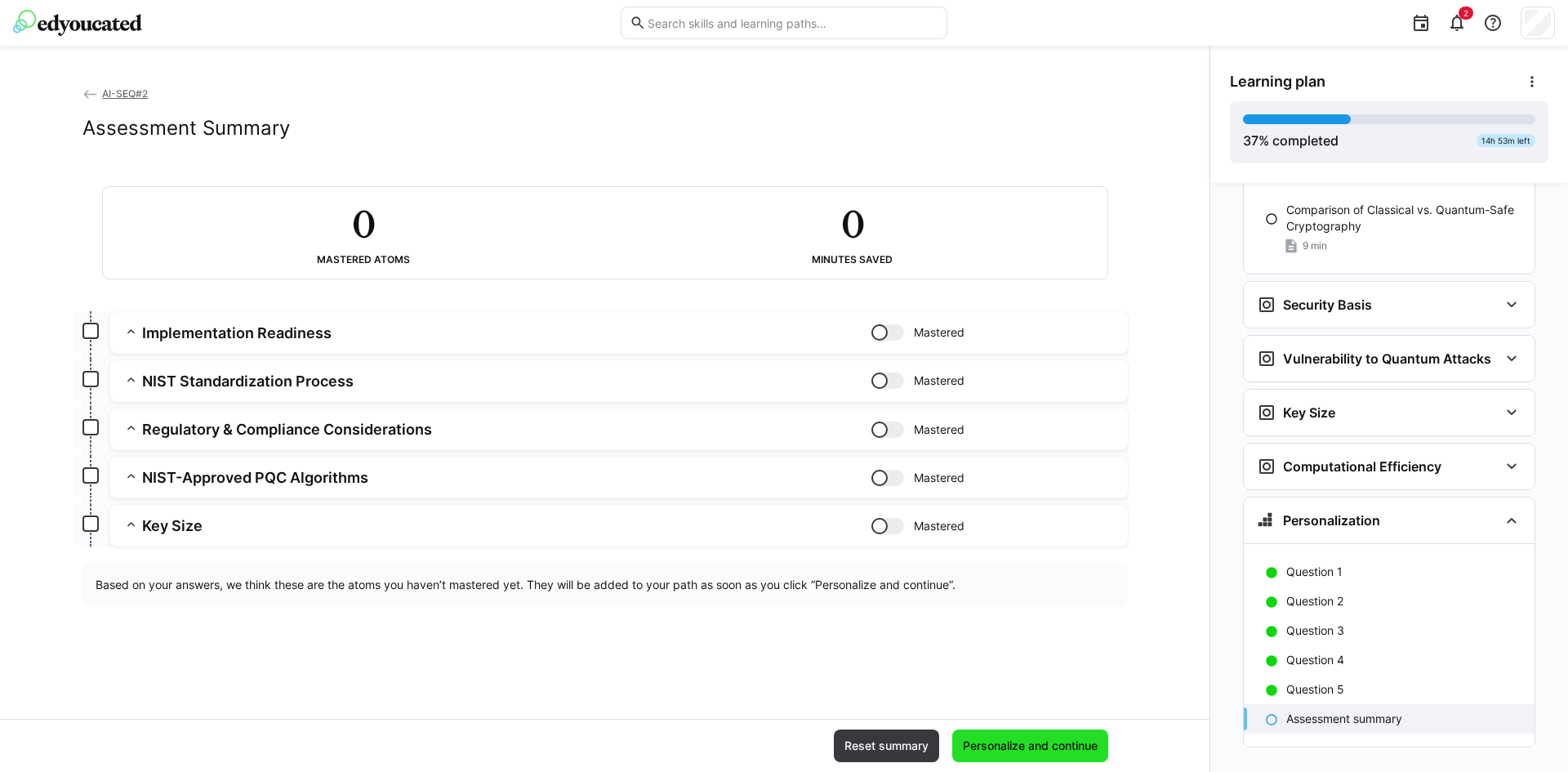
click at [1035, 745] on span "Personalize and continue" at bounding box center [1030, 746] width 140 height 17
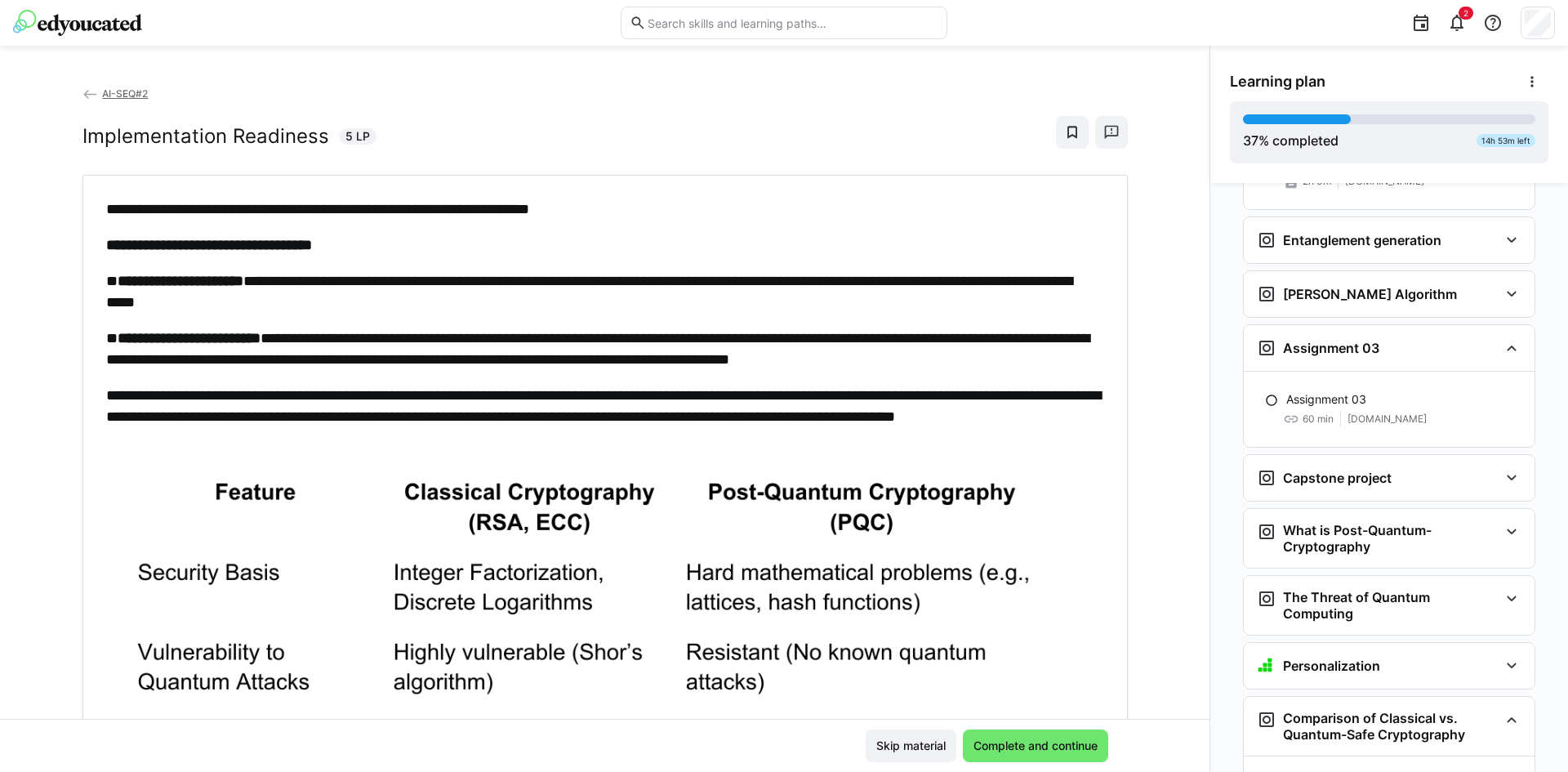
scroll to position [3095, 0]
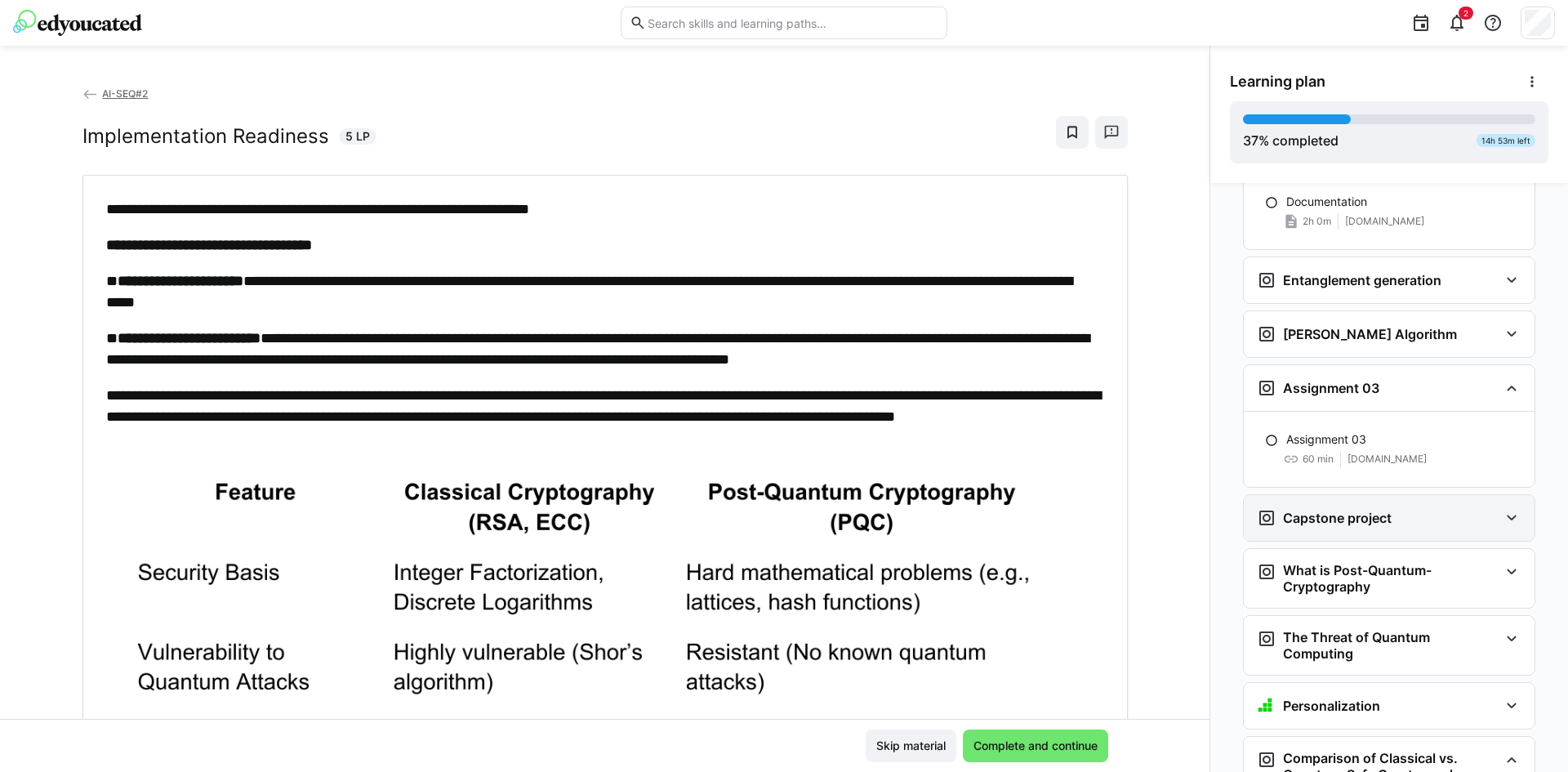
click at [1414, 508] on div "Capstone project" at bounding box center [1378, 518] width 242 height 20
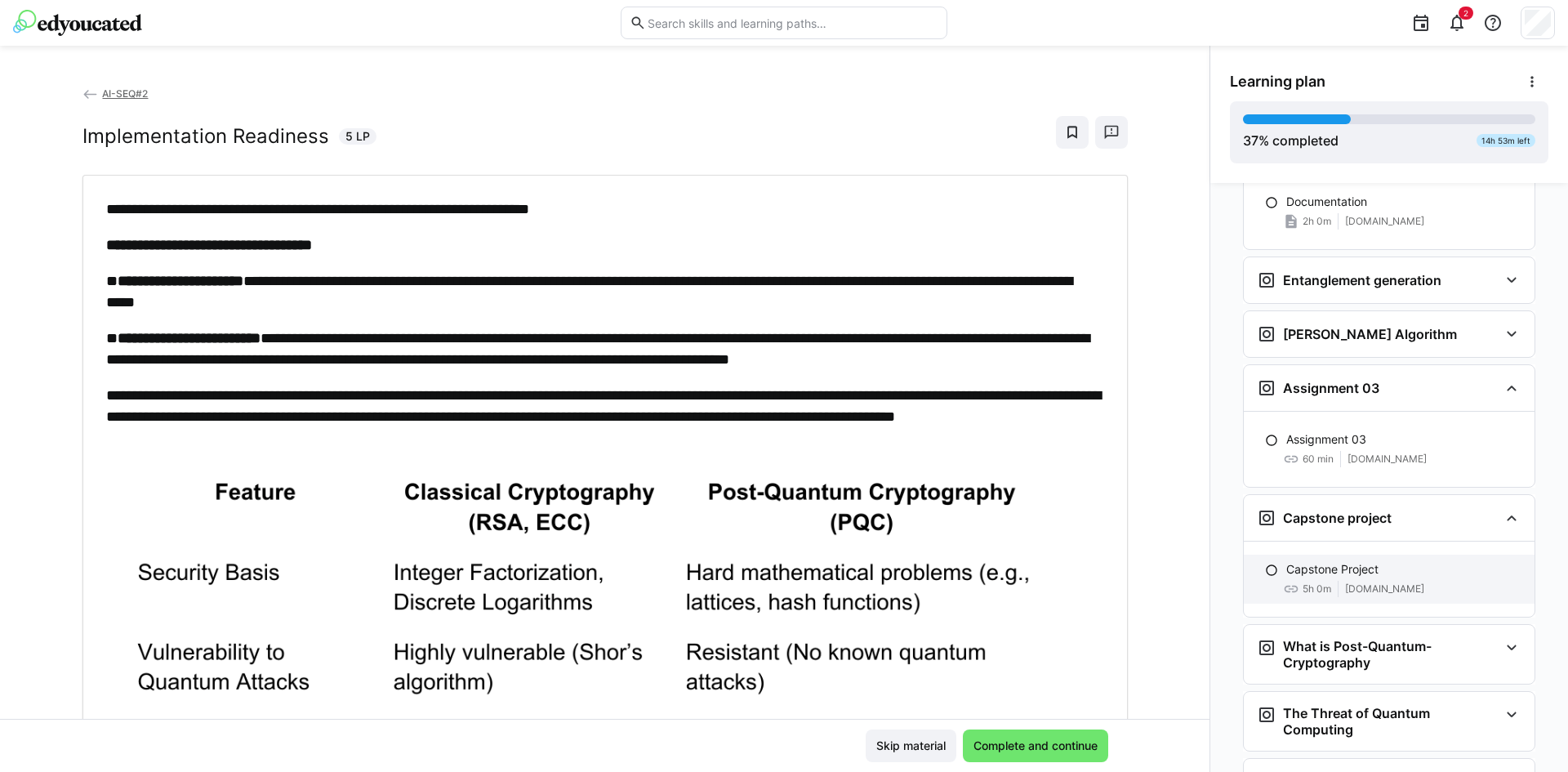
click at [1318, 554] on div "Capstone Project 5h 0m classroom.github.com" at bounding box center [1389, 579] width 291 height 49
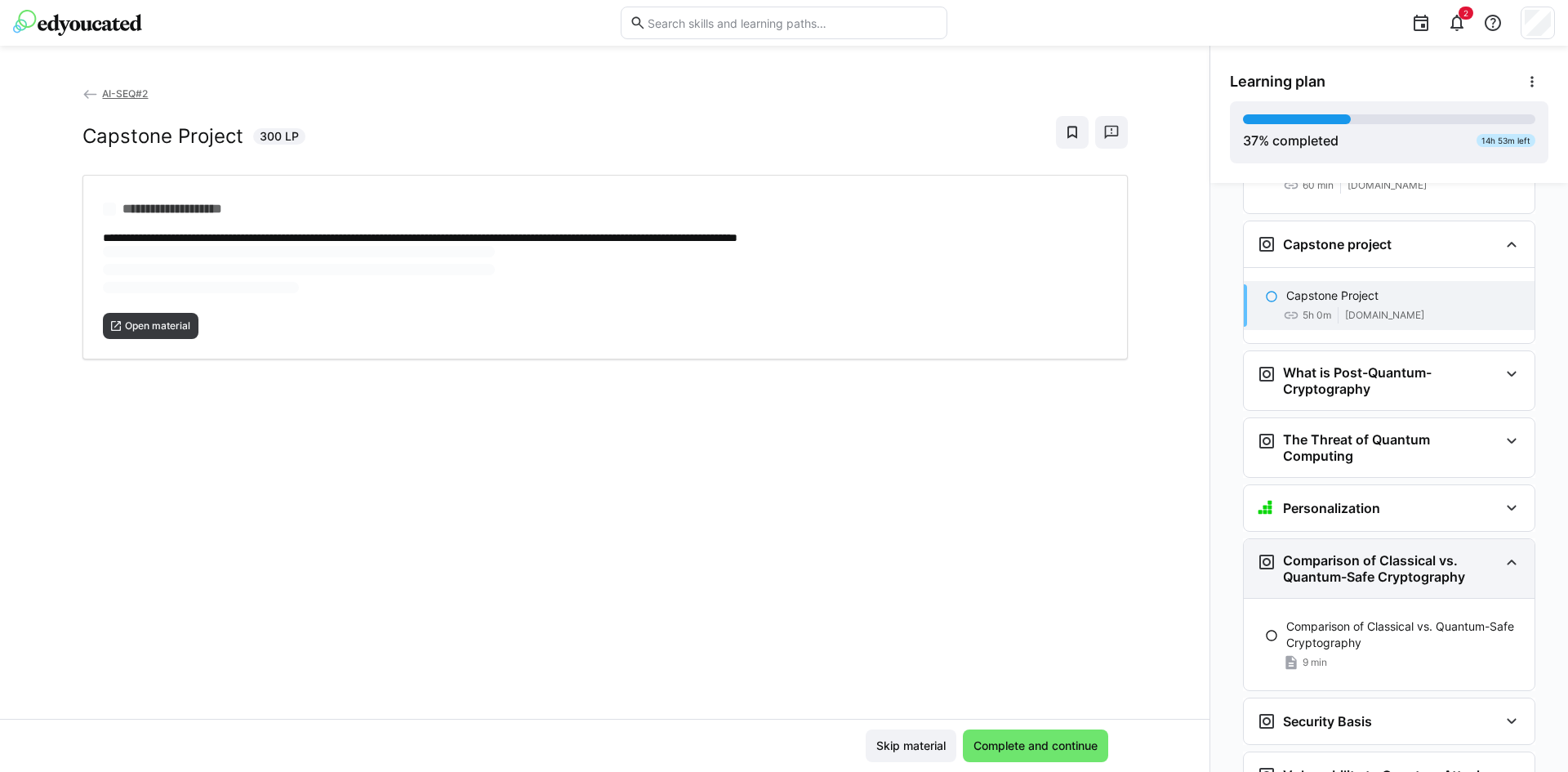
scroll to position [3380, 0]
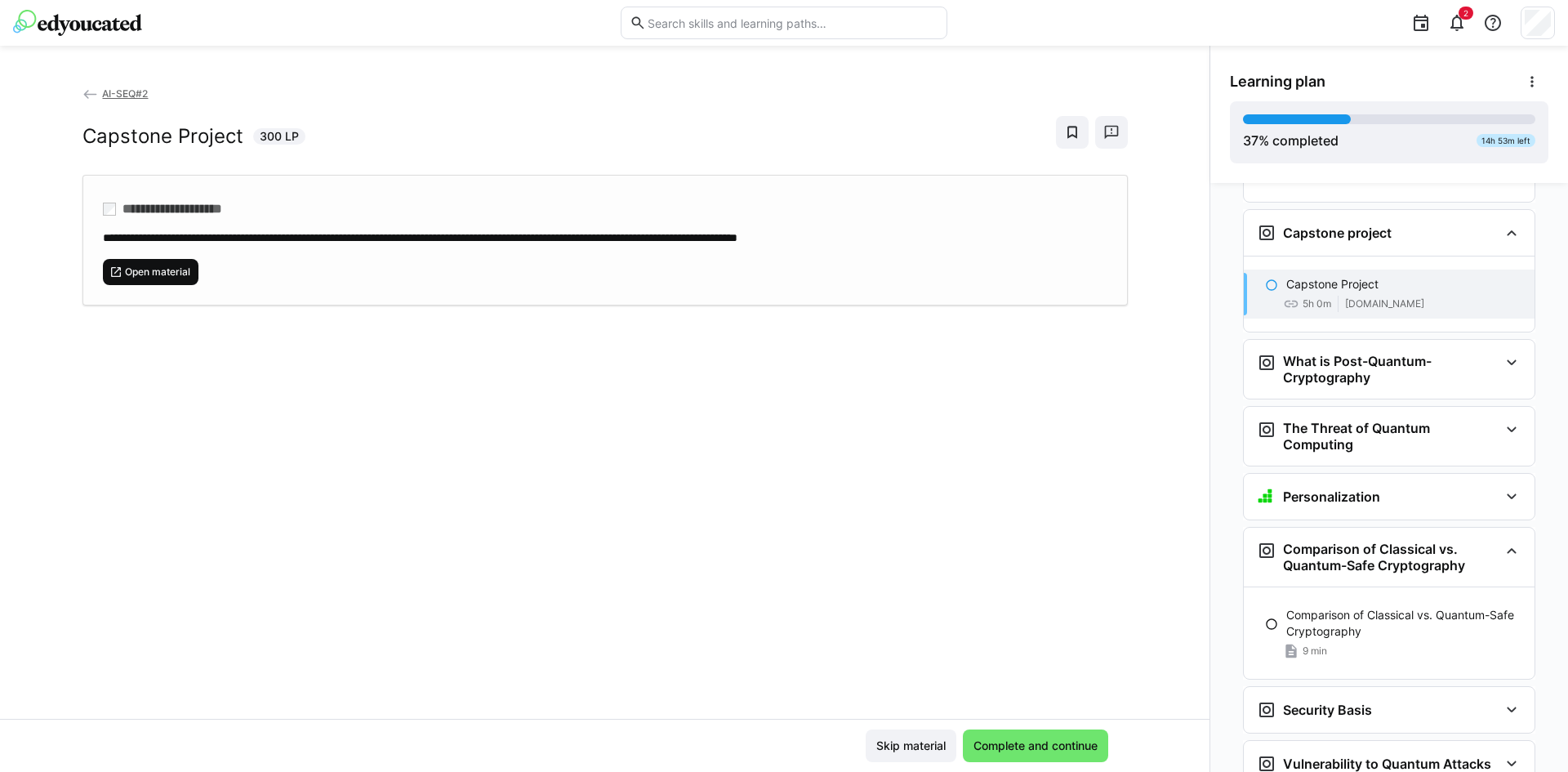
click at [151, 268] on span "Open material" at bounding box center [157, 271] width 68 height 13
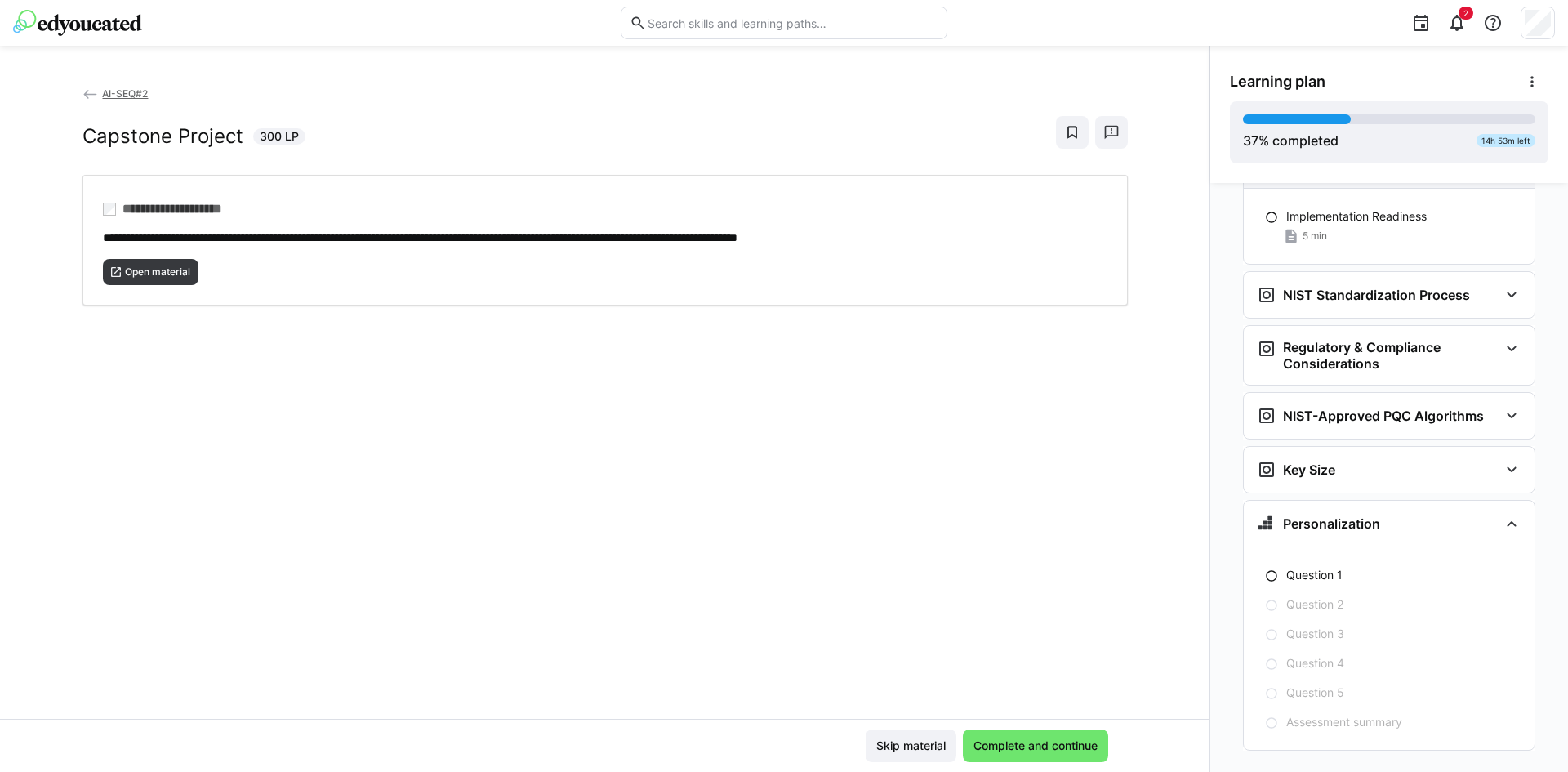
scroll to position [4198, 0]
click at [1334, 564] on p "Question 1" at bounding box center [1315, 572] width 57 height 17
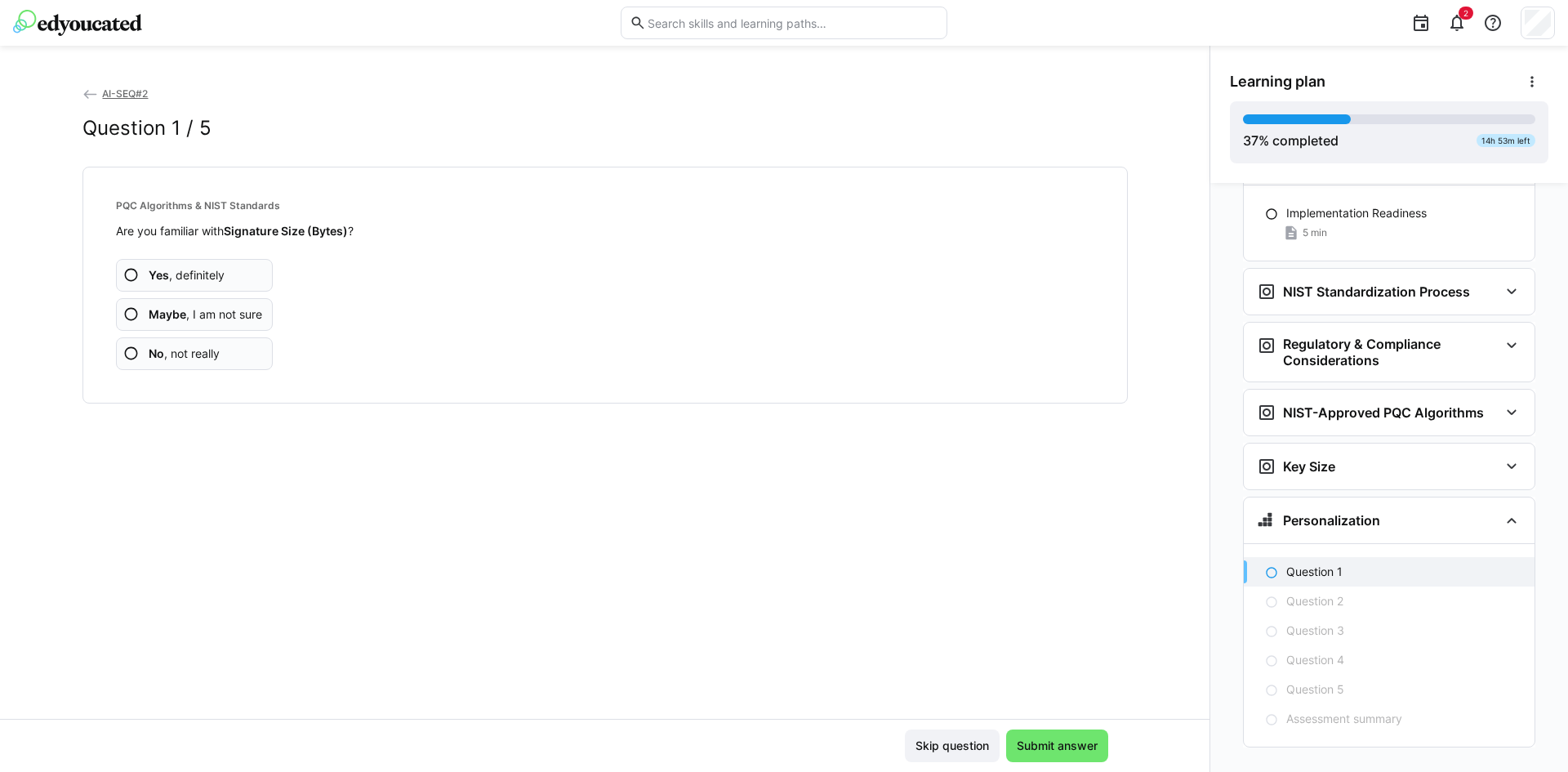
click at [210, 354] on span "No , not really" at bounding box center [183, 353] width 71 height 17
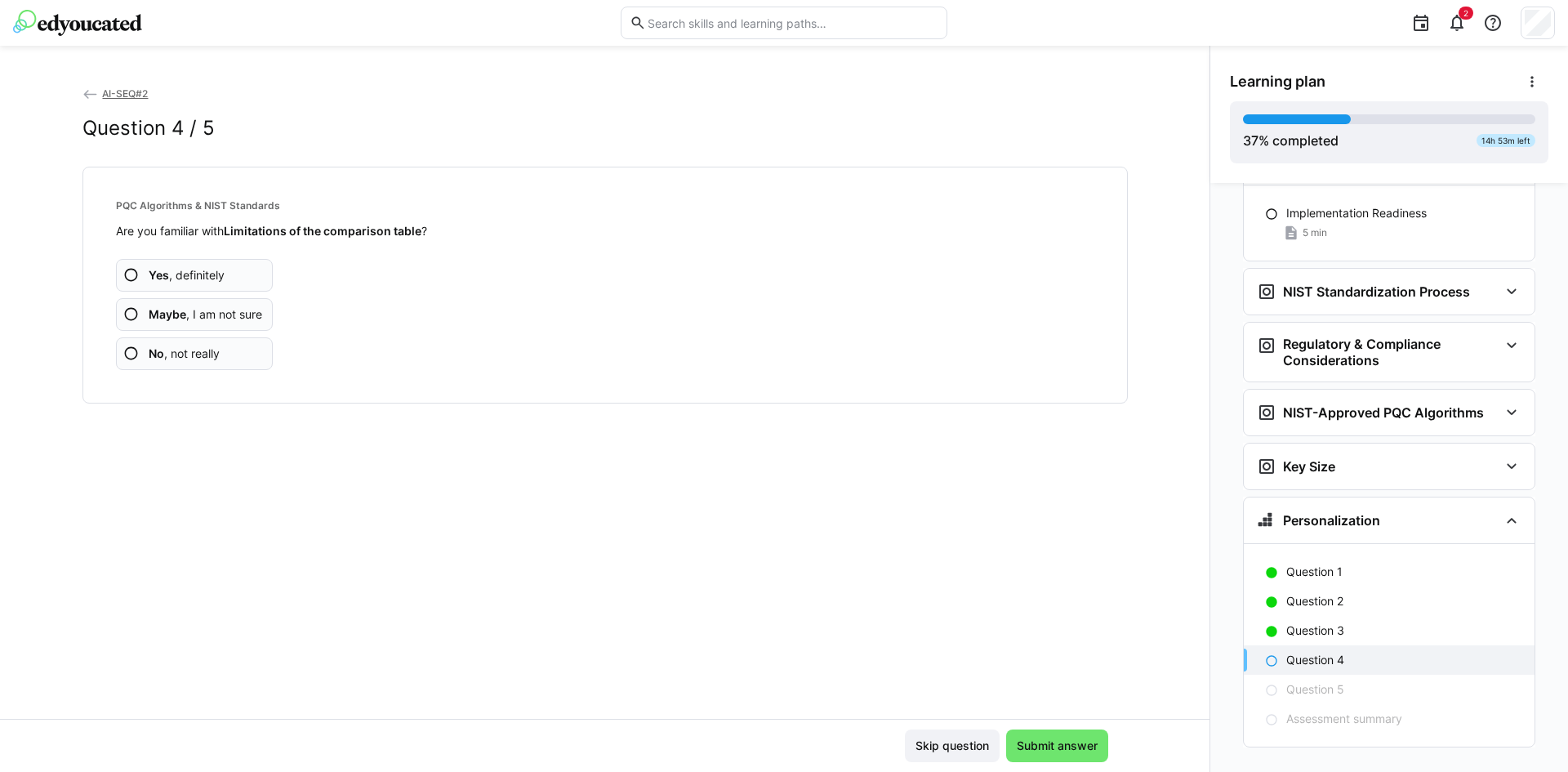
click at [210, 354] on span "No , not really" at bounding box center [183, 353] width 71 height 17
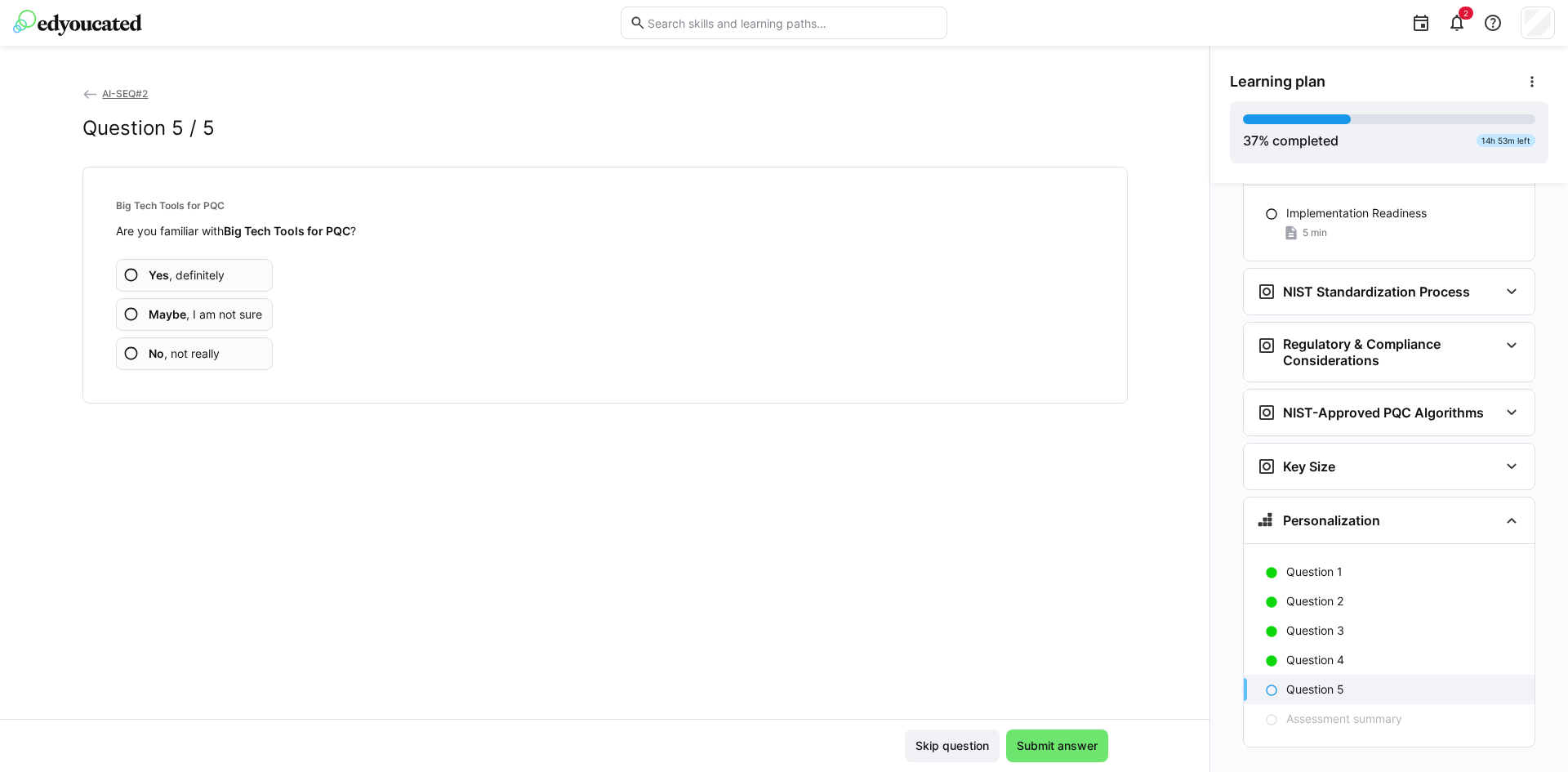
click at [210, 354] on span "No , not really" at bounding box center [183, 353] width 71 height 17
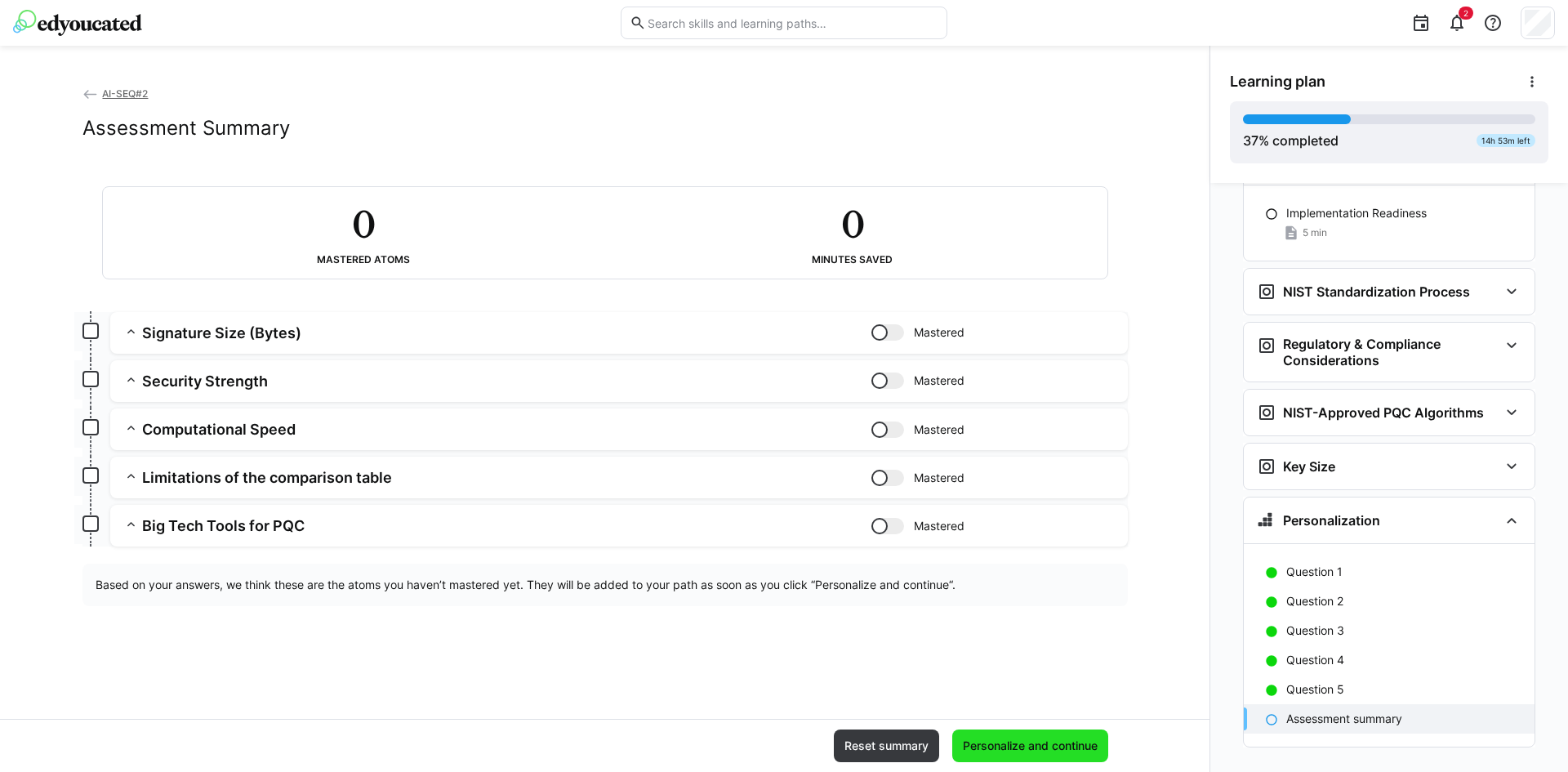
click at [1036, 752] on span "Personalize and continue" at bounding box center [1030, 746] width 140 height 17
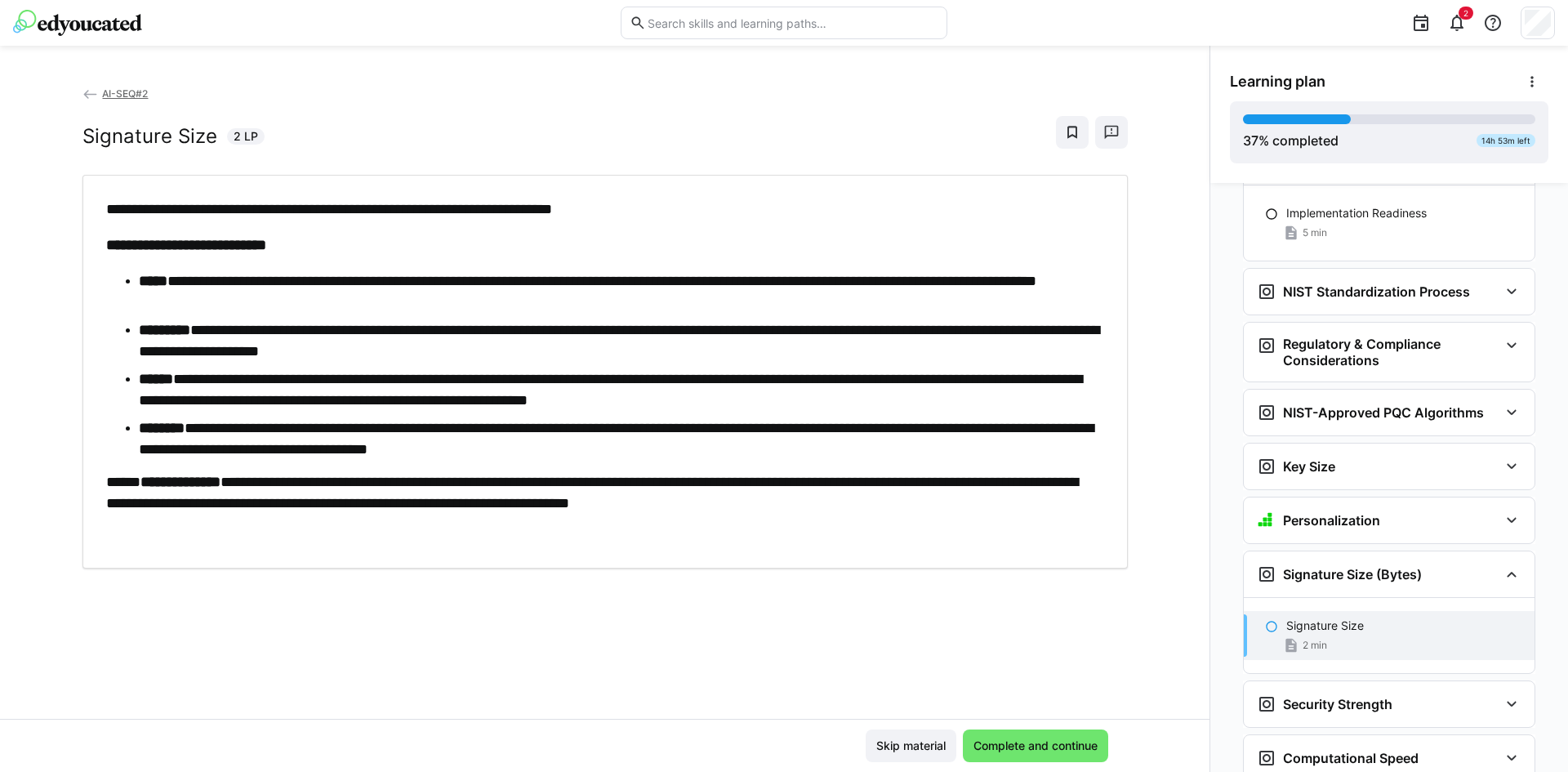
scroll to position [4539, 0]
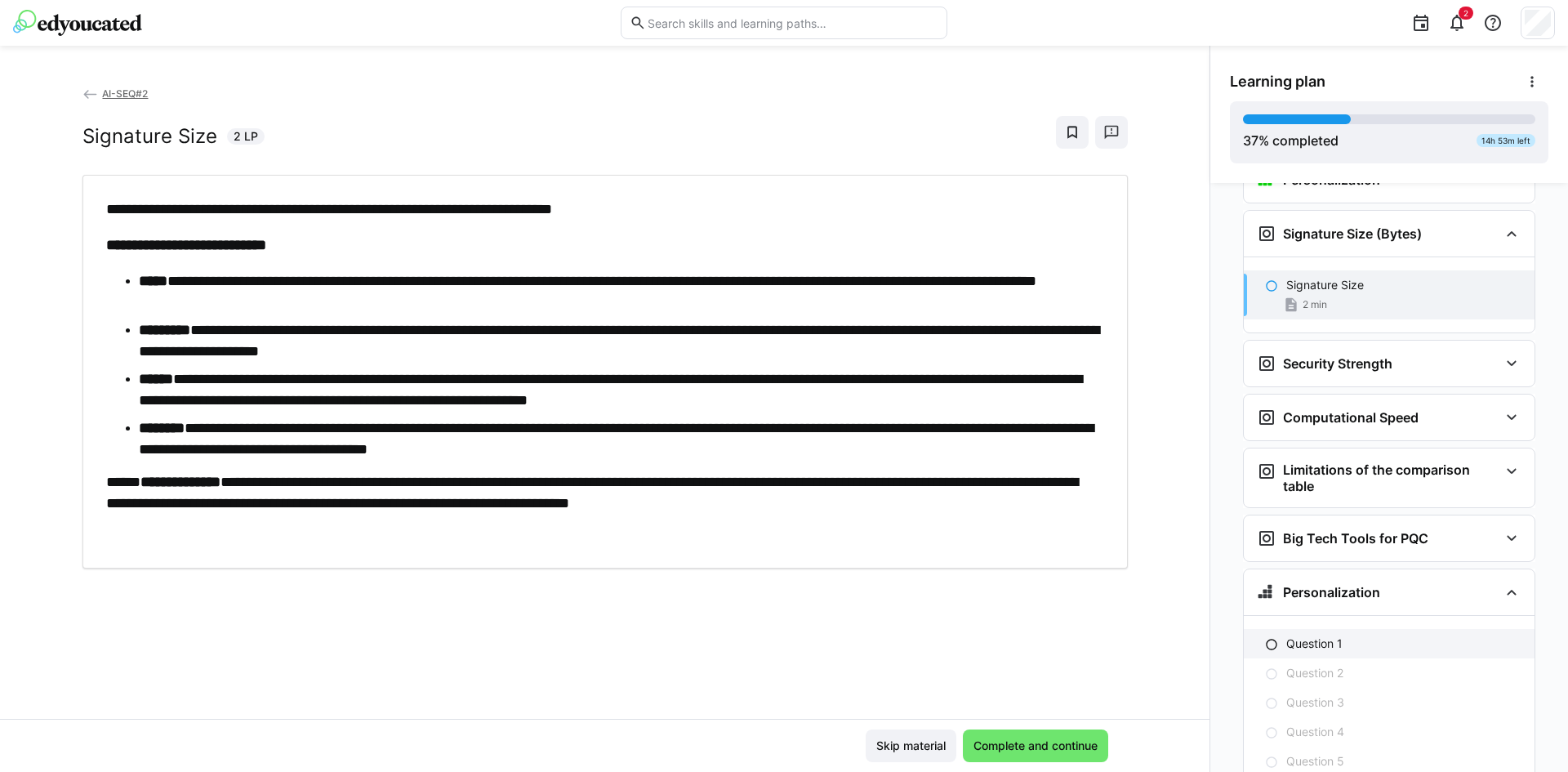
click at [1317, 630] on div "Question 1" at bounding box center [1389, 644] width 291 height 29
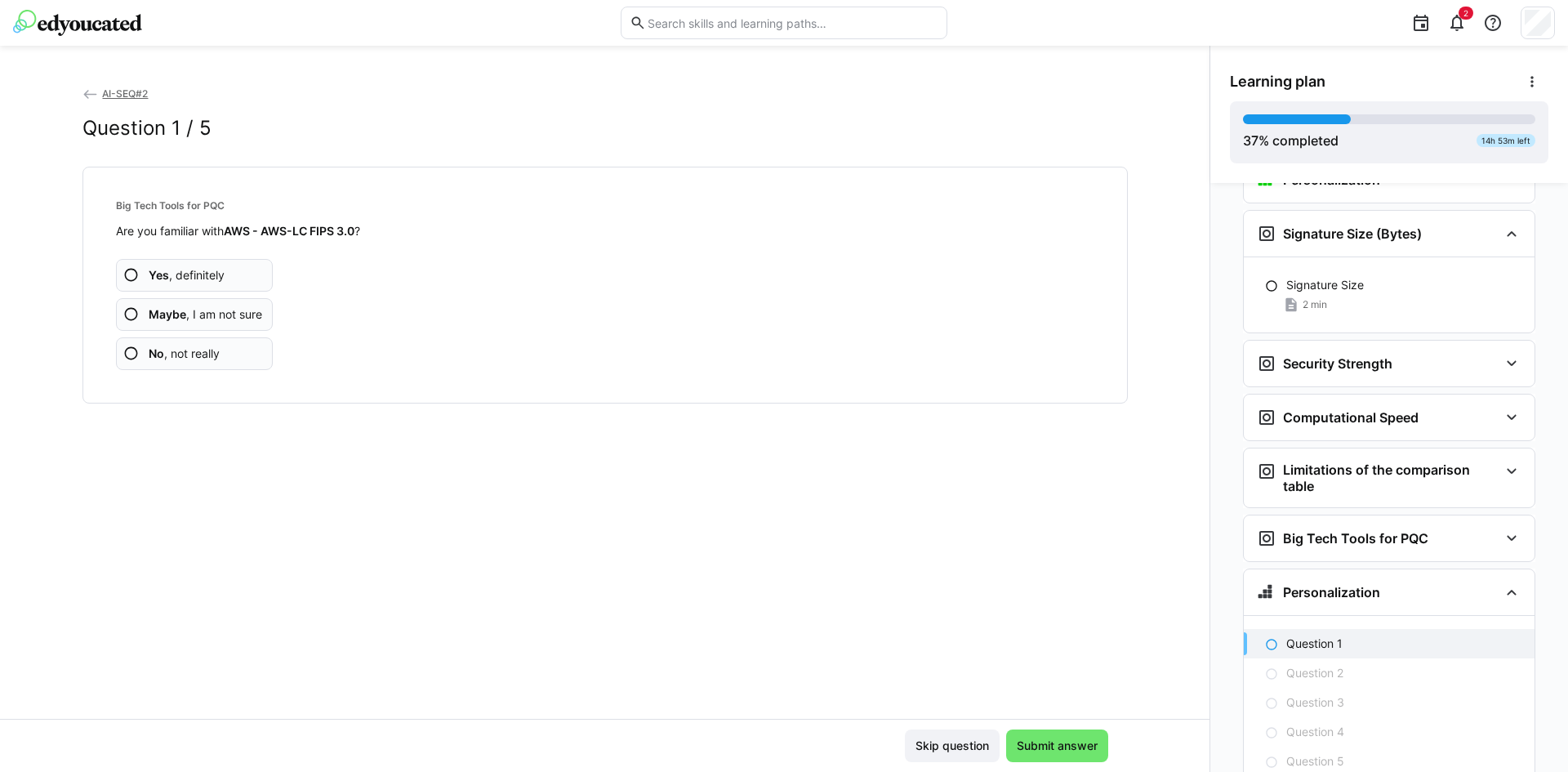
scroll to position [4611, 0]
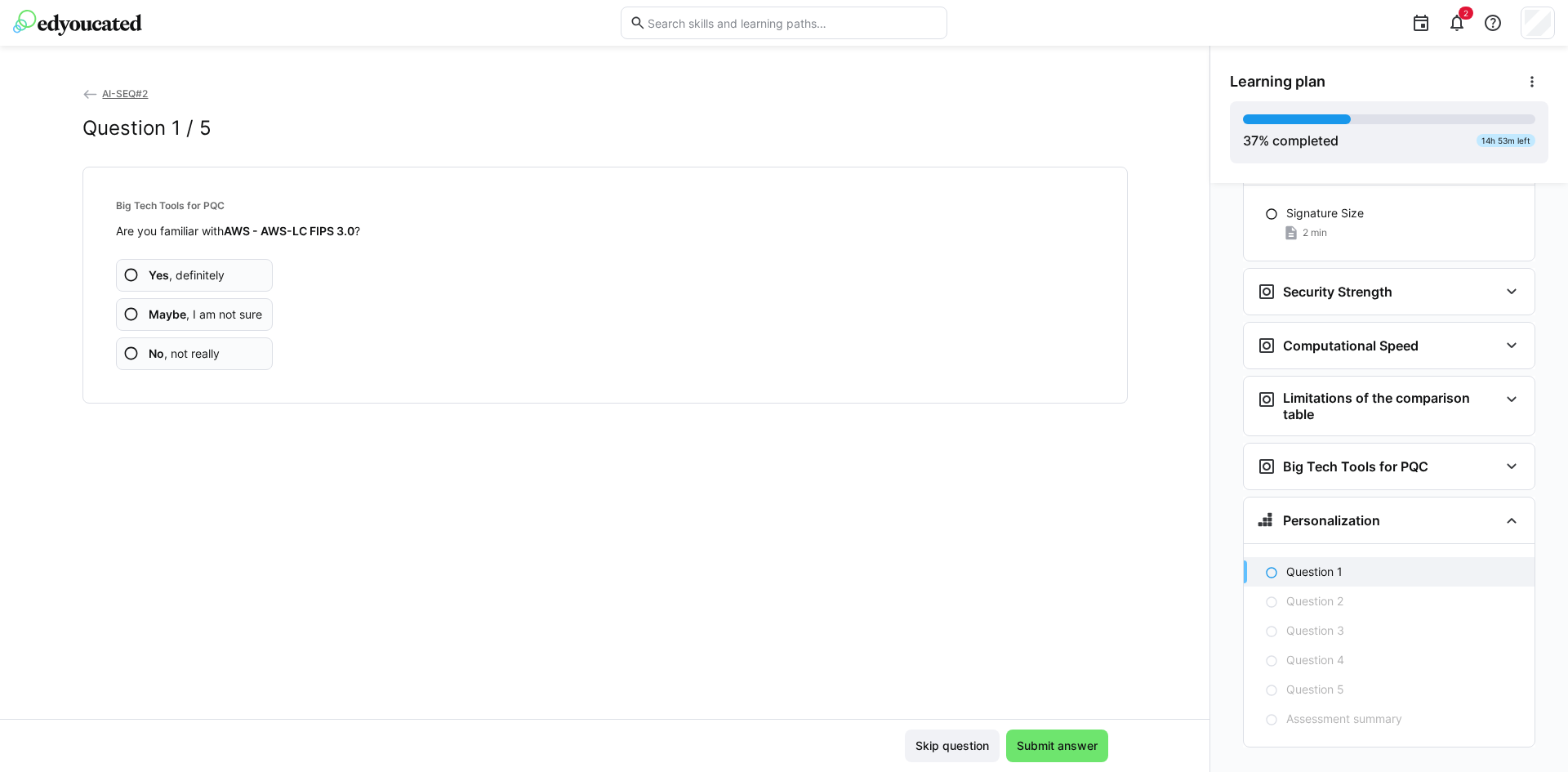
click at [219, 345] on app-assessment-question-radio "No , not really" at bounding box center [195, 353] width 158 height 32
click at [219, 352] on app-assessment-question-radio "No , not really" at bounding box center [195, 353] width 158 height 32
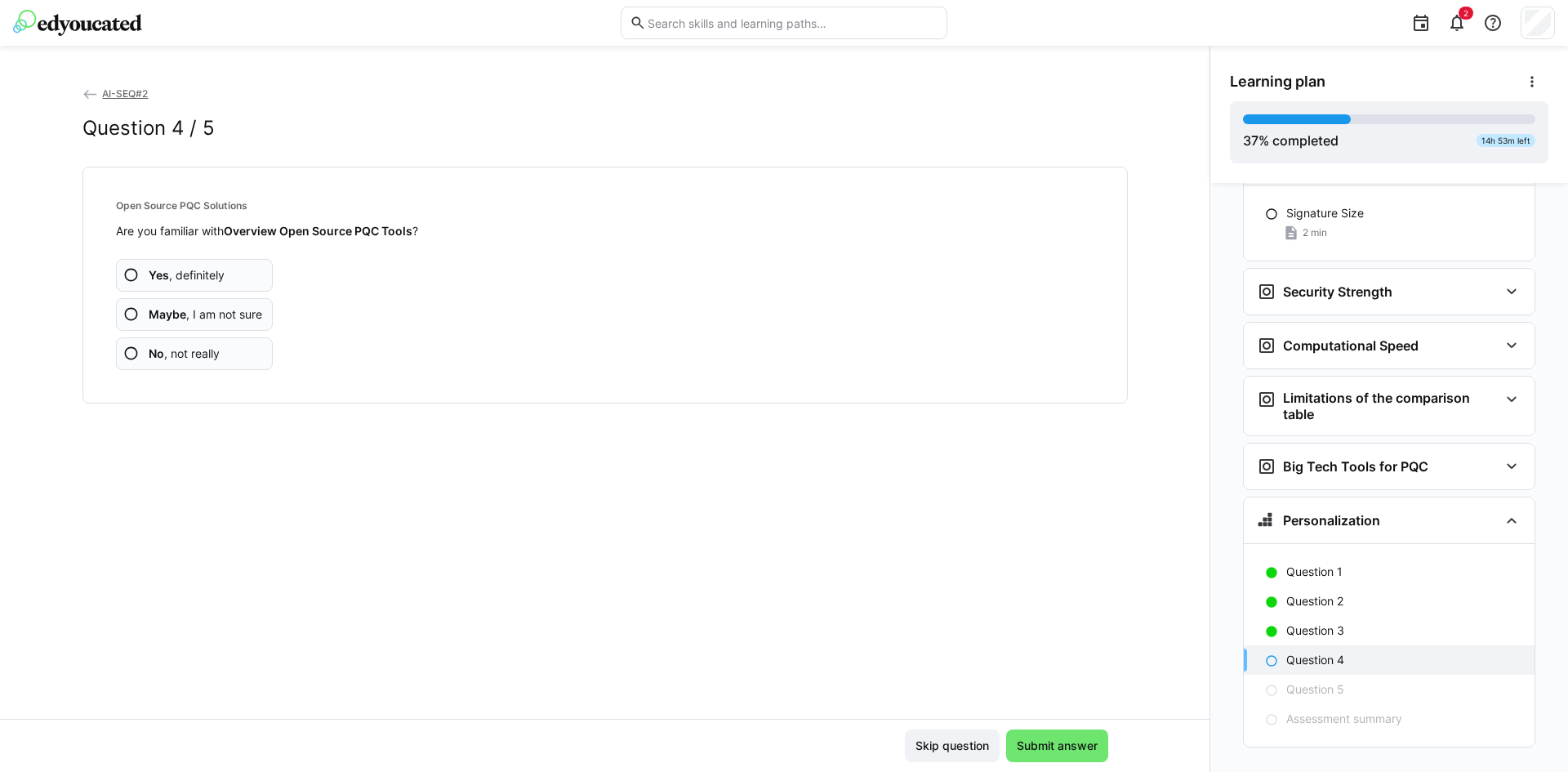
click at [219, 352] on app-assessment-question-radio "No , not really" at bounding box center [195, 353] width 158 height 32
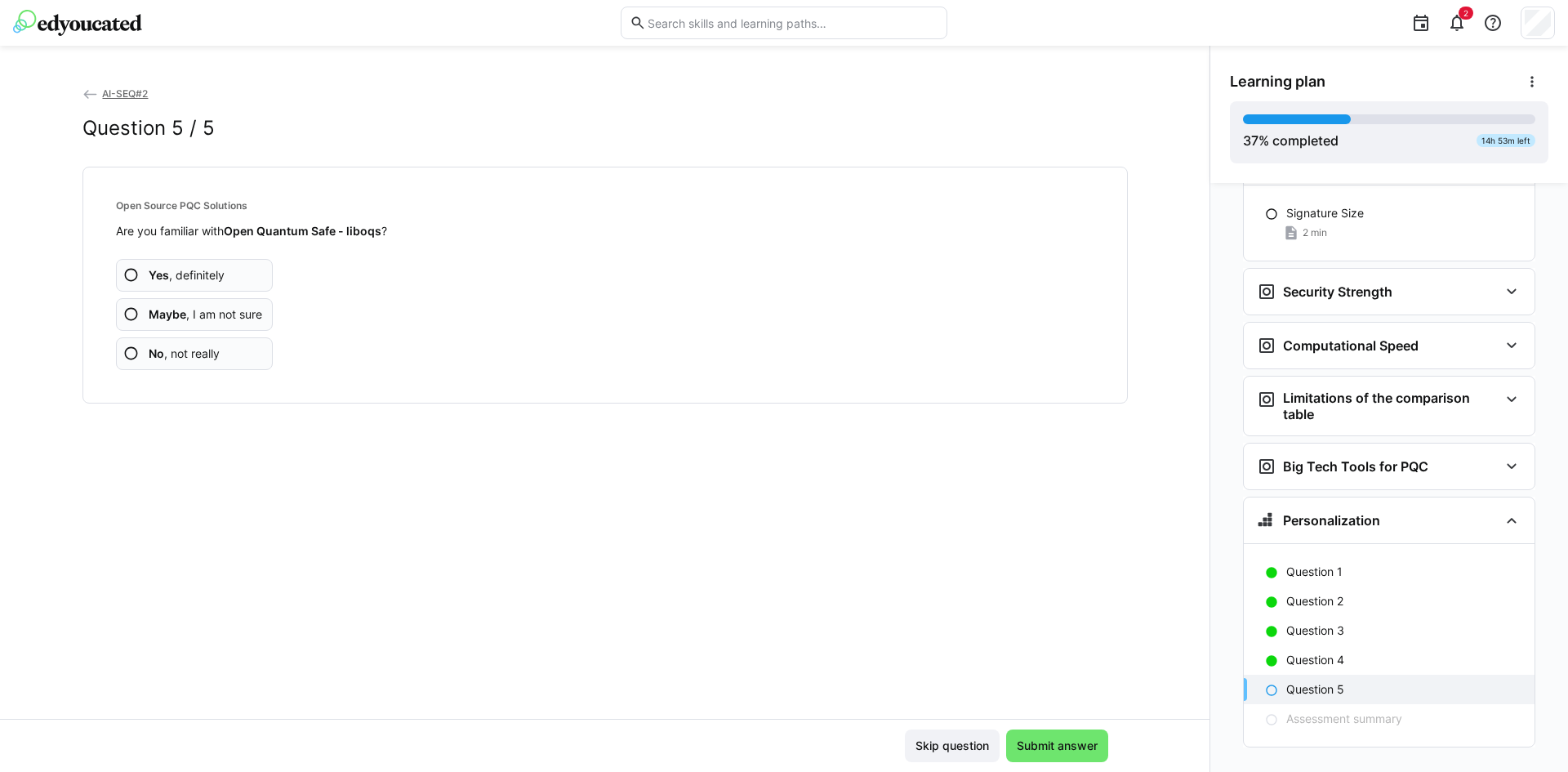
click at [219, 352] on app-assessment-question-radio "No , not really" at bounding box center [195, 353] width 158 height 32
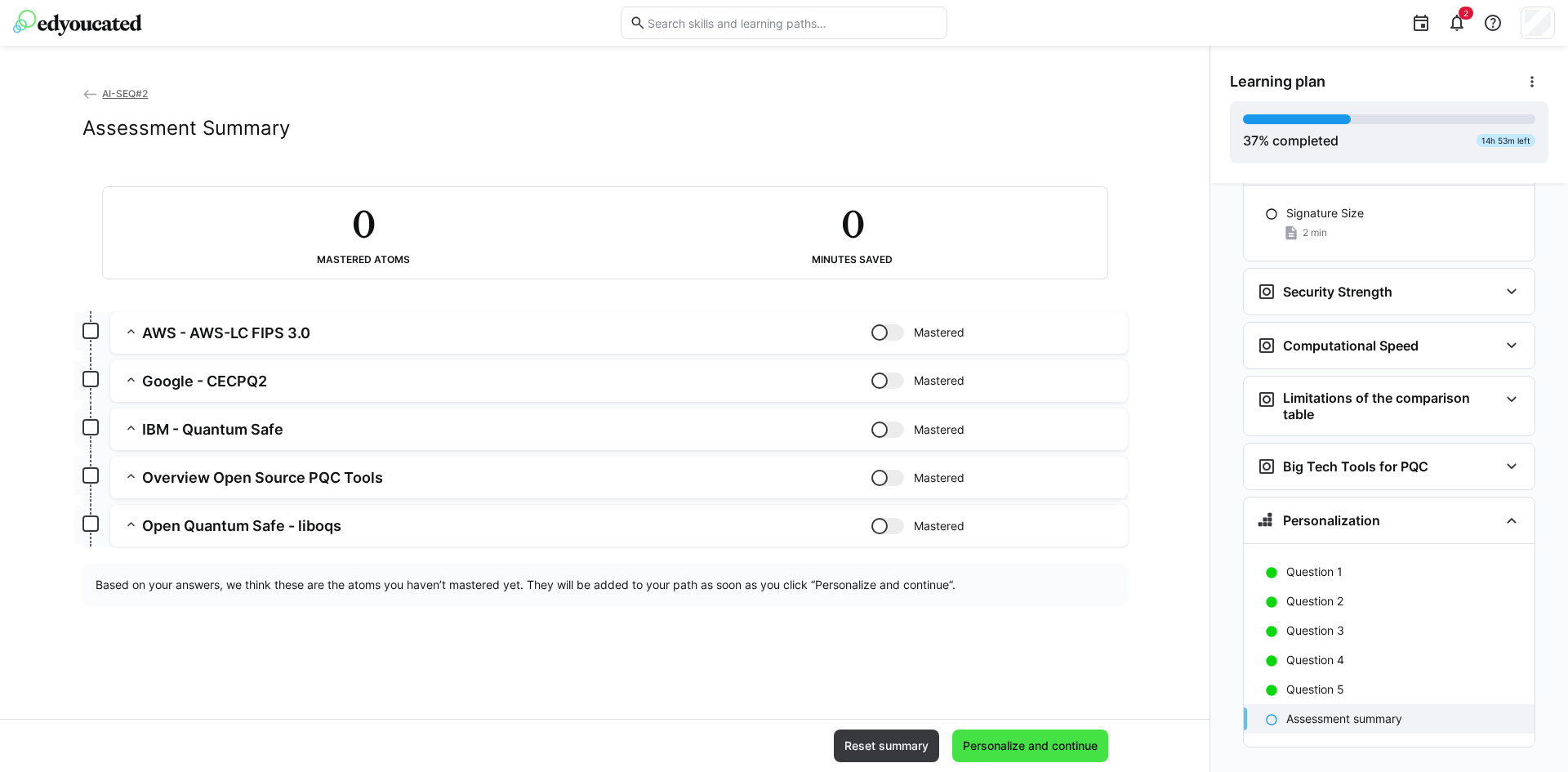
click at [1019, 758] on span "Personalize and continue" at bounding box center [1030, 746] width 156 height 32
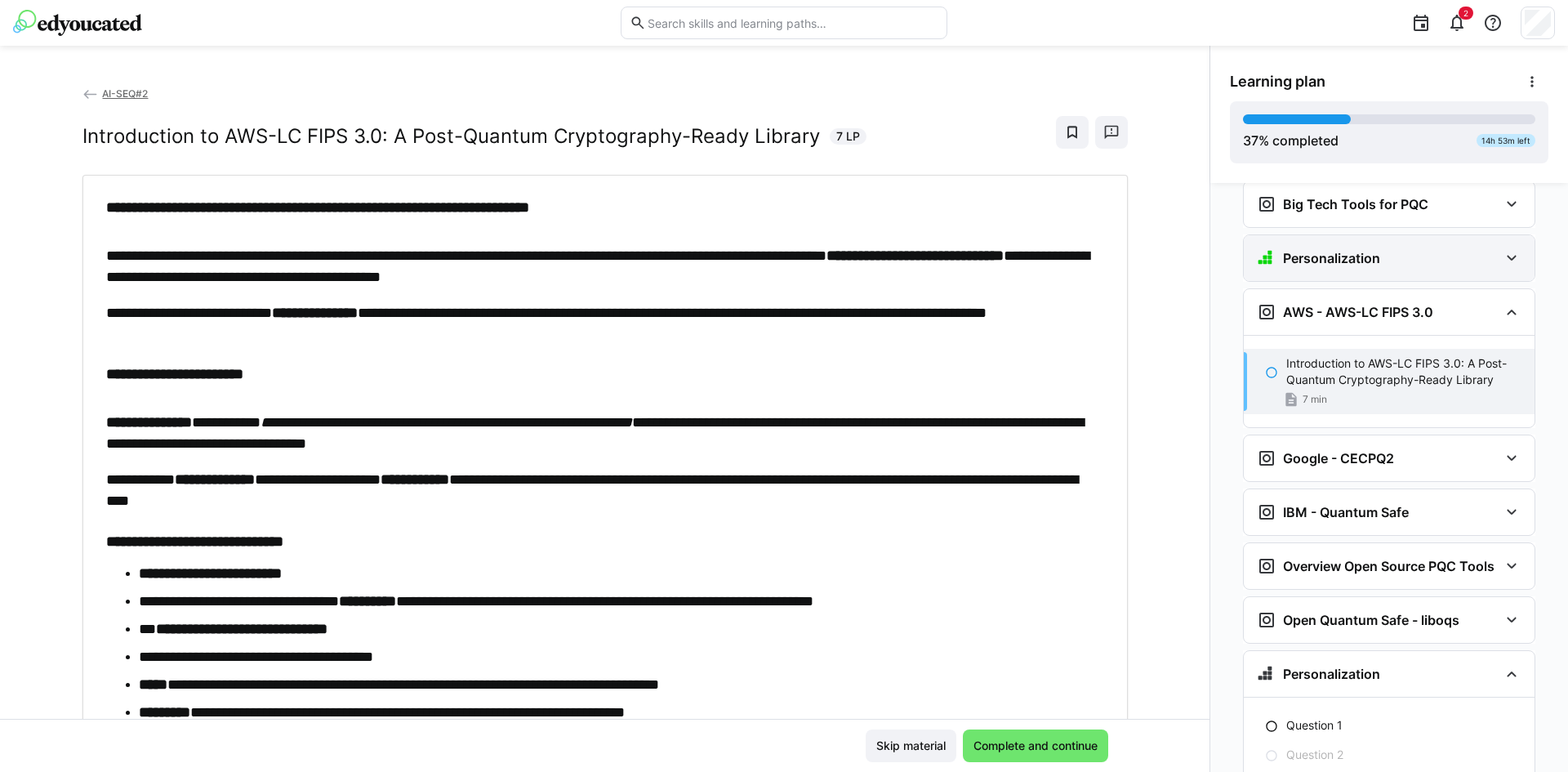
scroll to position [4968, 0]
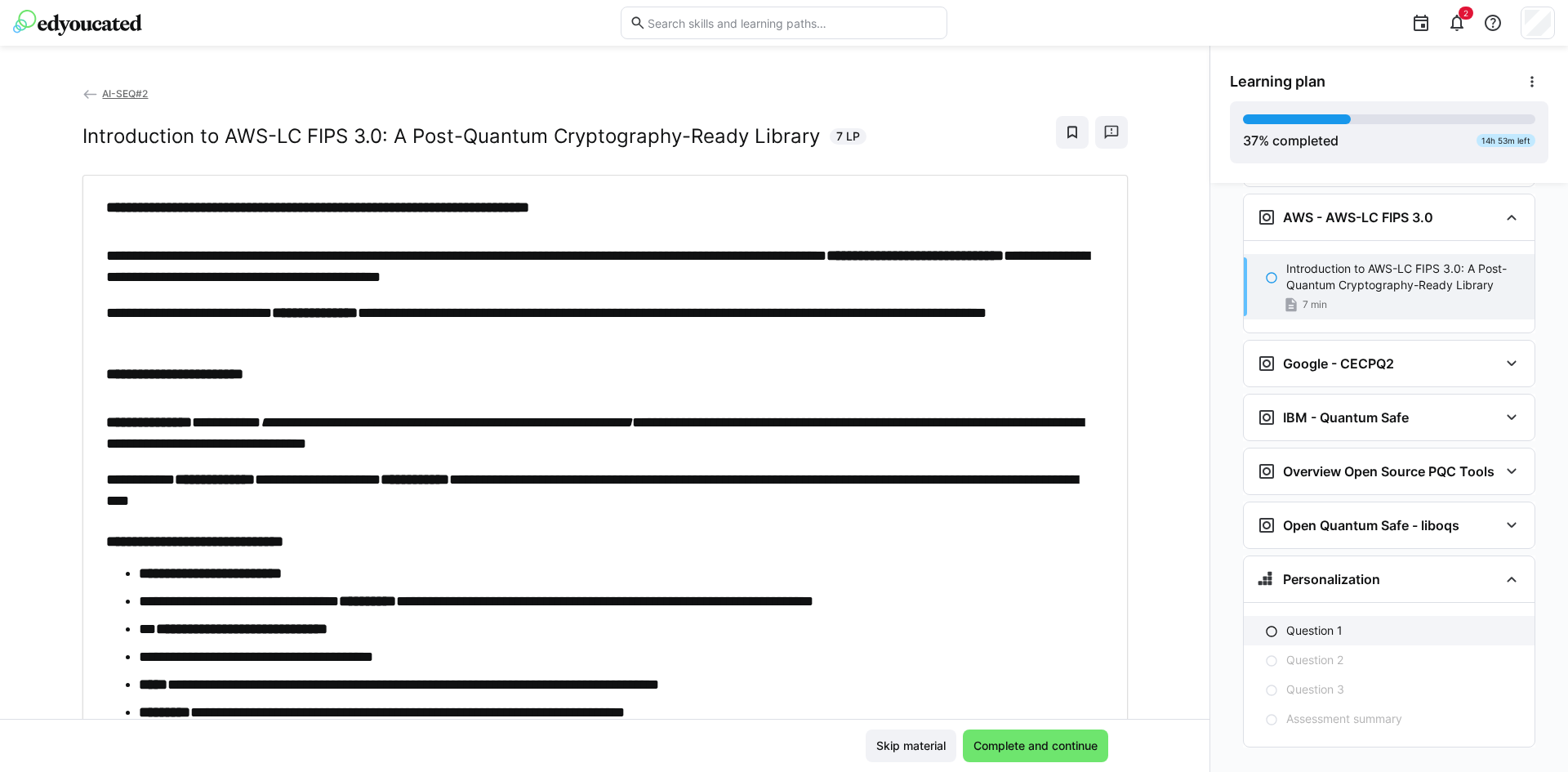
click at [1312, 623] on p "Question 1" at bounding box center [1315, 630] width 57 height 17
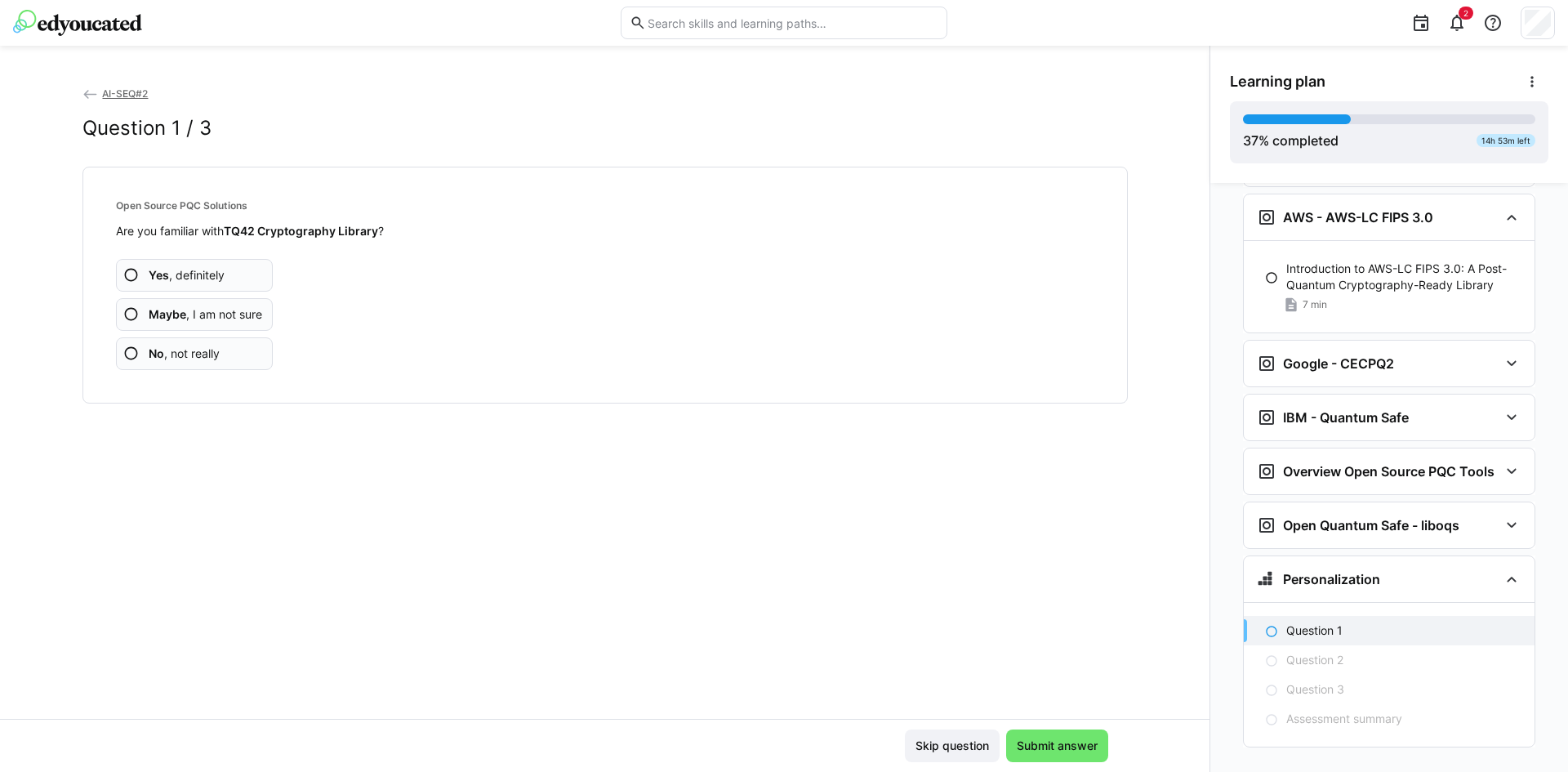
click at [226, 354] on app-assessment-question-radio "No , not really" at bounding box center [195, 353] width 158 height 32
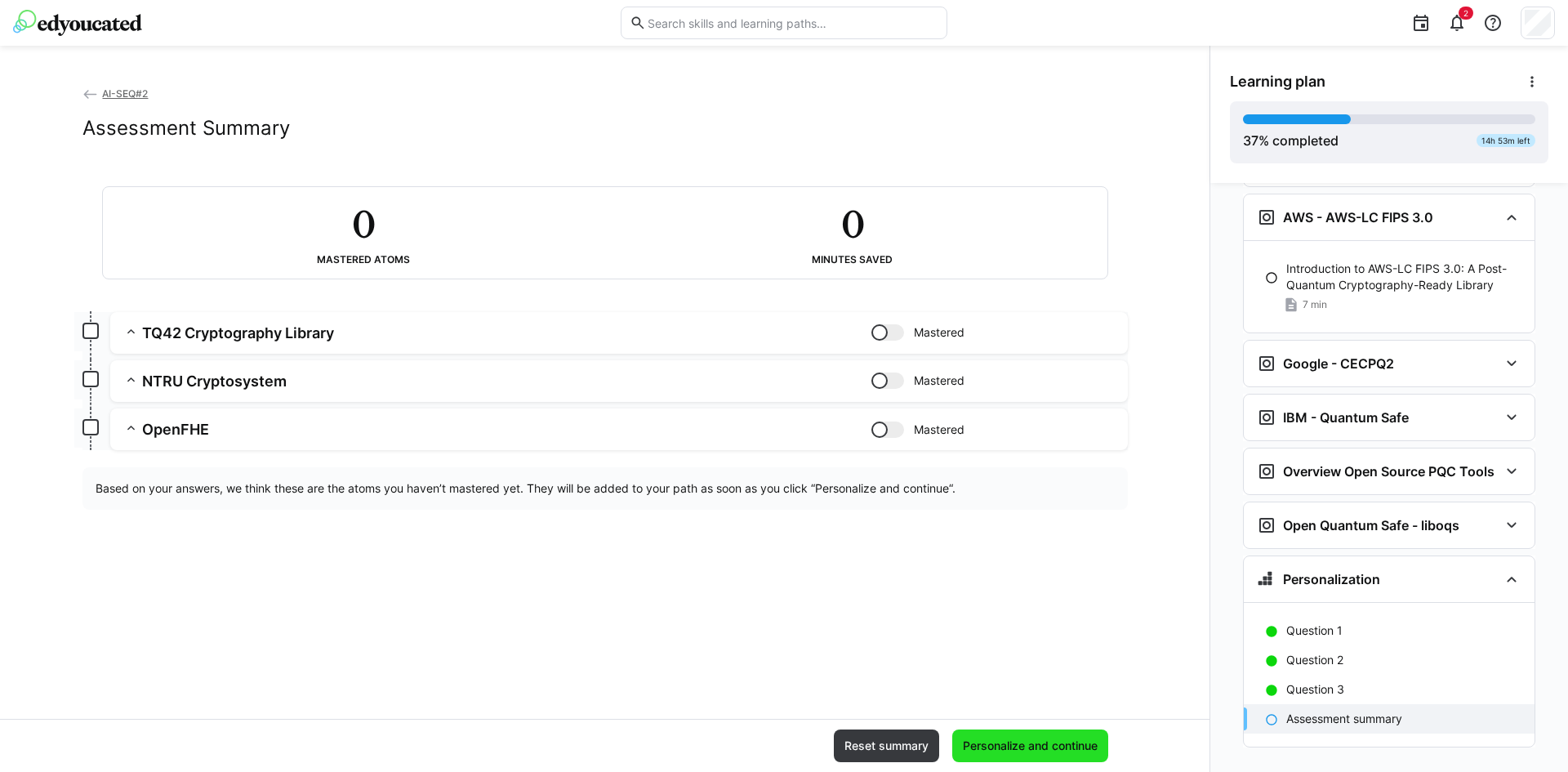
click at [1027, 740] on span "Personalize and continue" at bounding box center [1030, 746] width 140 height 17
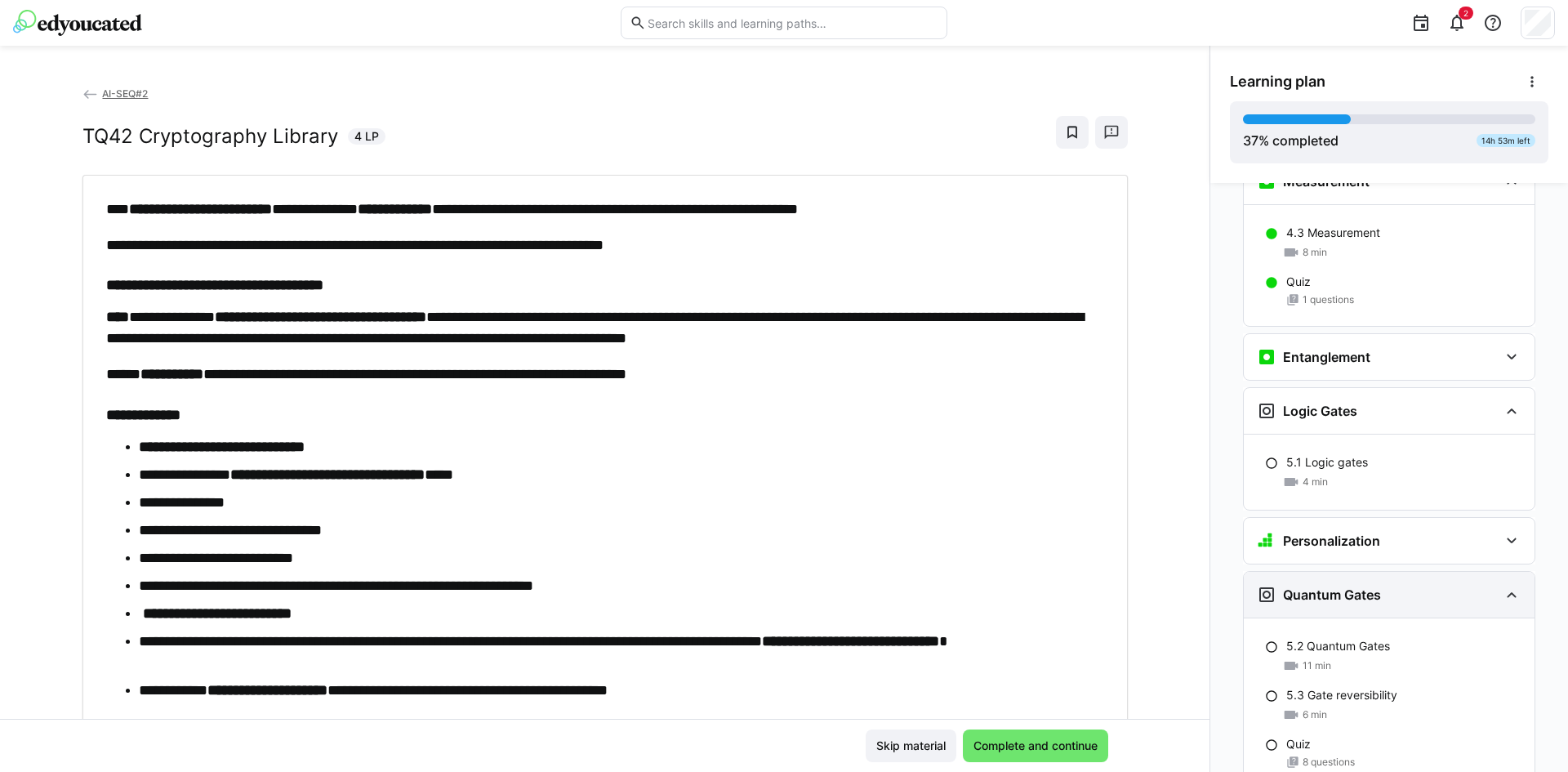
scroll to position [2179, 0]
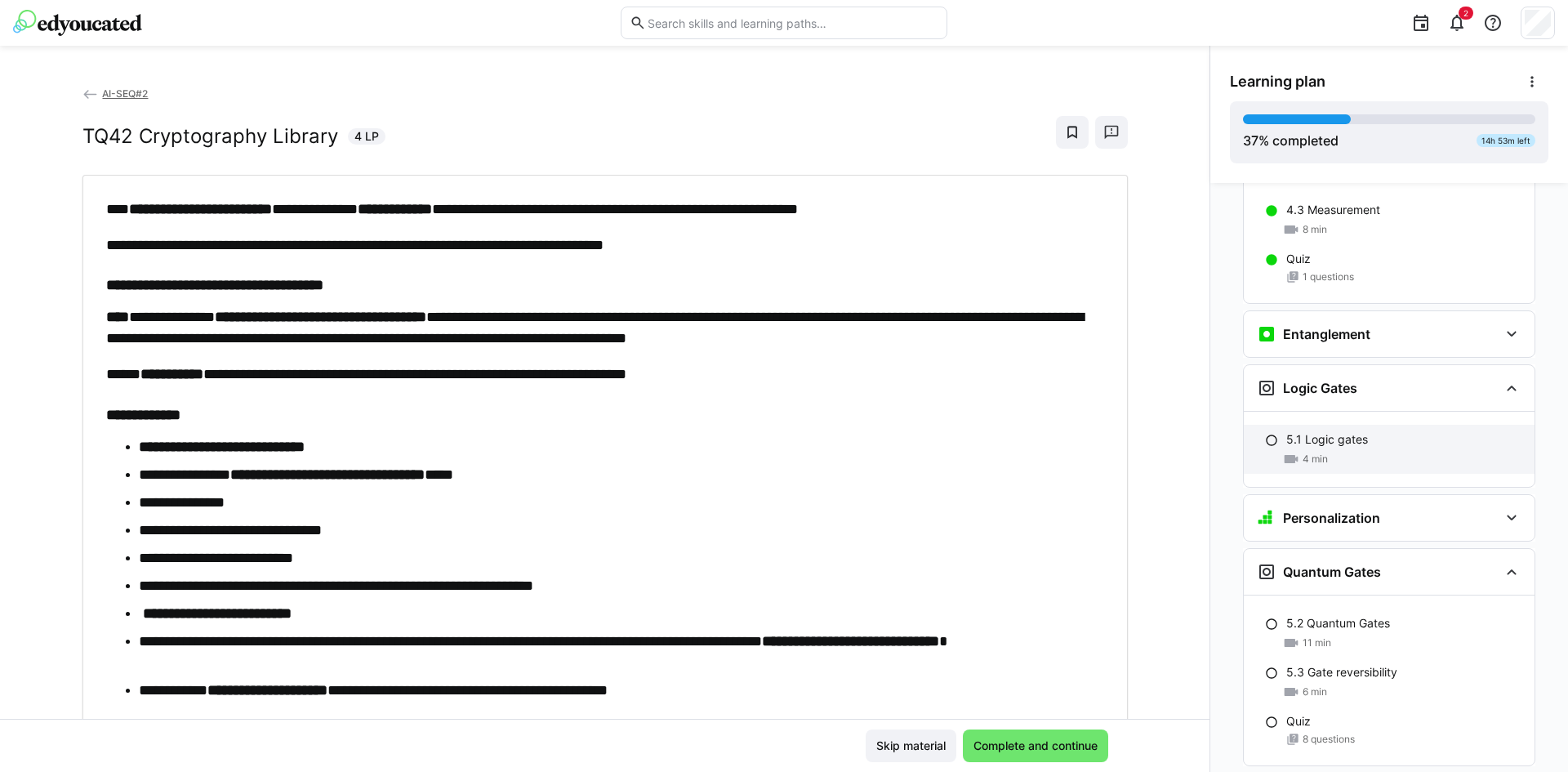
click at [1327, 431] on p "5.1 Logic gates" at bounding box center [1328, 439] width 82 height 17
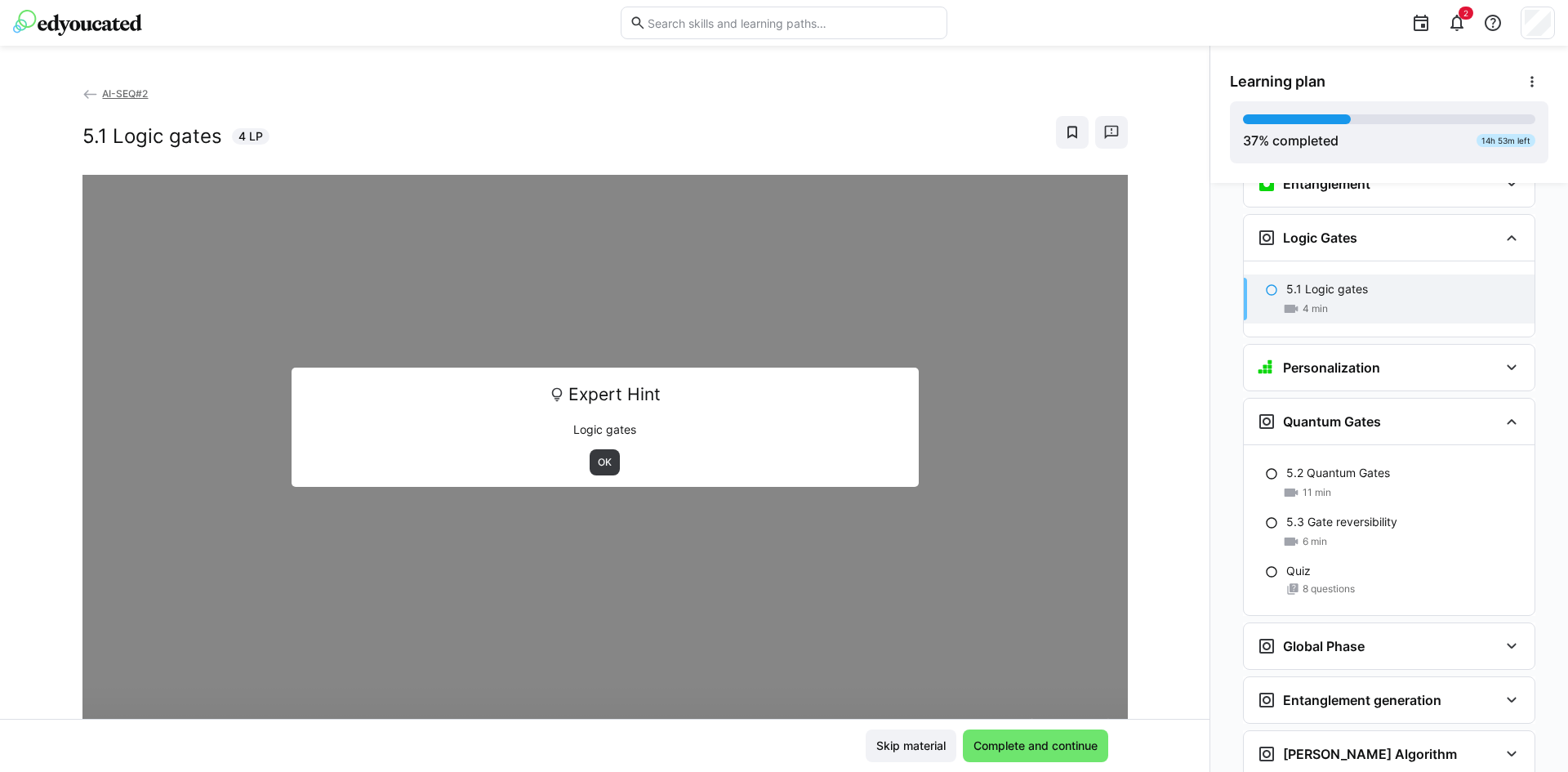
scroll to position [2335, 0]
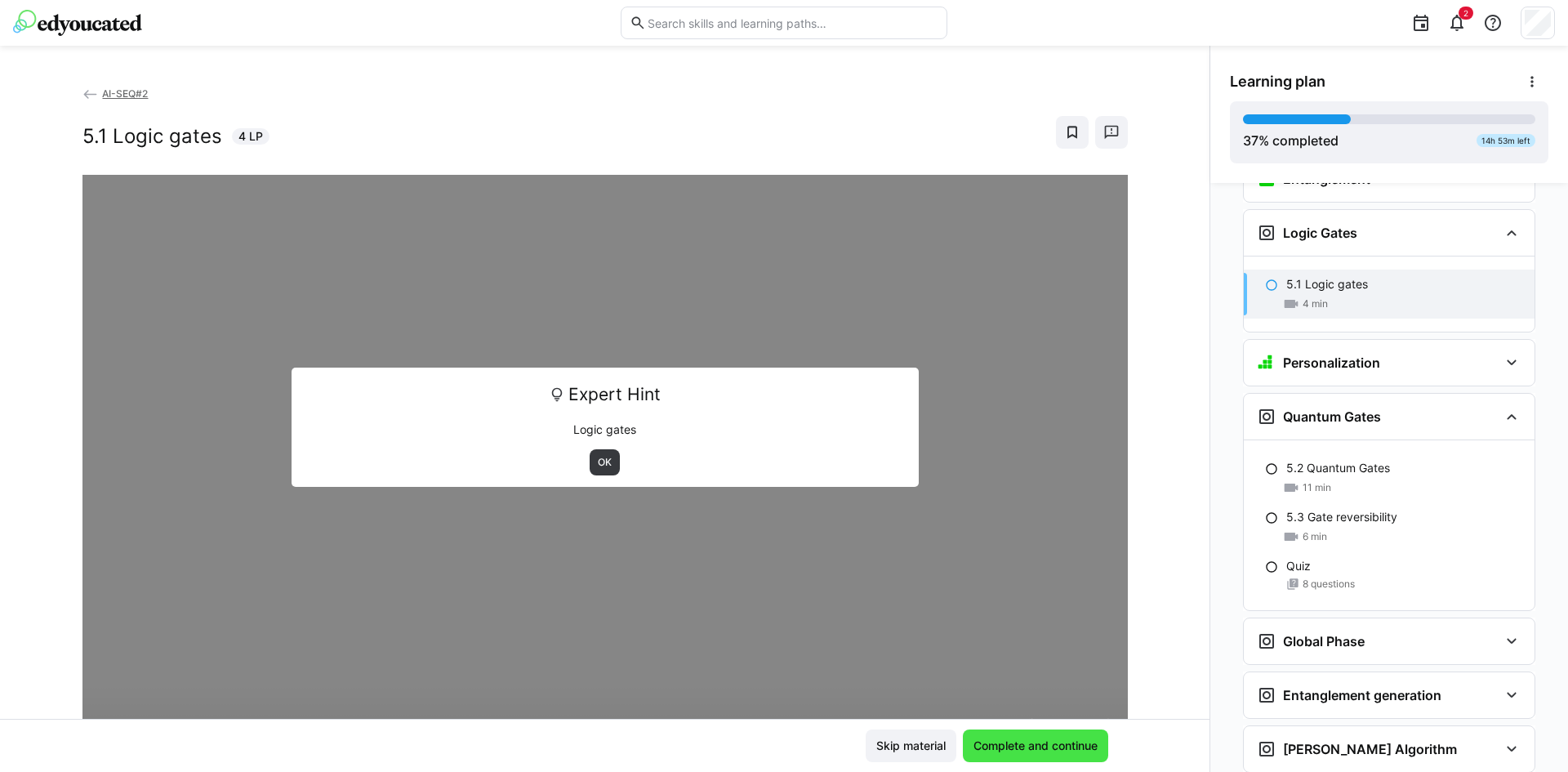
click at [1011, 735] on span "Complete and continue" at bounding box center [1035, 746] width 145 height 32
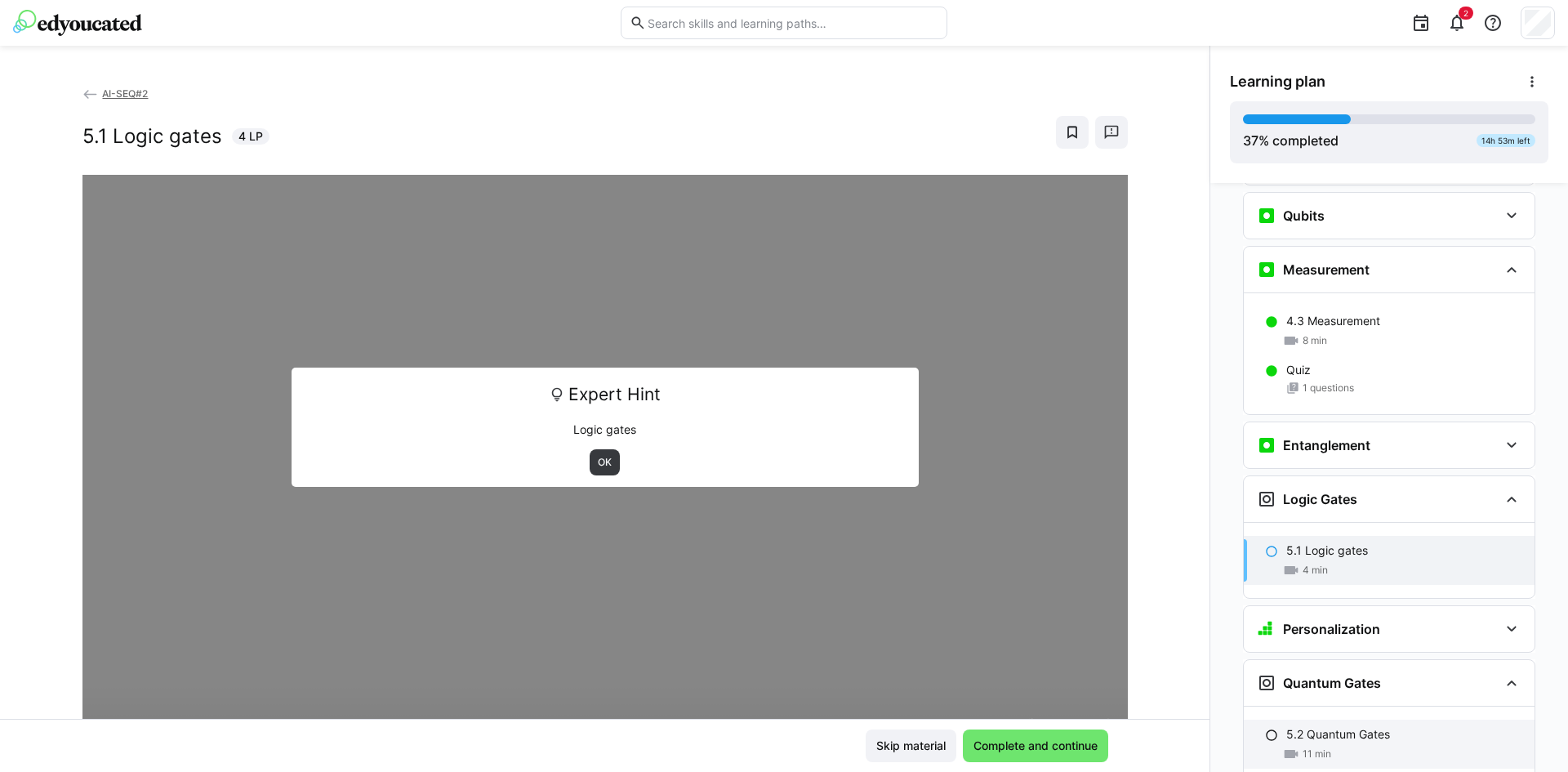
scroll to position [2062, 0]
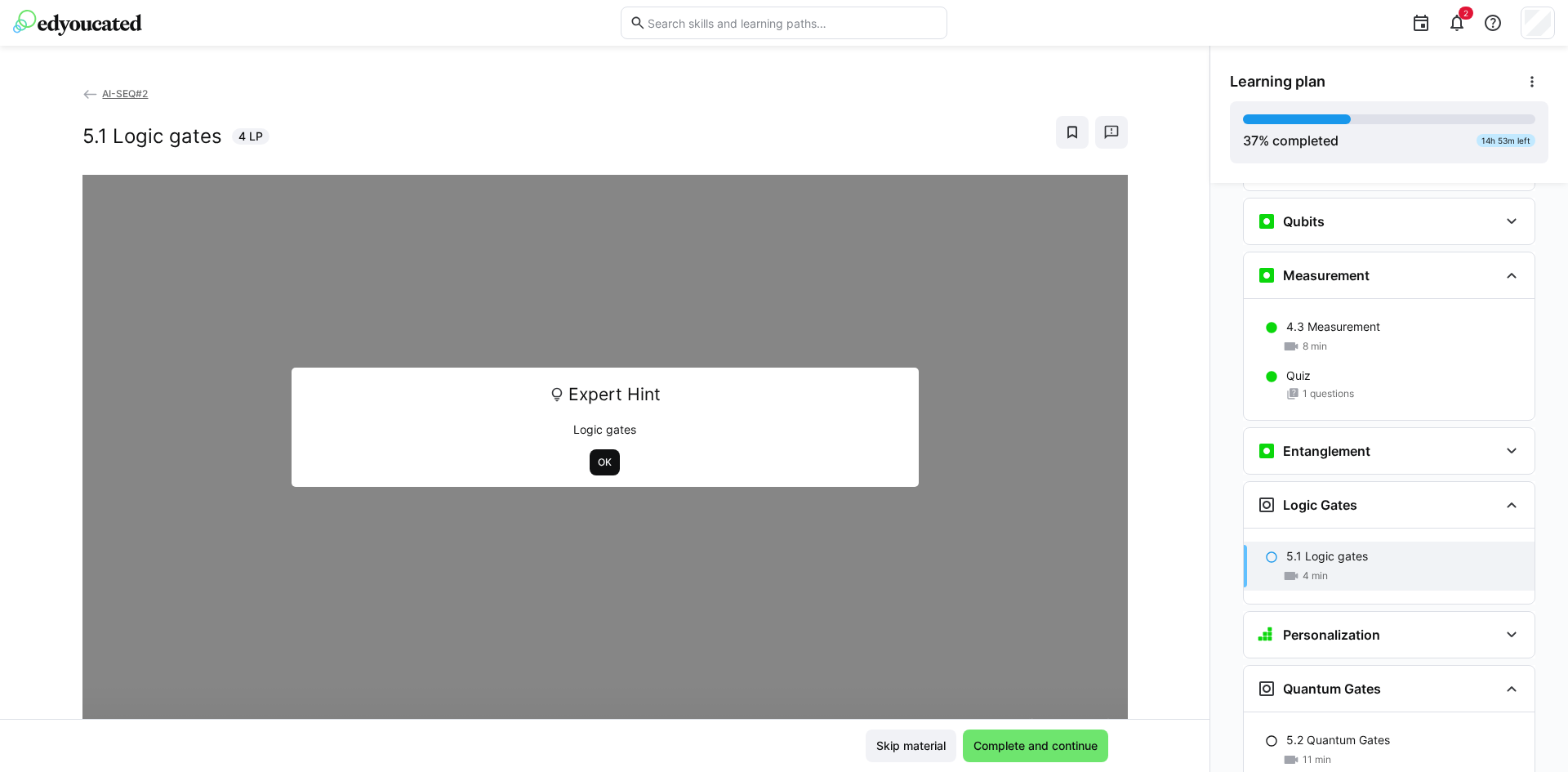
click at [596, 457] on span "OK" at bounding box center [605, 462] width 18 height 13
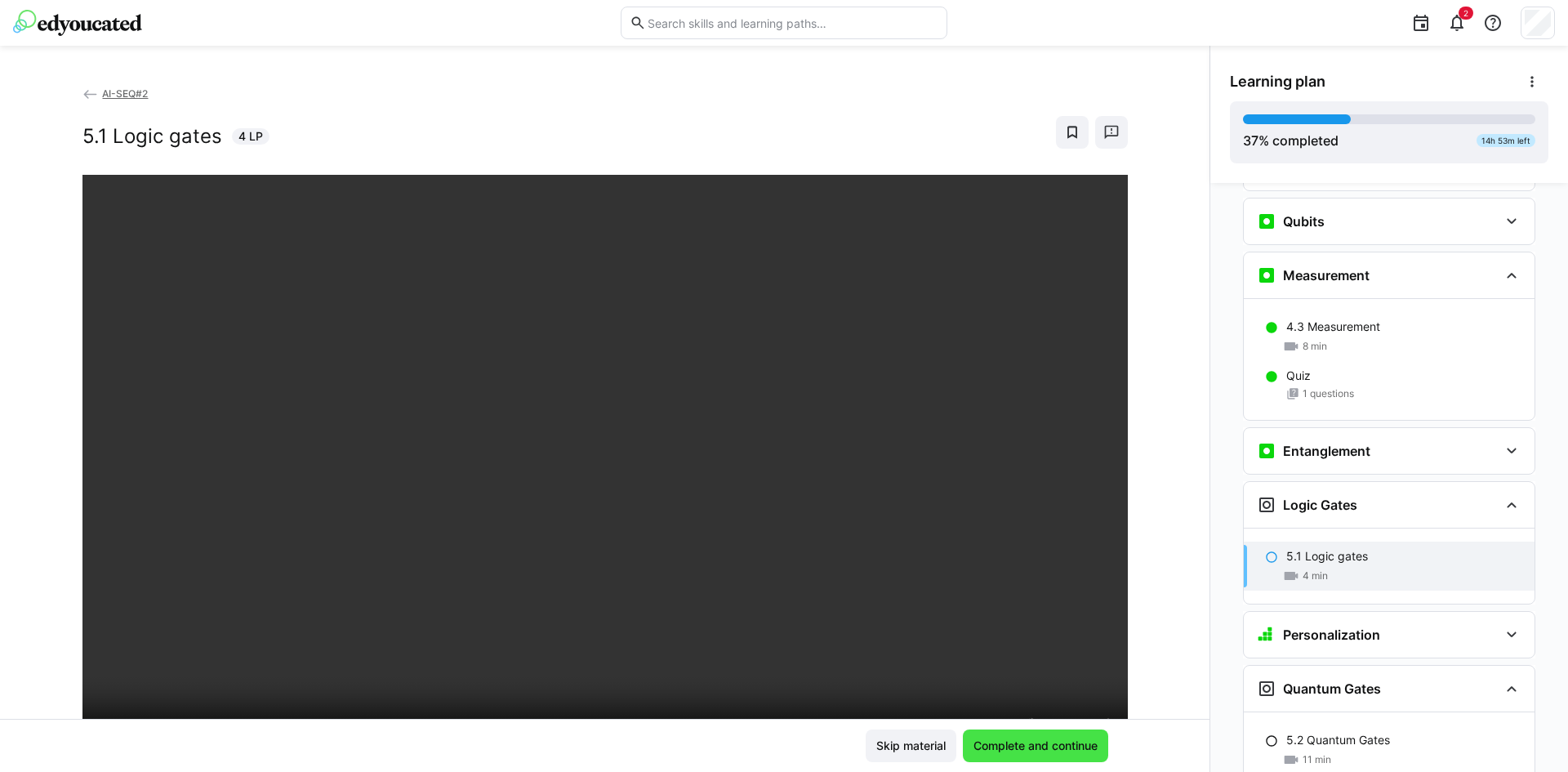
click at [1043, 748] on span "Complete and continue" at bounding box center [1035, 746] width 129 height 17
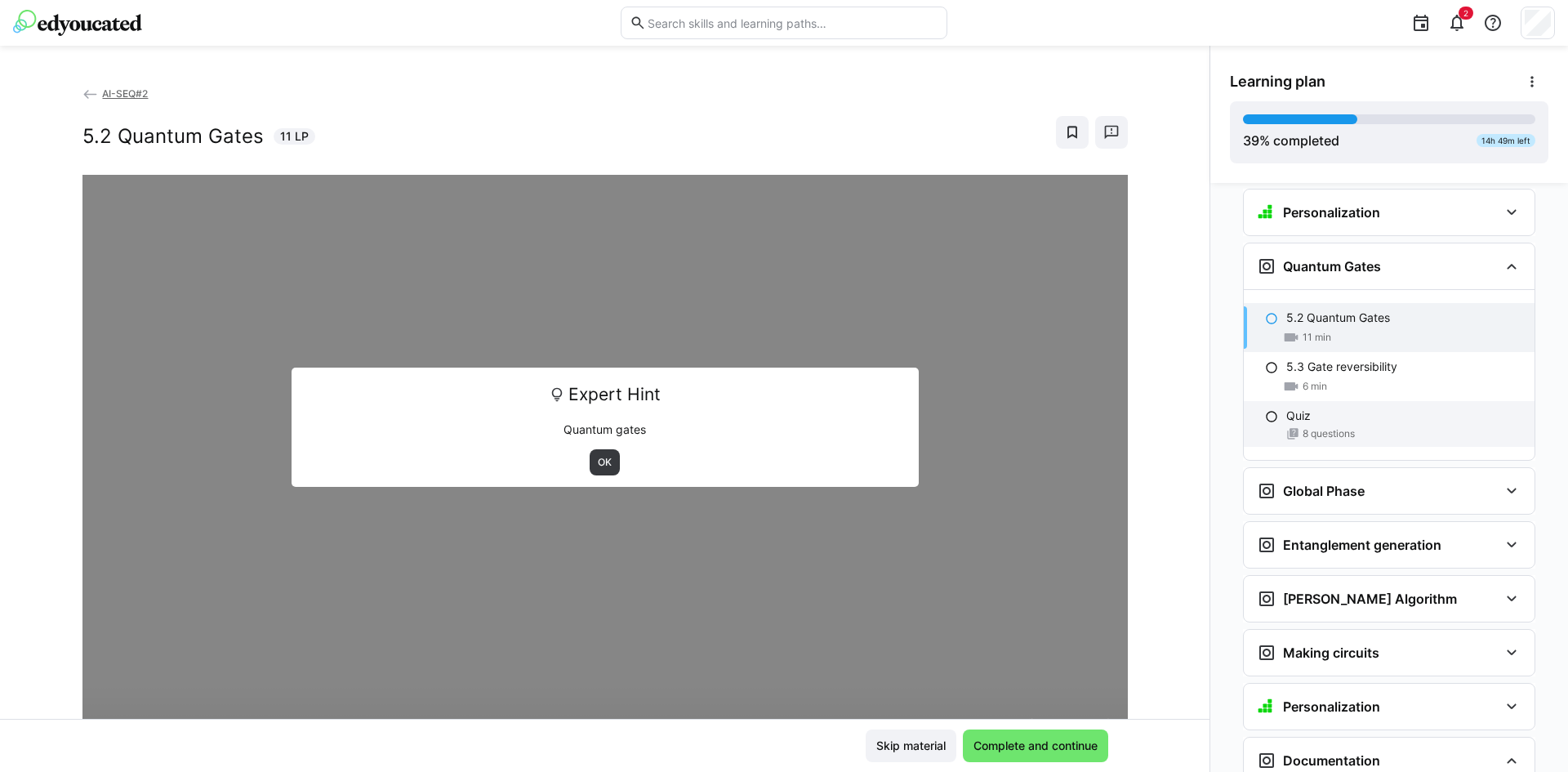
scroll to position [2518, 0]
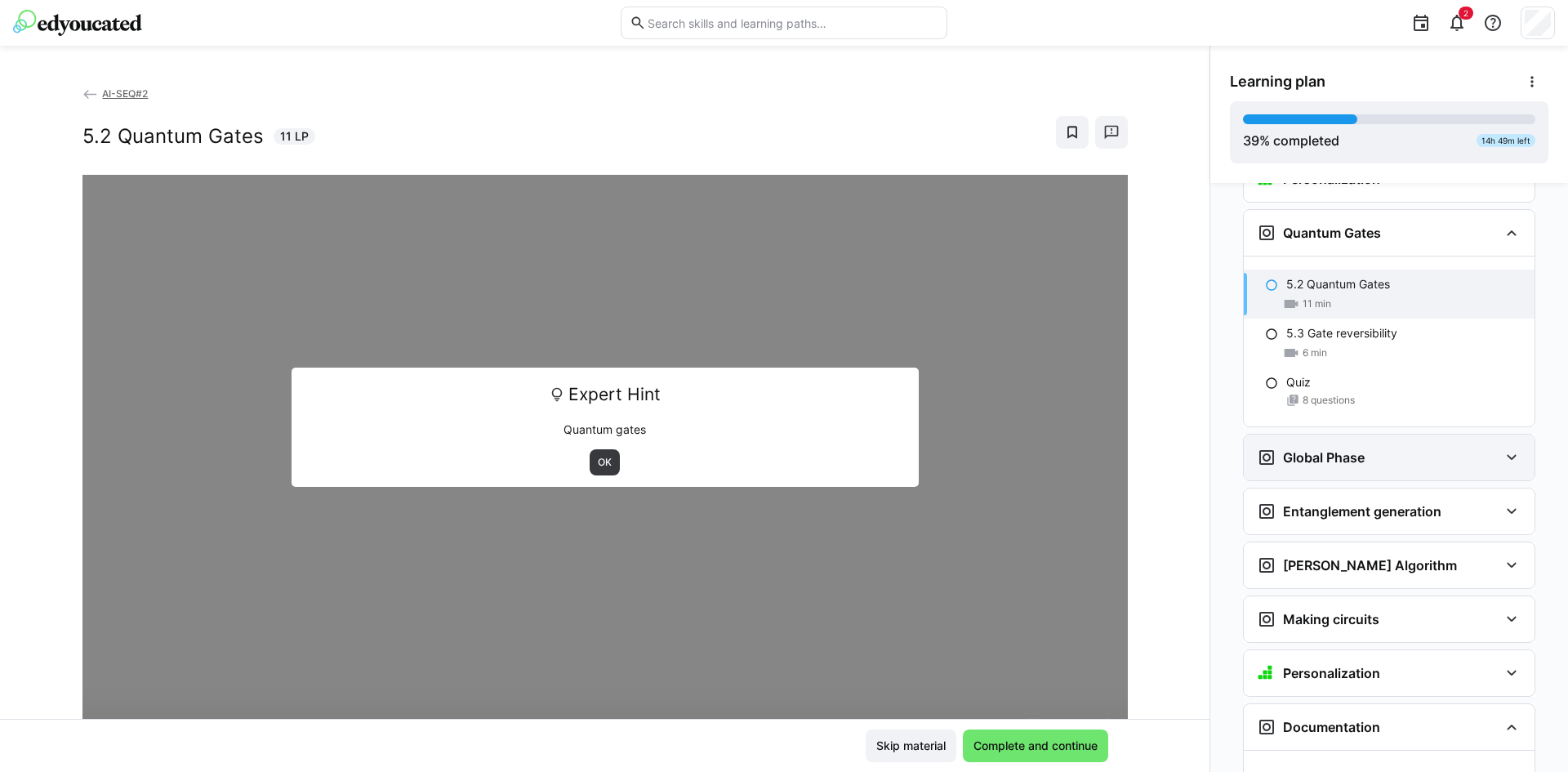
click at [1380, 448] on div "Global Phase" at bounding box center [1378, 458] width 242 height 20
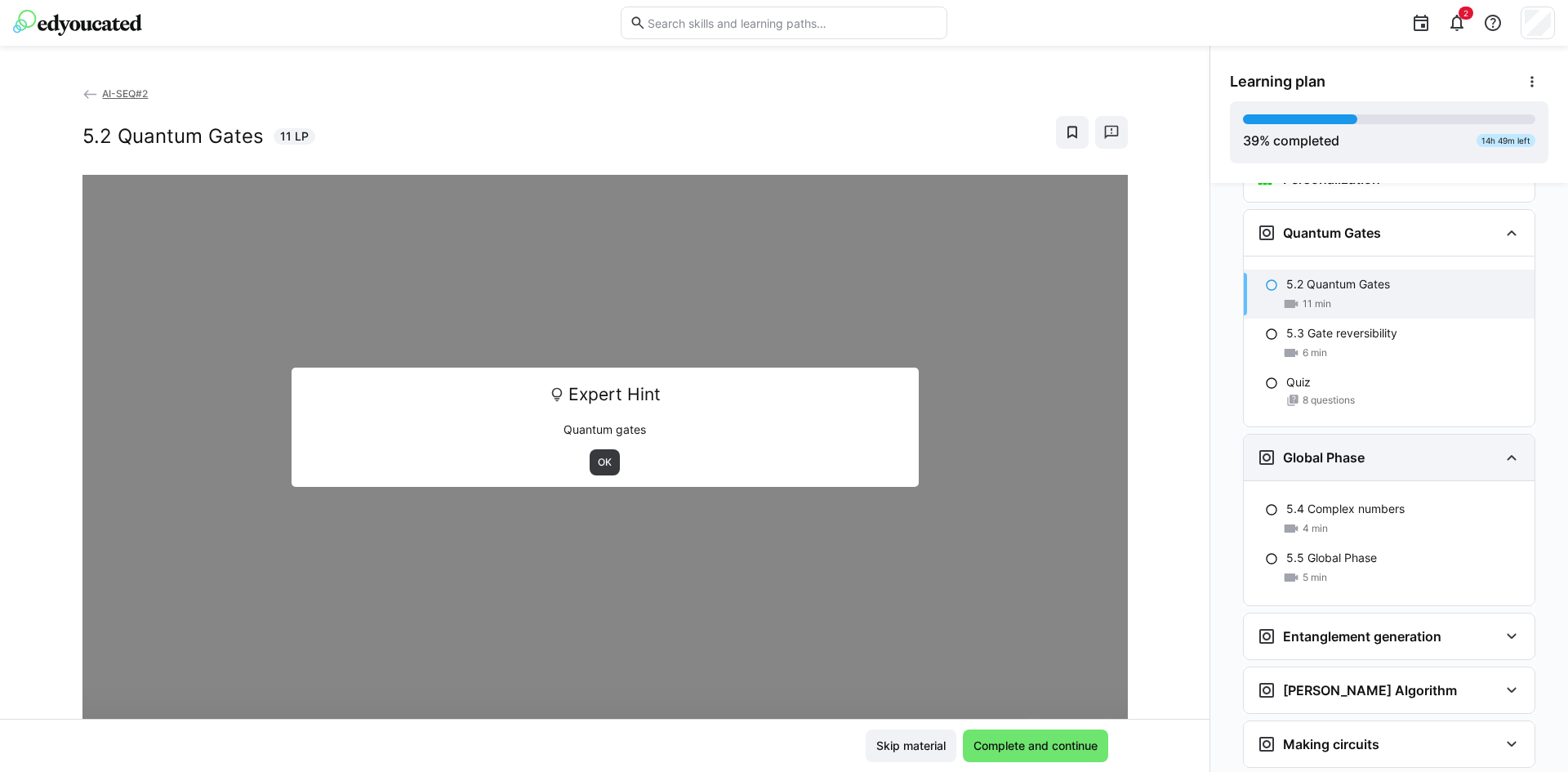
click at [1380, 448] on div "Global Phase" at bounding box center [1378, 458] width 242 height 20
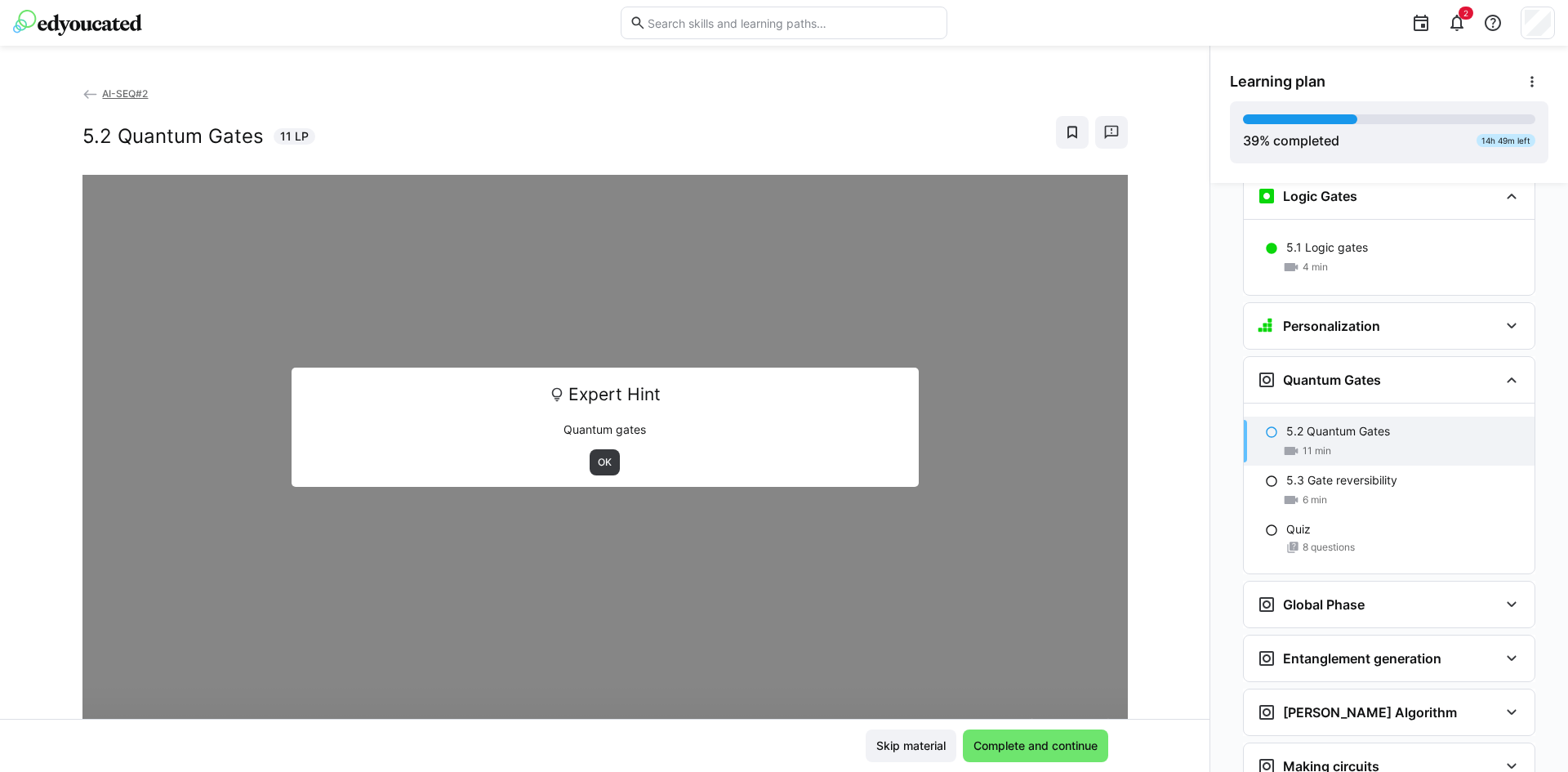
scroll to position [2381, 0]
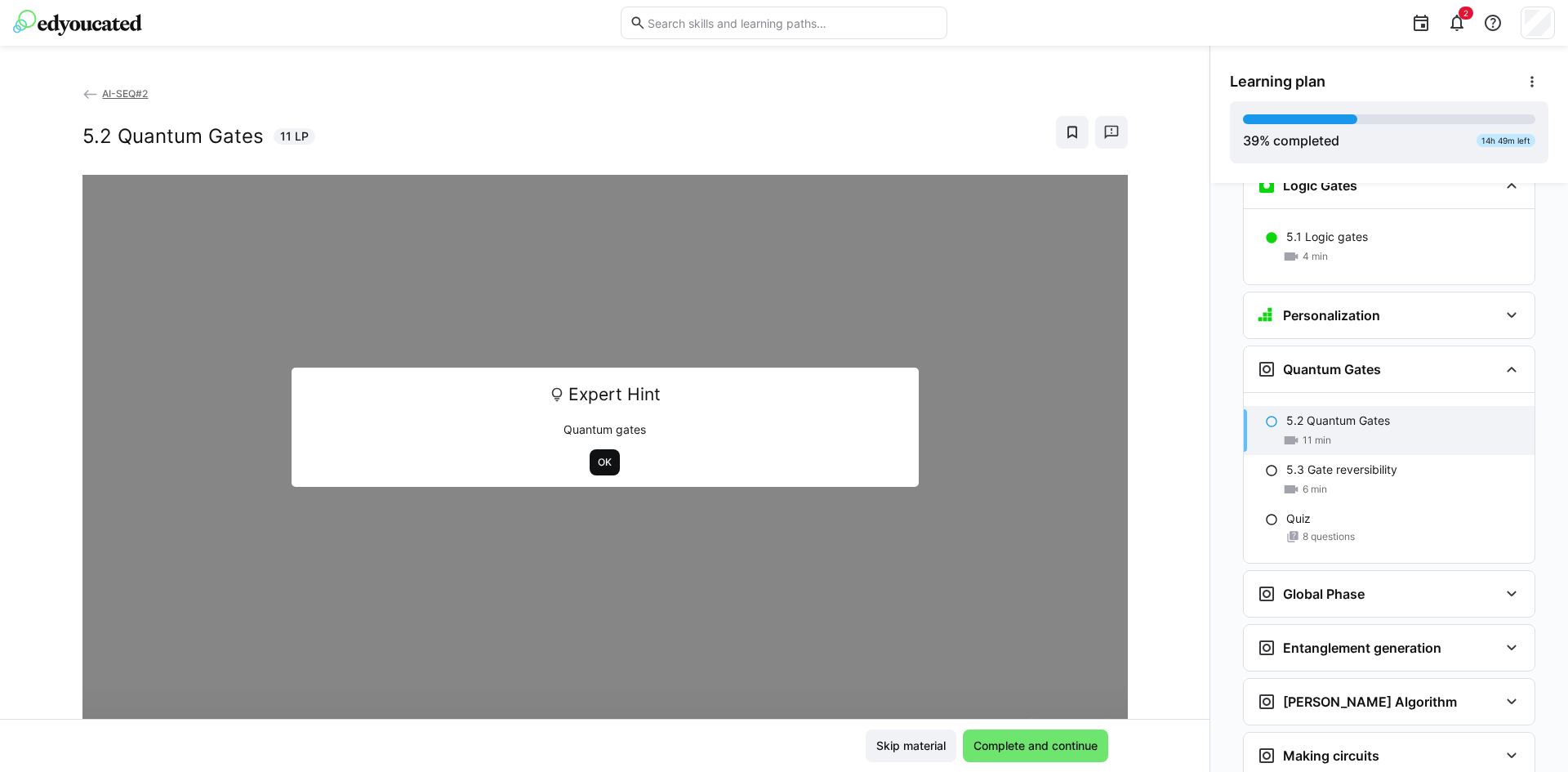
click at [605, 462] on span "OK" at bounding box center [605, 462] width 18 height 13
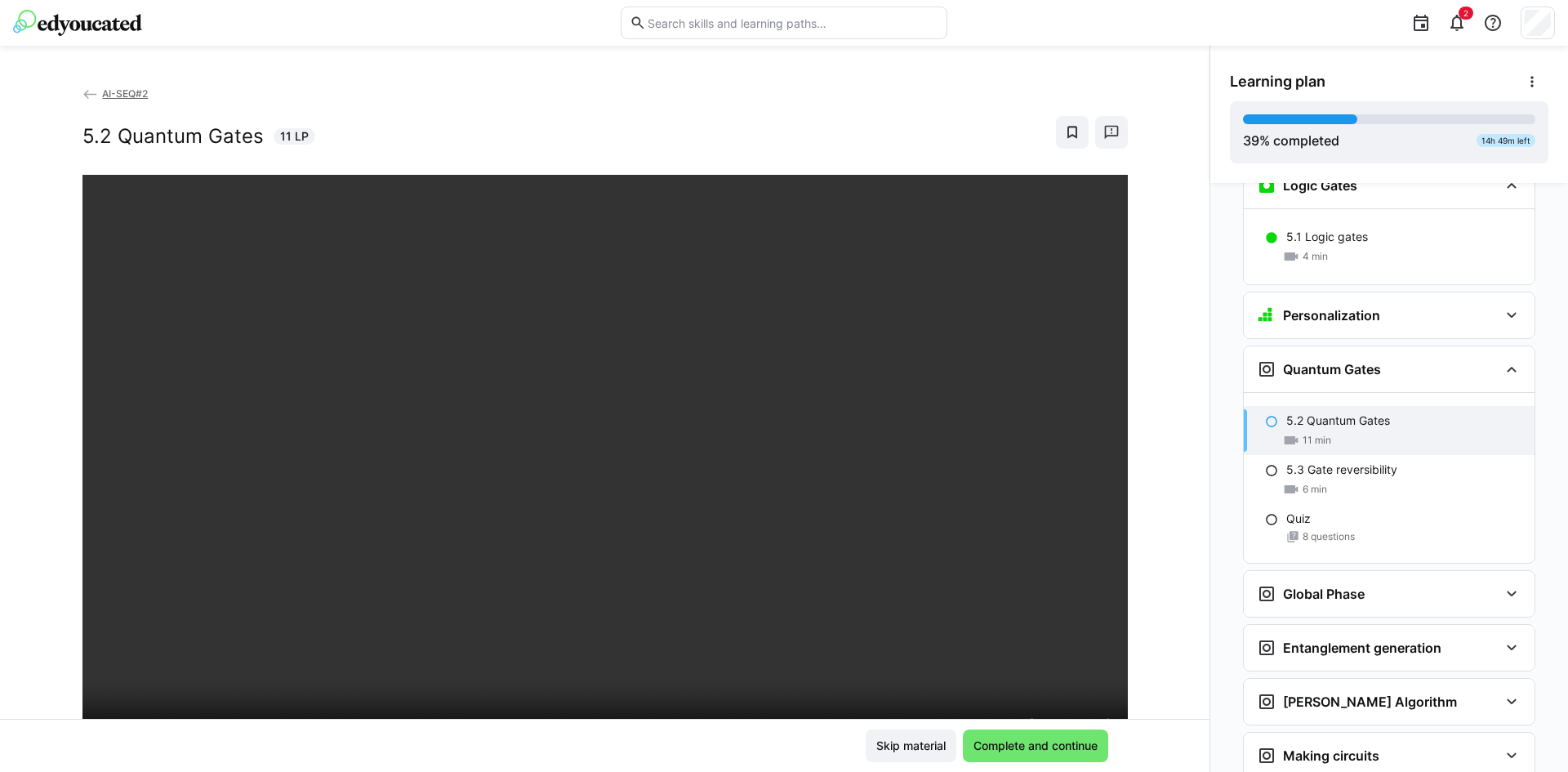
scroll to position [137, 0]
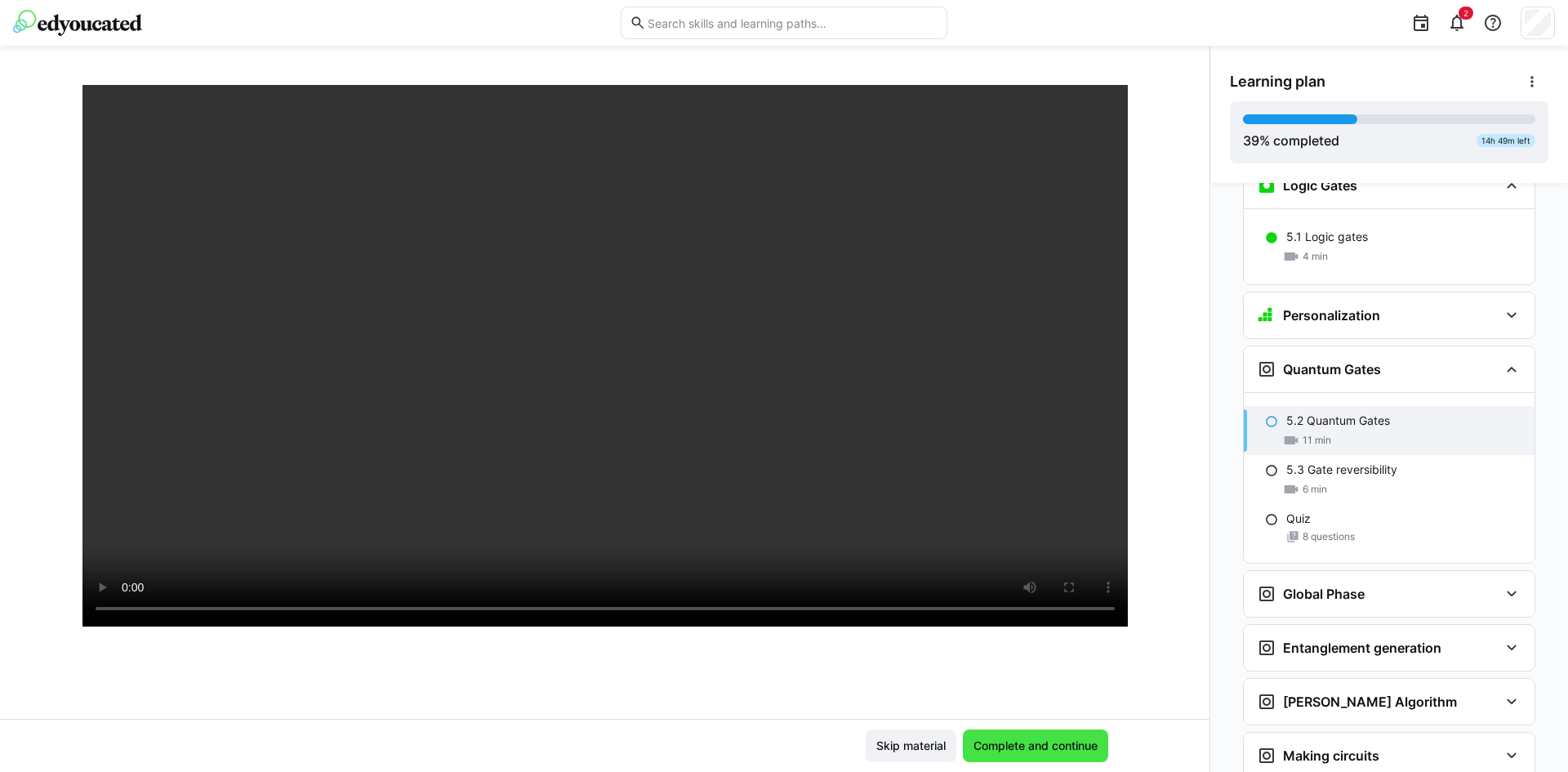
click at [1008, 755] on span "Complete and continue" at bounding box center [1035, 746] width 145 height 32
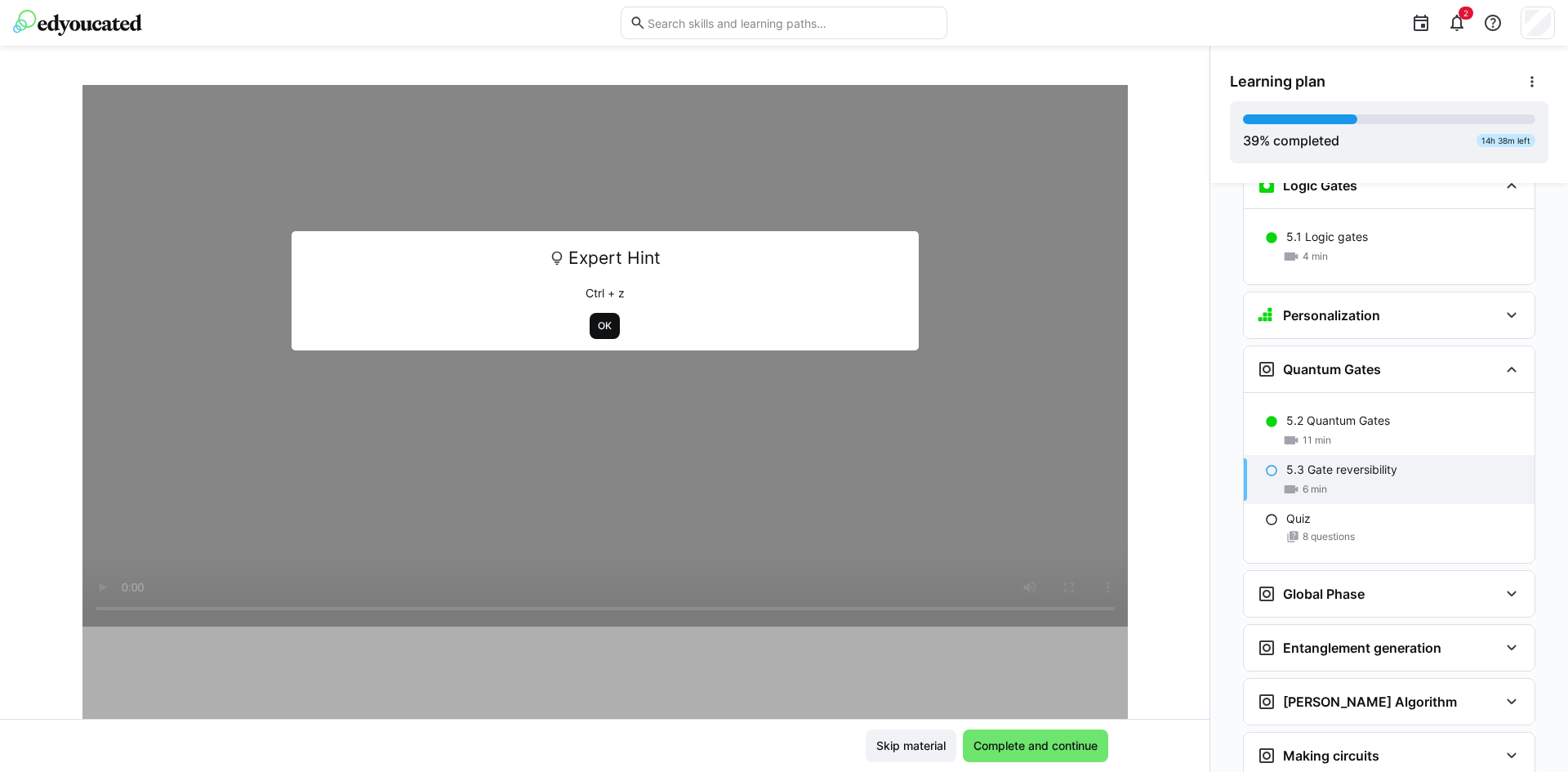
click at [599, 328] on span "OK" at bounding box center [605, 325] width 18 height 13
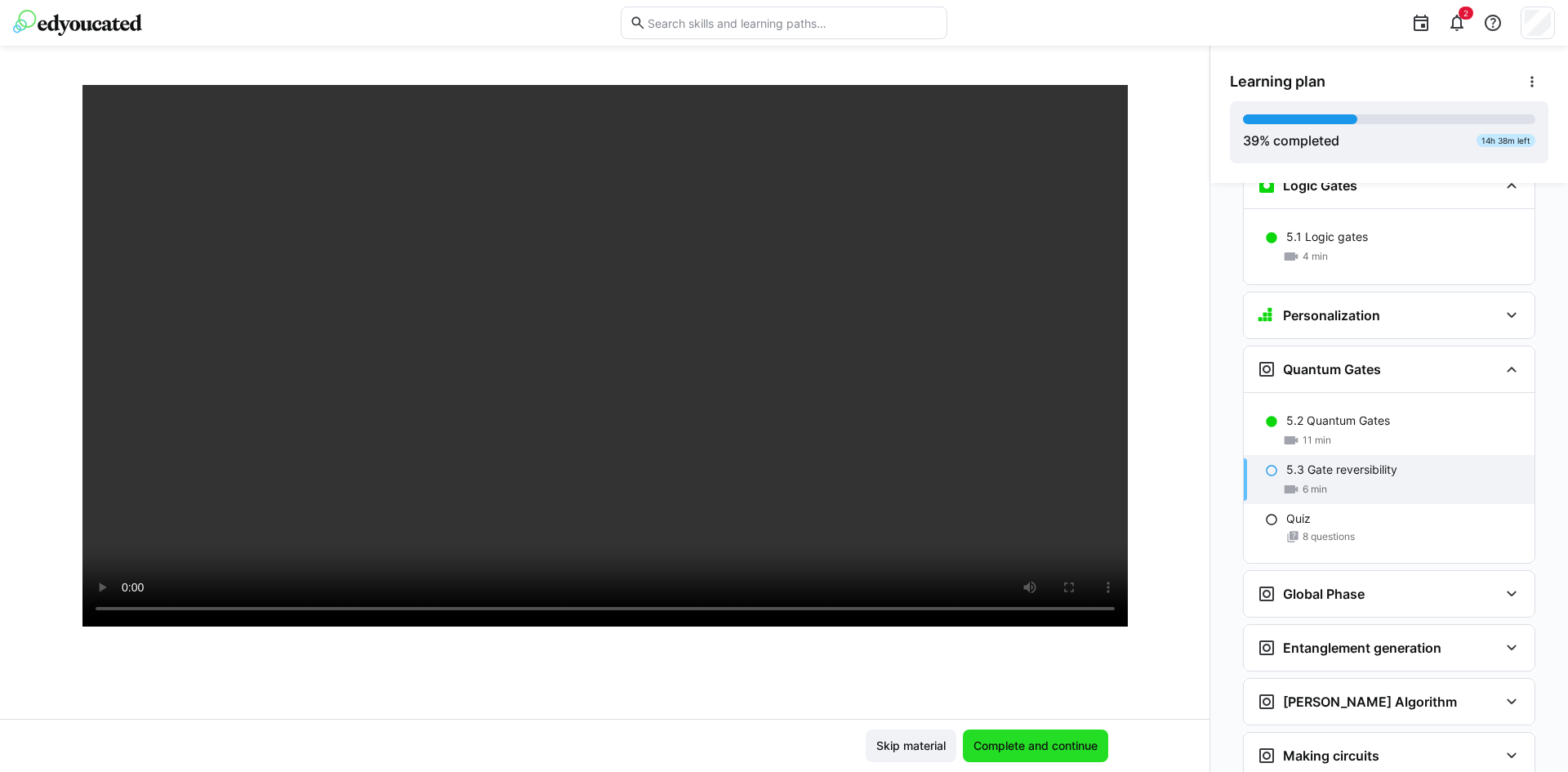
click at [1026, 740] on span "Complete and continue" at bounding box center [1035, 746] width 129 height 17
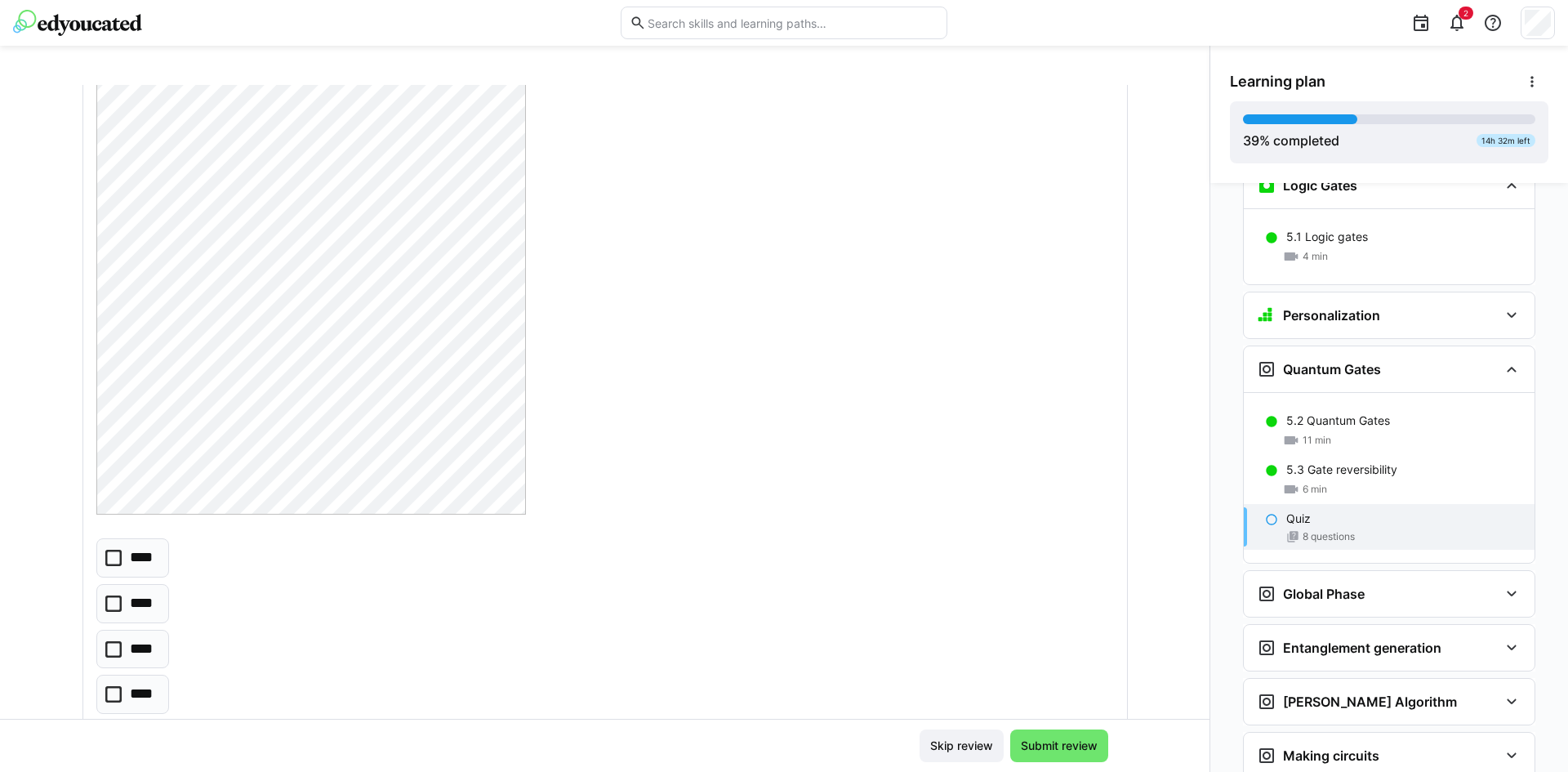
scroll to position [409, 0]
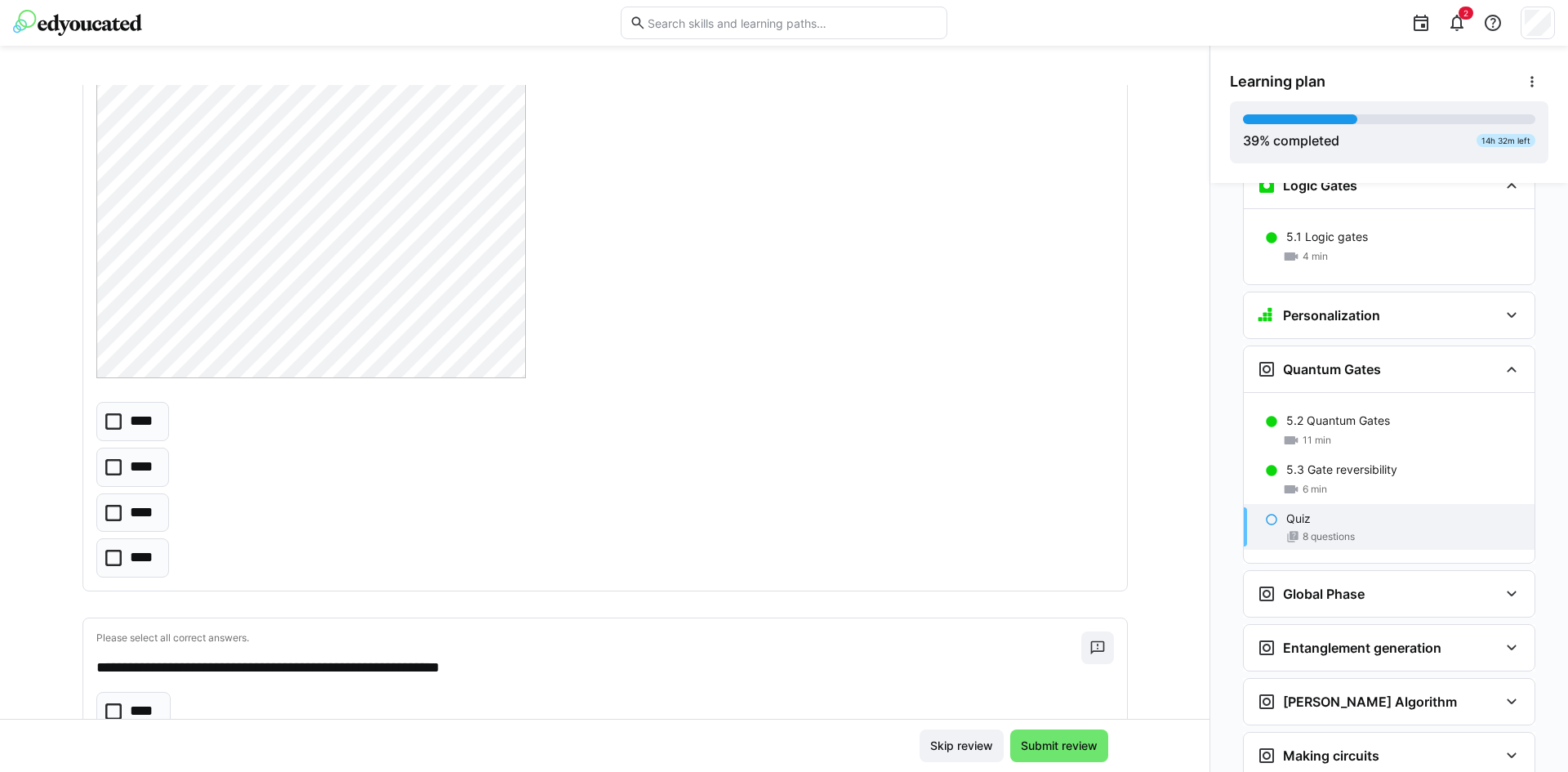
click at [132, 519] on p "****" at bounding box center [142, 513] width 25 height 21
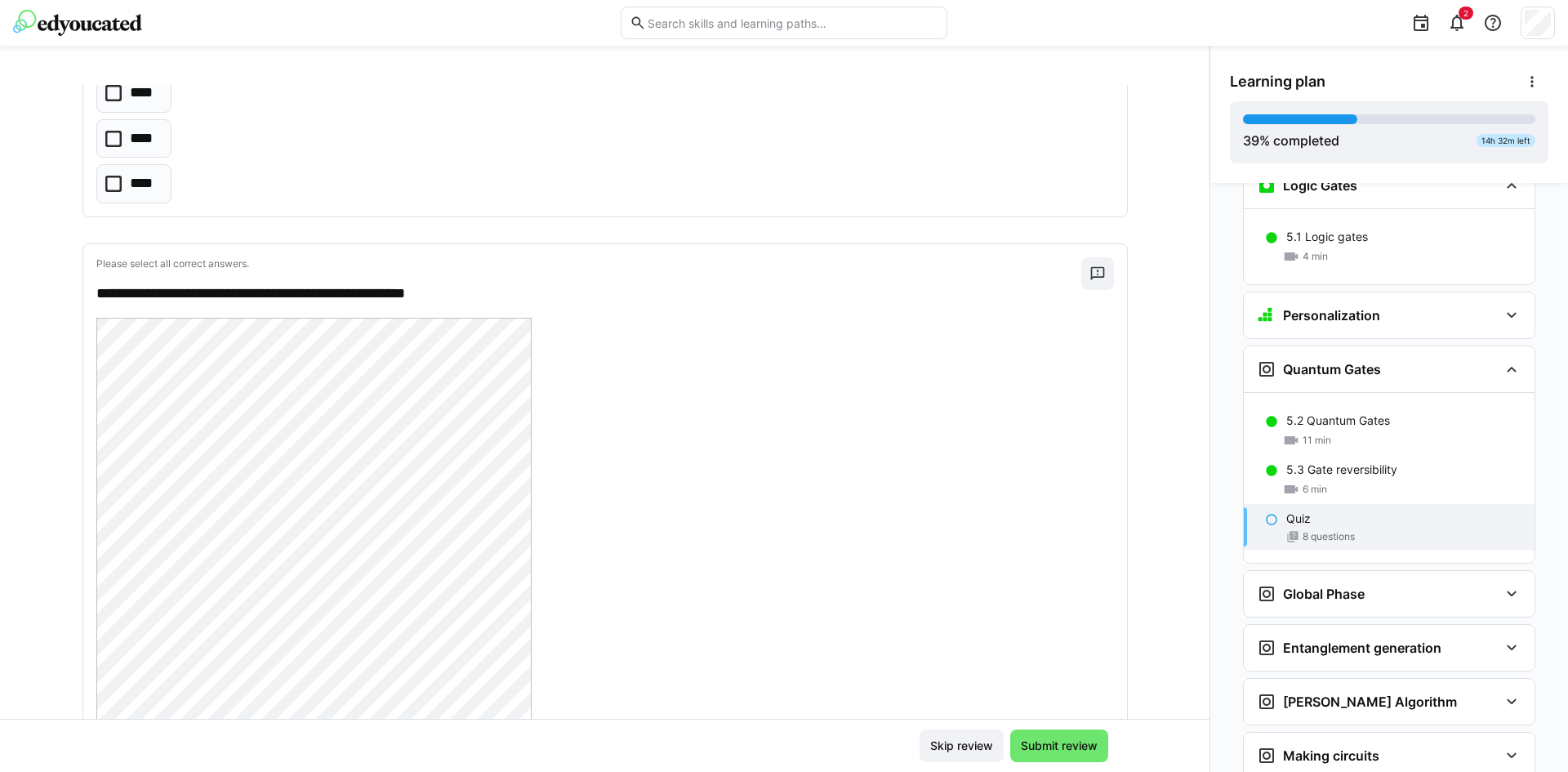
scroll to position [1498, 0]
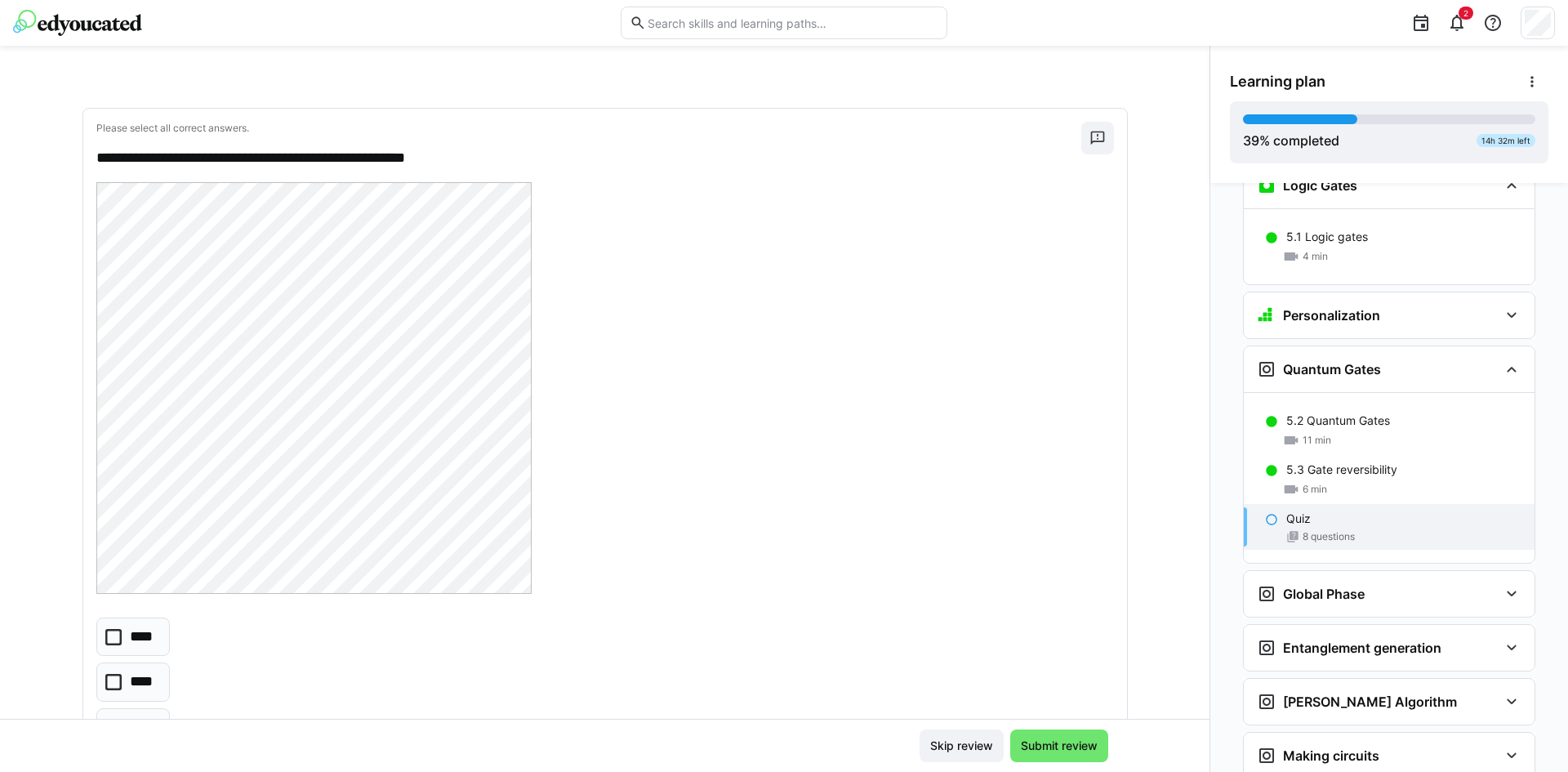
click at [538, 261] on div at bounding box center [605, 390] width 1018 height 416
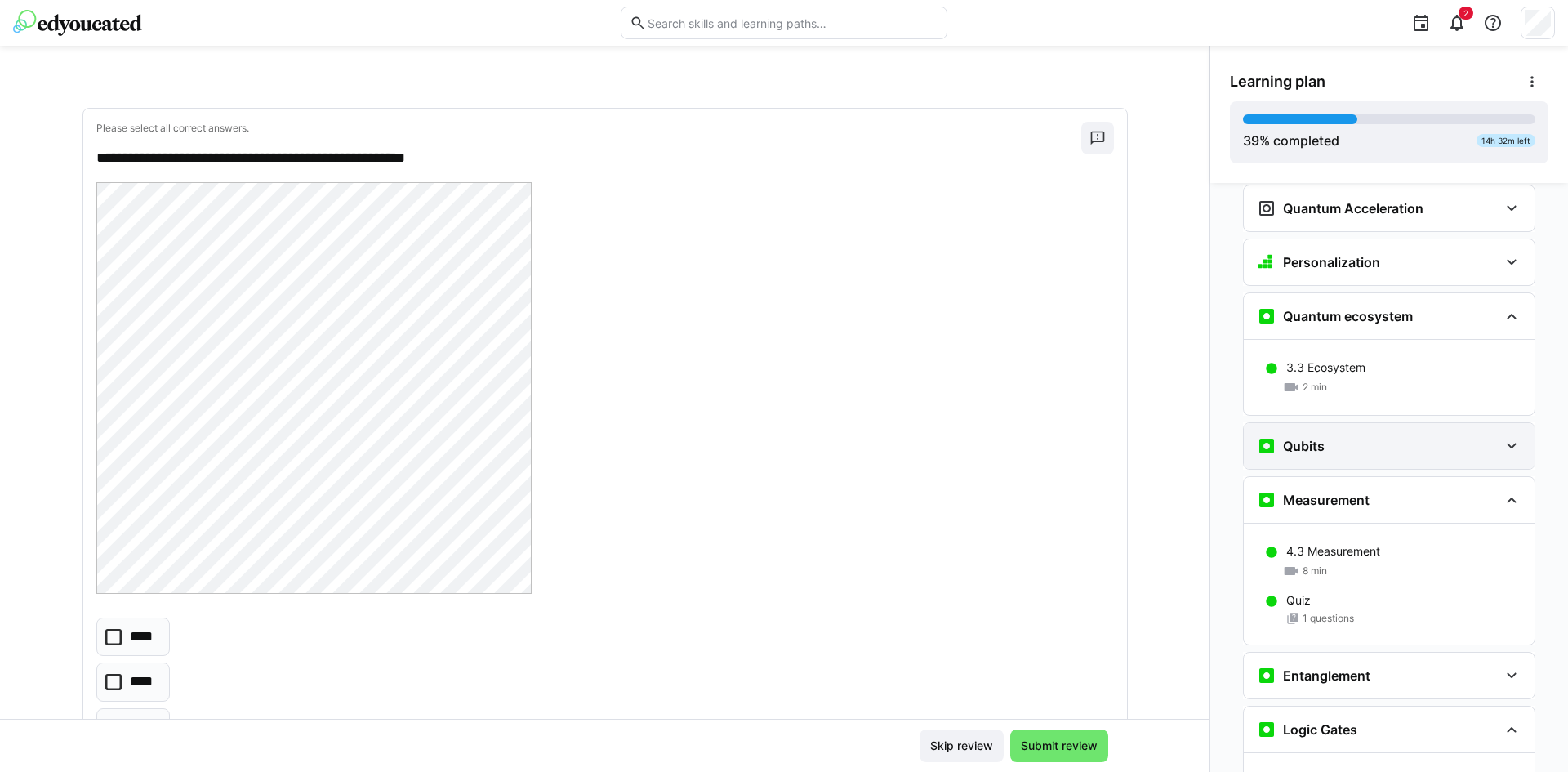
scroll to position [1701, 0]
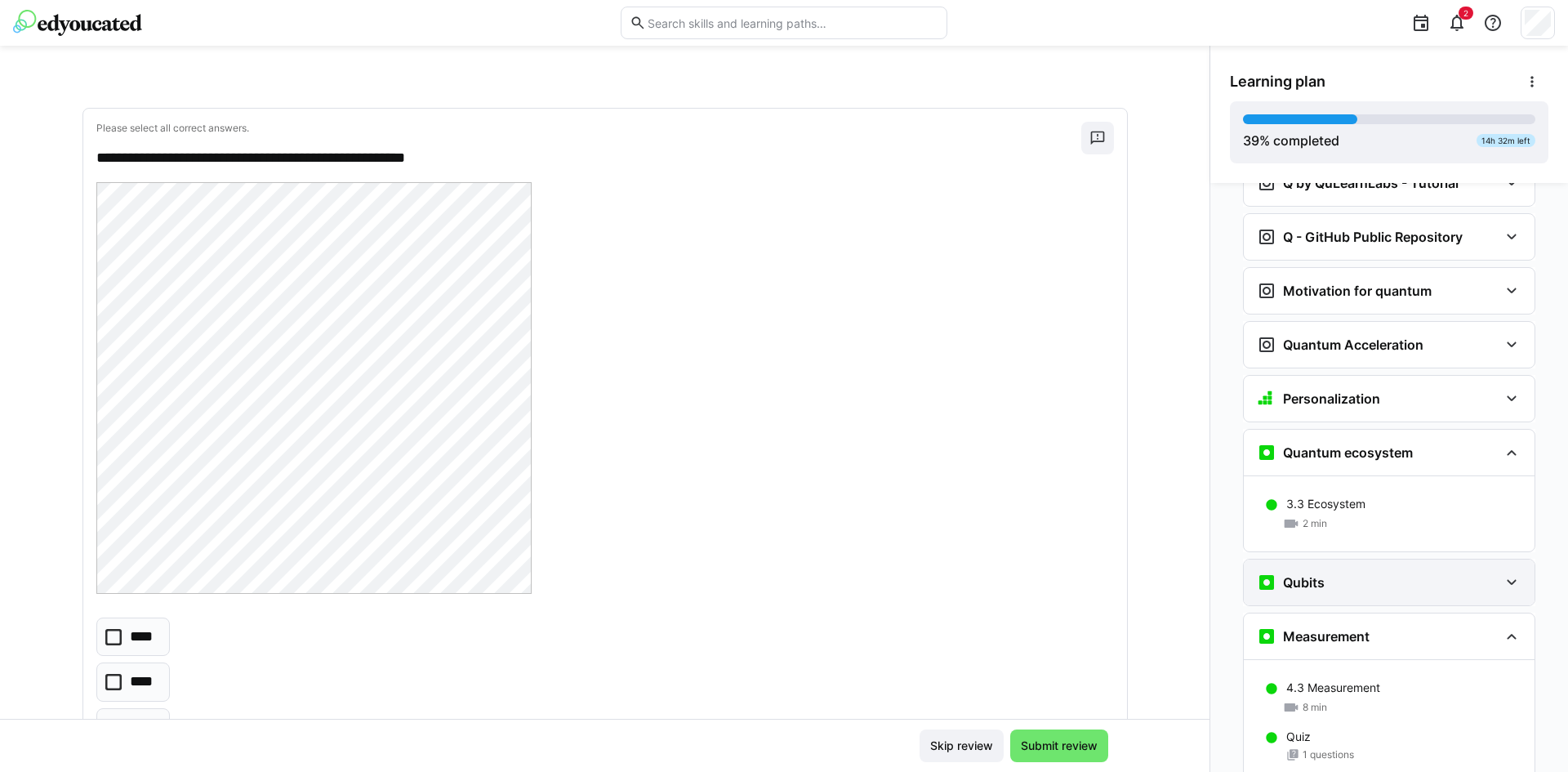
click at [1492, 559] on div "Qubits" at bounding box center [1389, 582] width 291 height 46
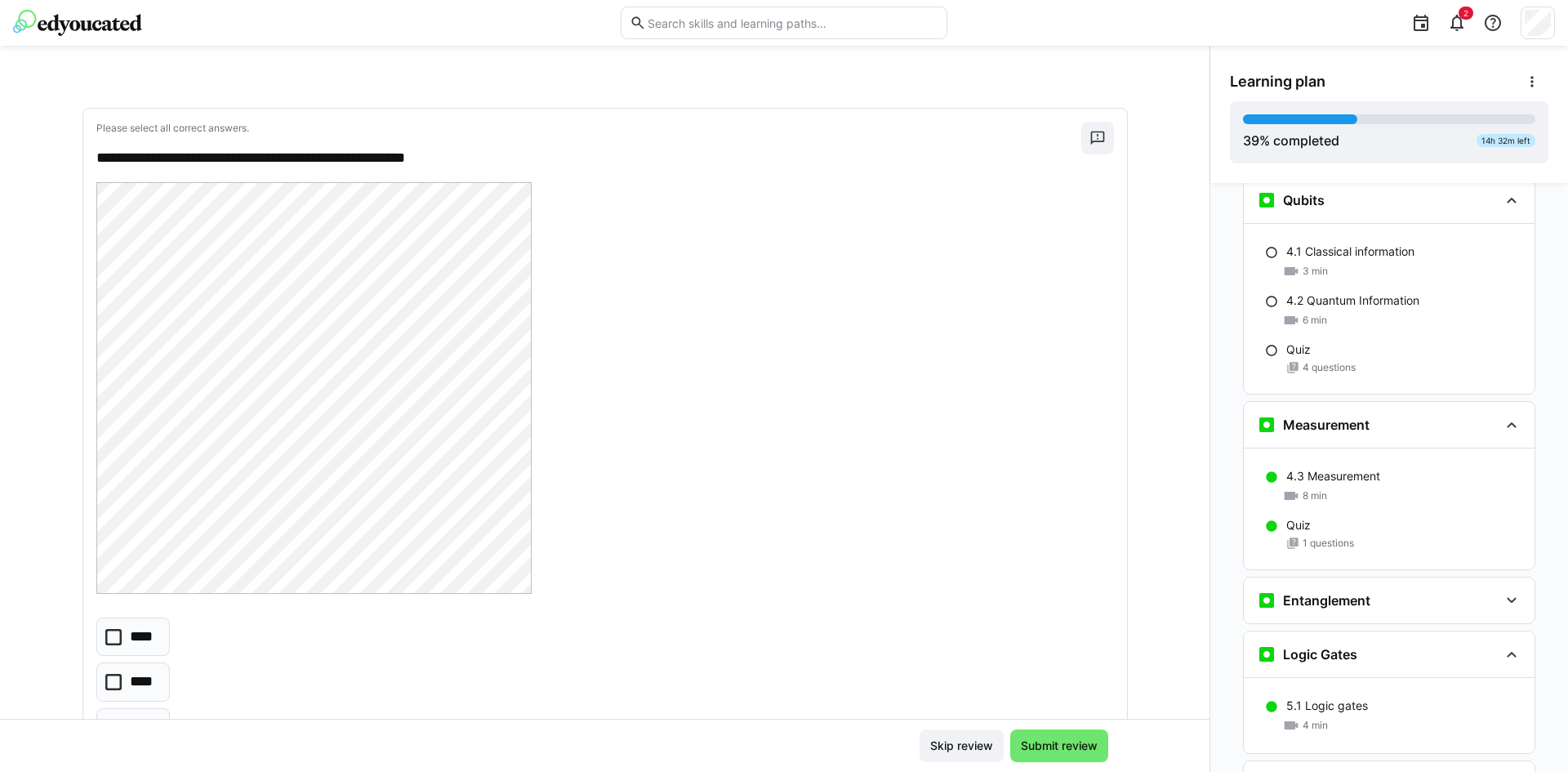
scroll to position [2246, 0]
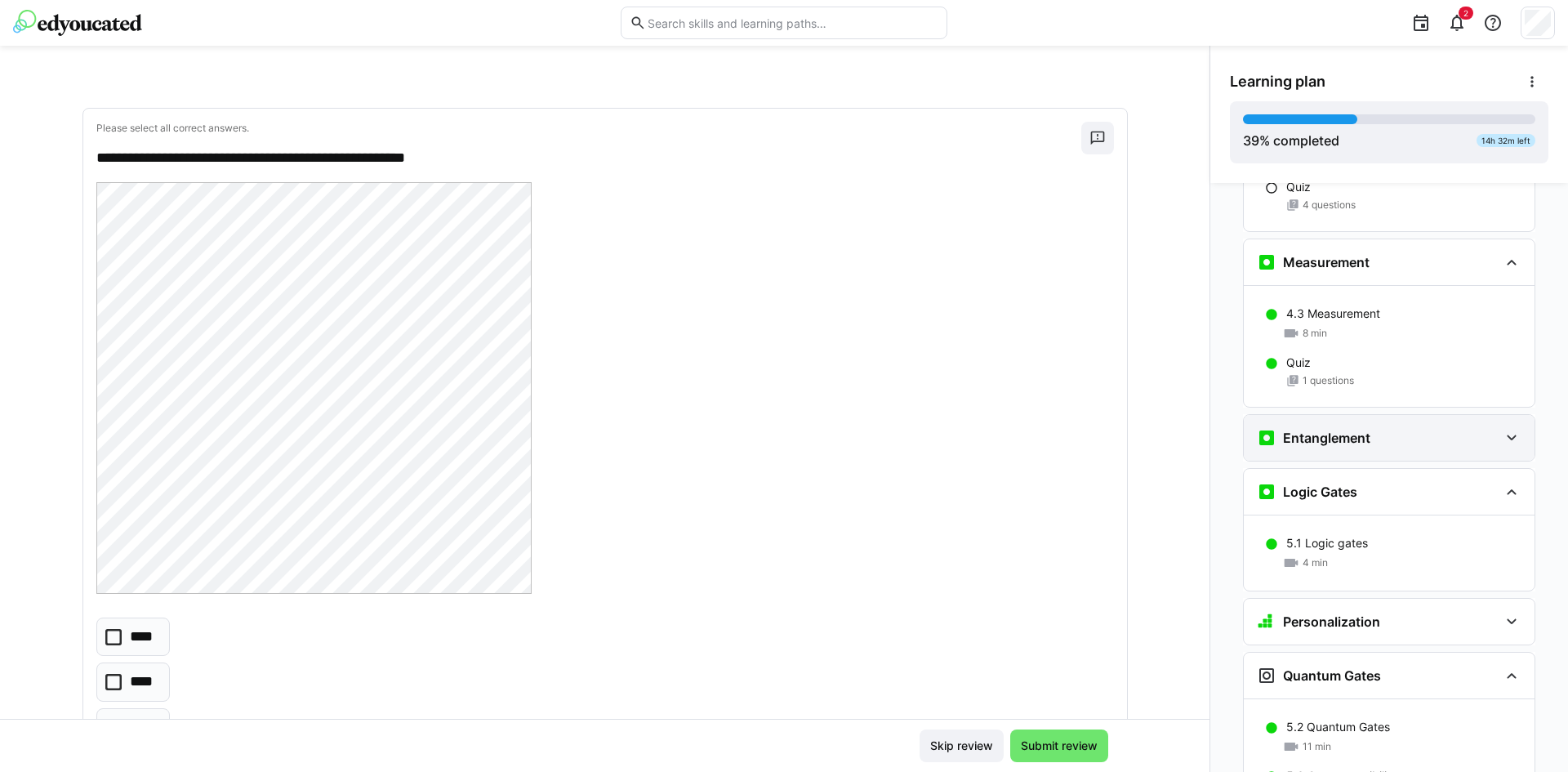
click at [1442, 428] on div "Entanglement" at bounding box center [1378, 438] width 242 height 20
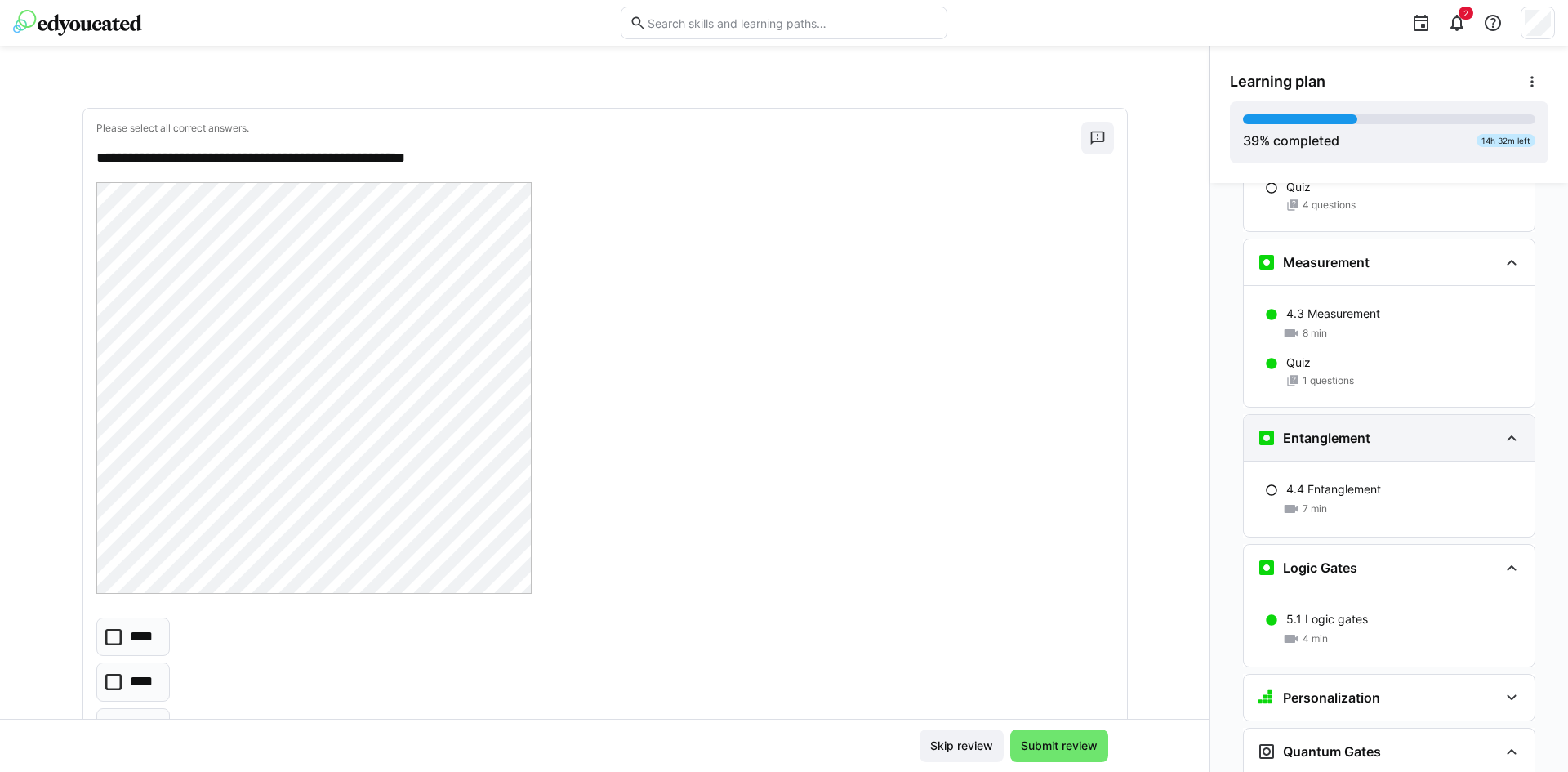
click at [1442, 428] on div "Entanglement" at bounding box center [1378, 438] width 242 height 20
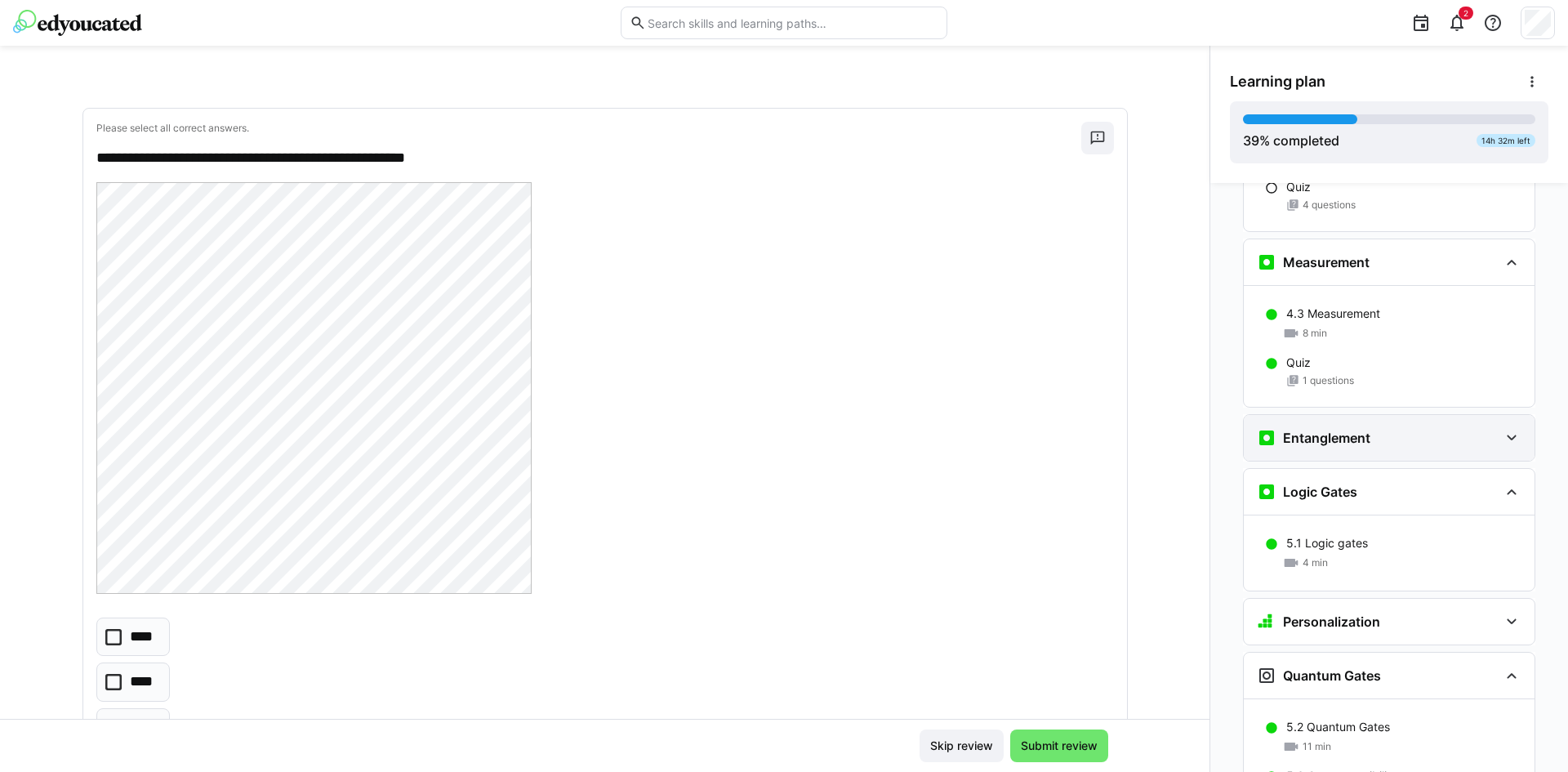
click at [1442, 428] on div "Entanglement" at bounding box center [1378, 438] width 242 height 20
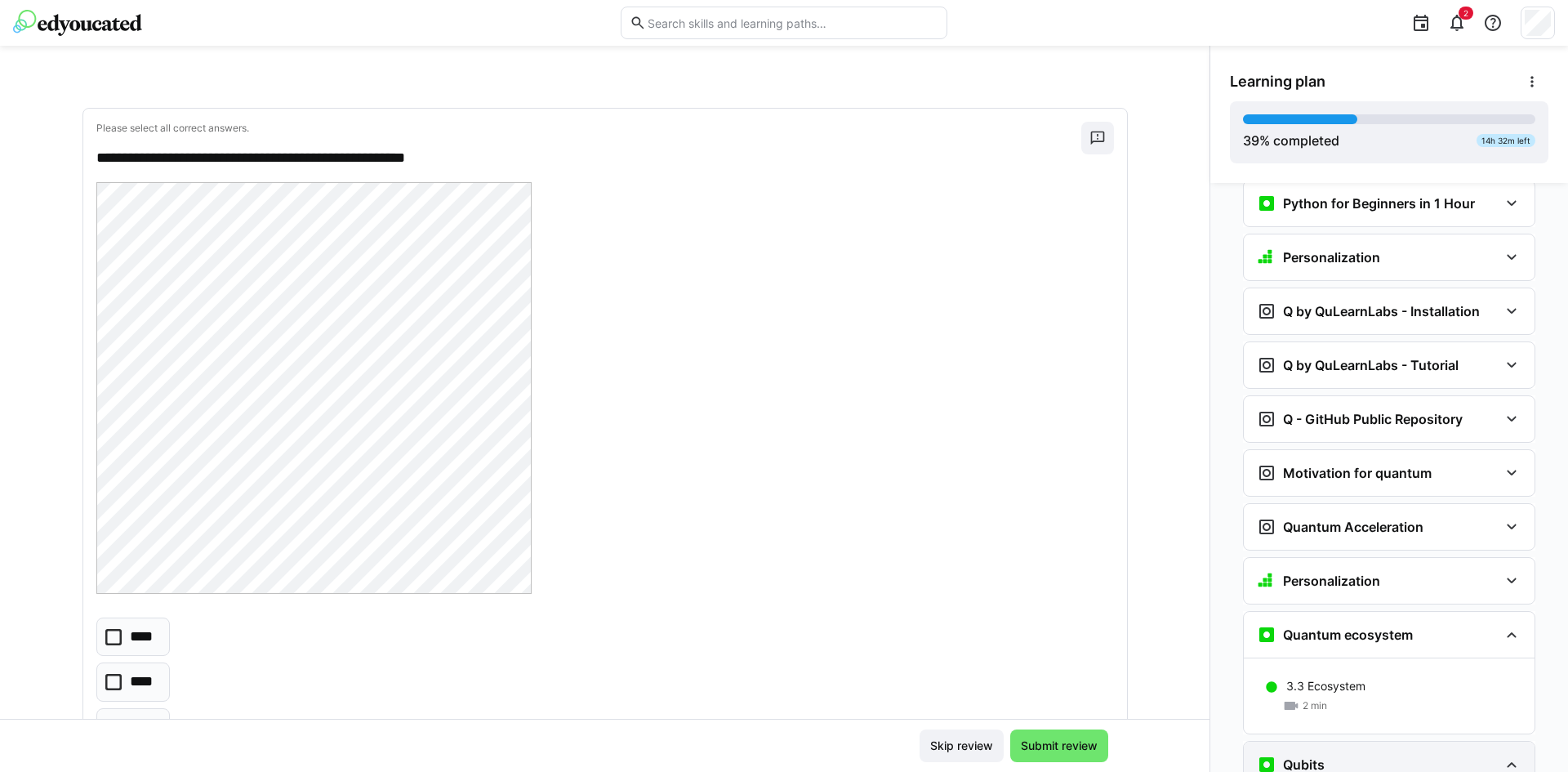
scroll to position [1429, 0]
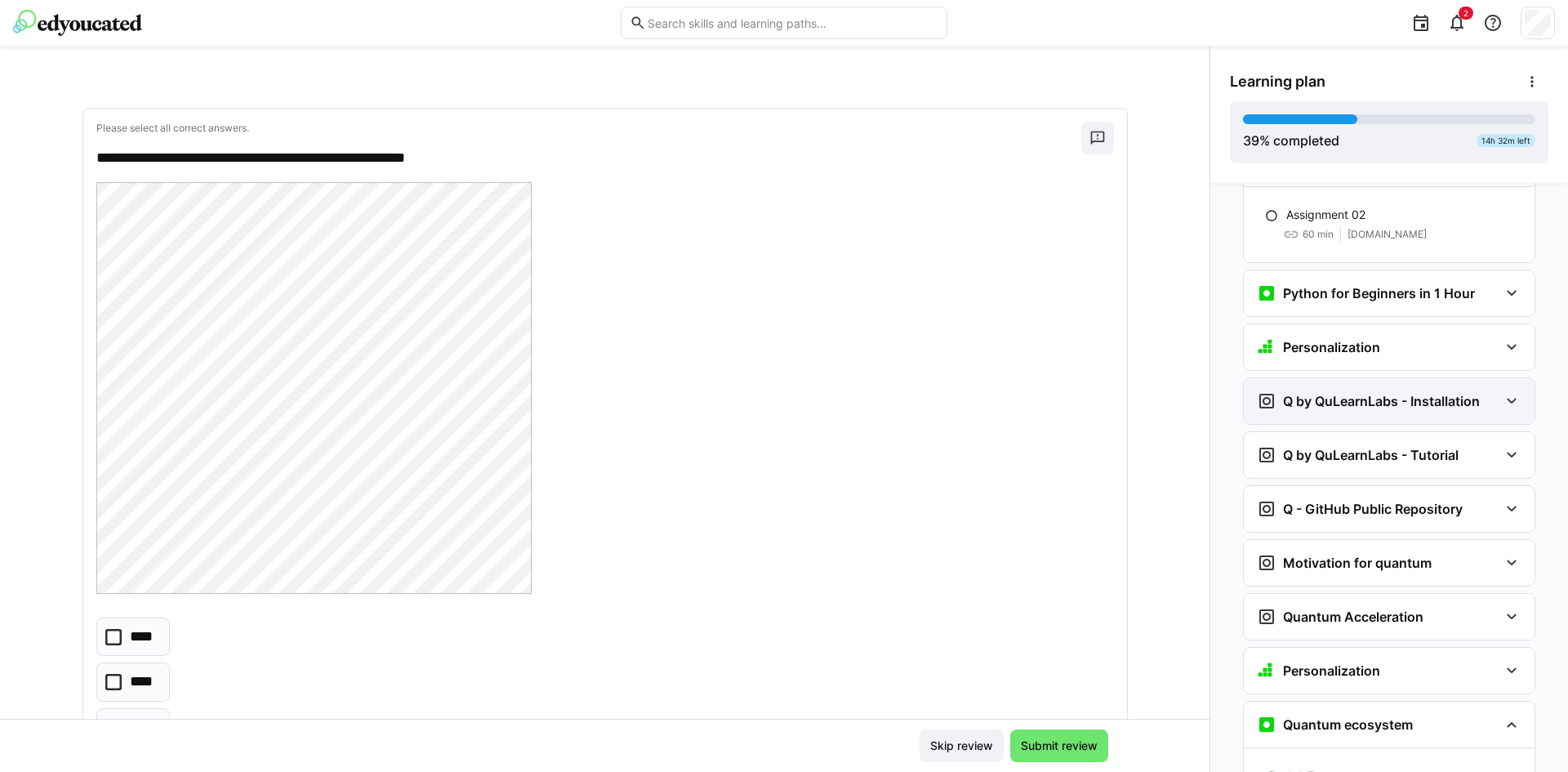
click at [1376, 390] on div "Q by QuLearnLabs - Installation" at bounding box center [1389, 401] width 291 height 46
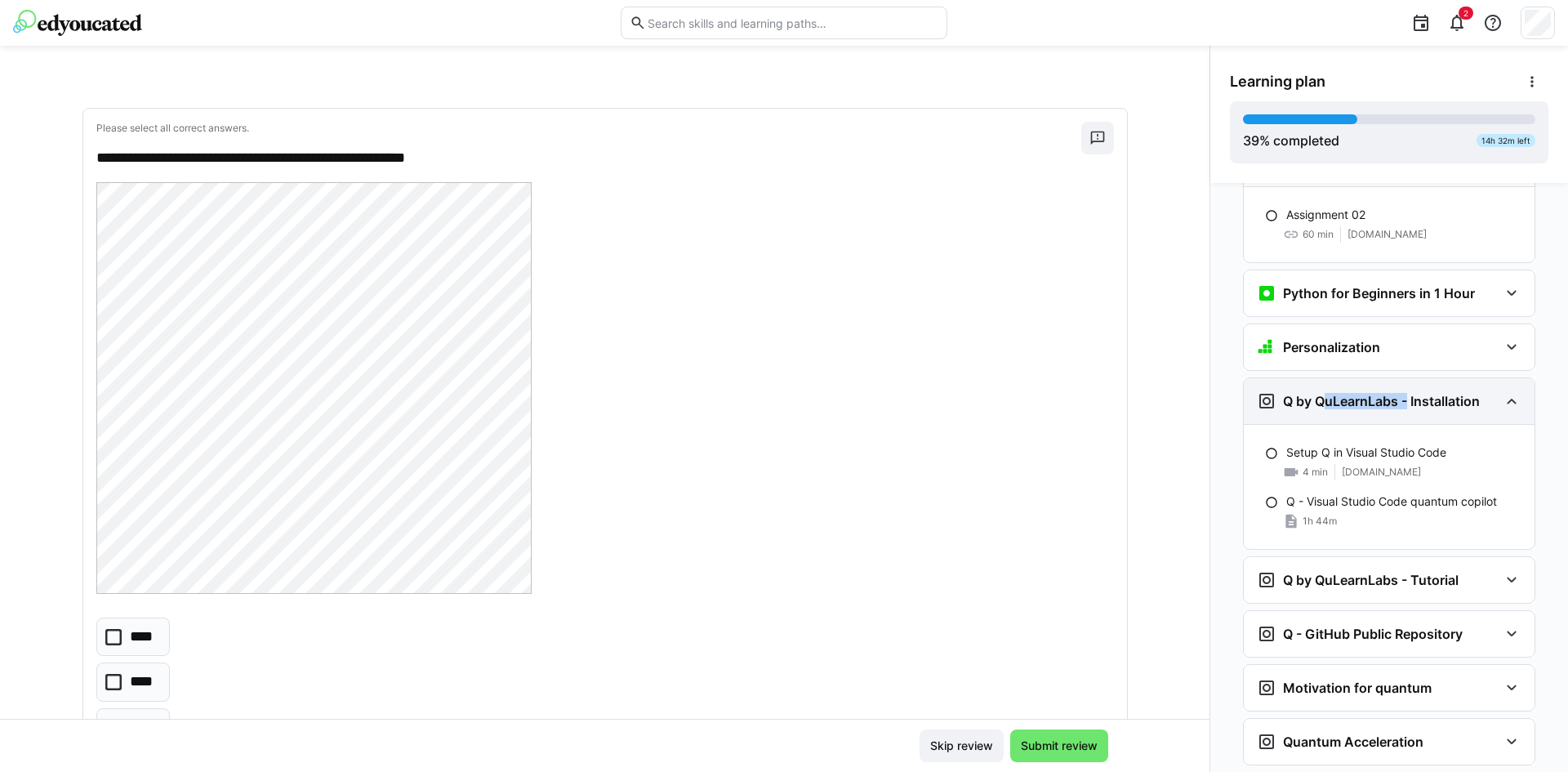
click at [1376, 390] on div "Q by QuLearnLabs - Installation" at bounding box center [1389, 401] width 291 height 46
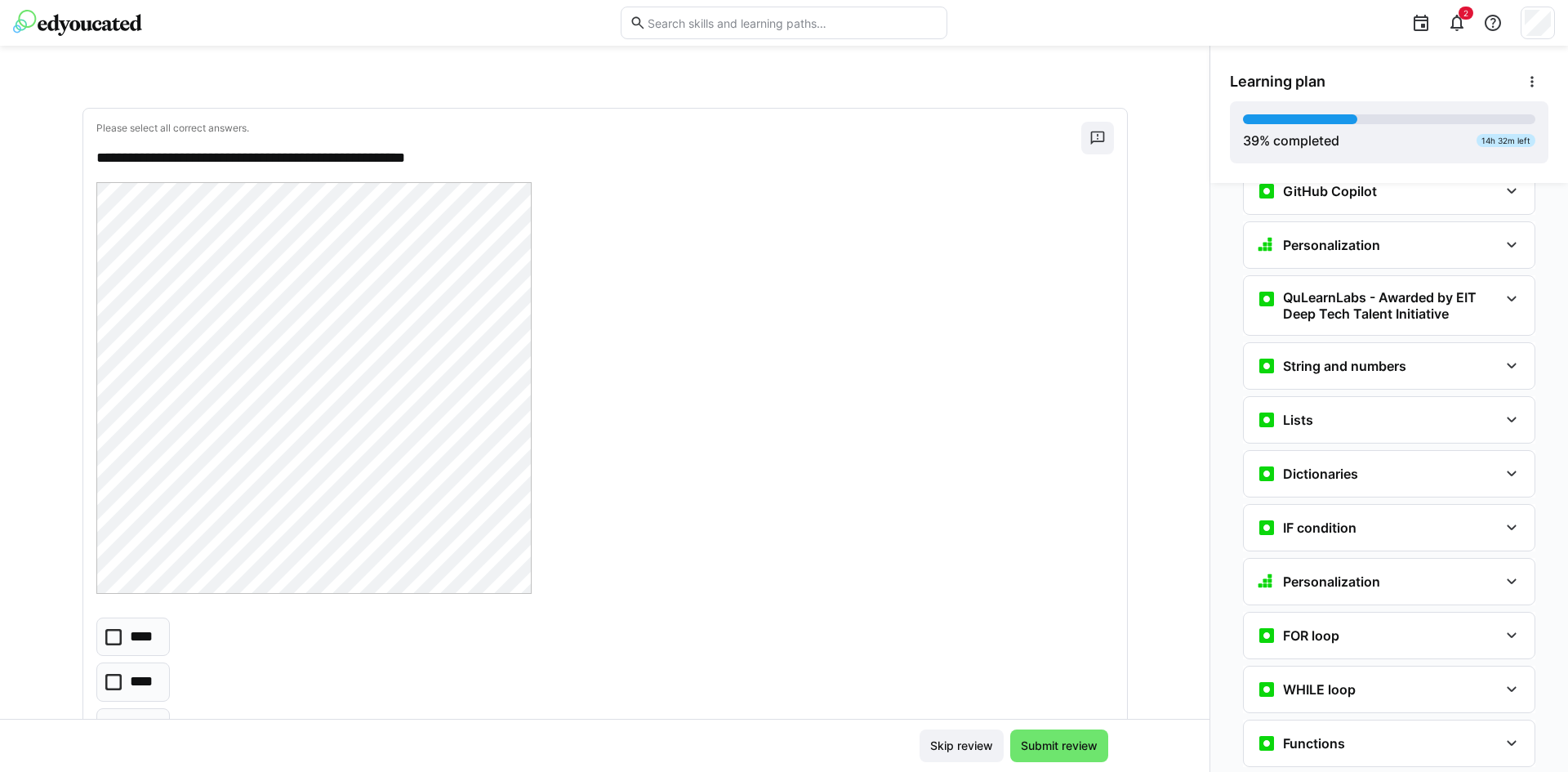
scroll to position [884, 0]
